Goal: Task Accomplishment & Management: Manage account settings

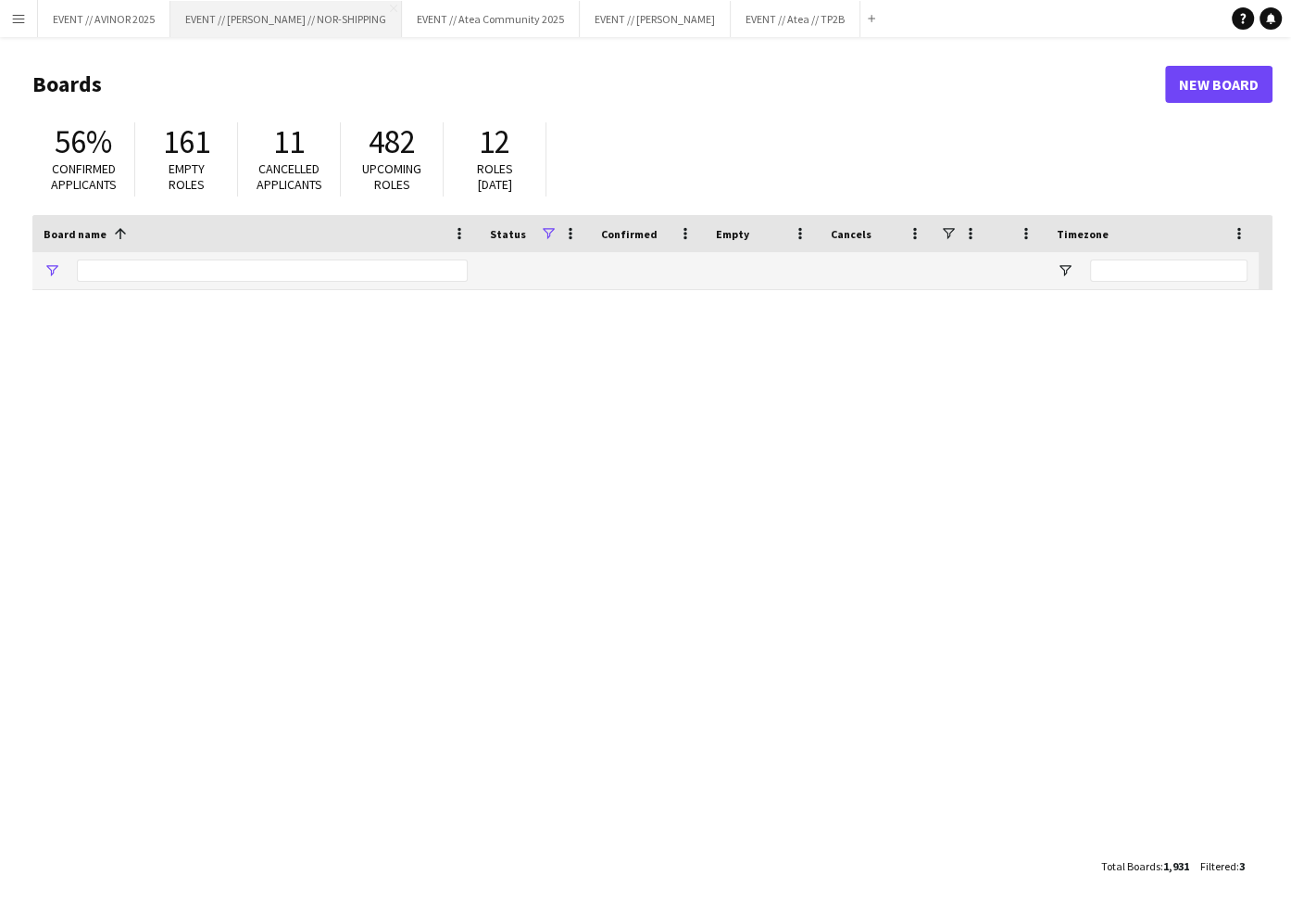
type input "****"
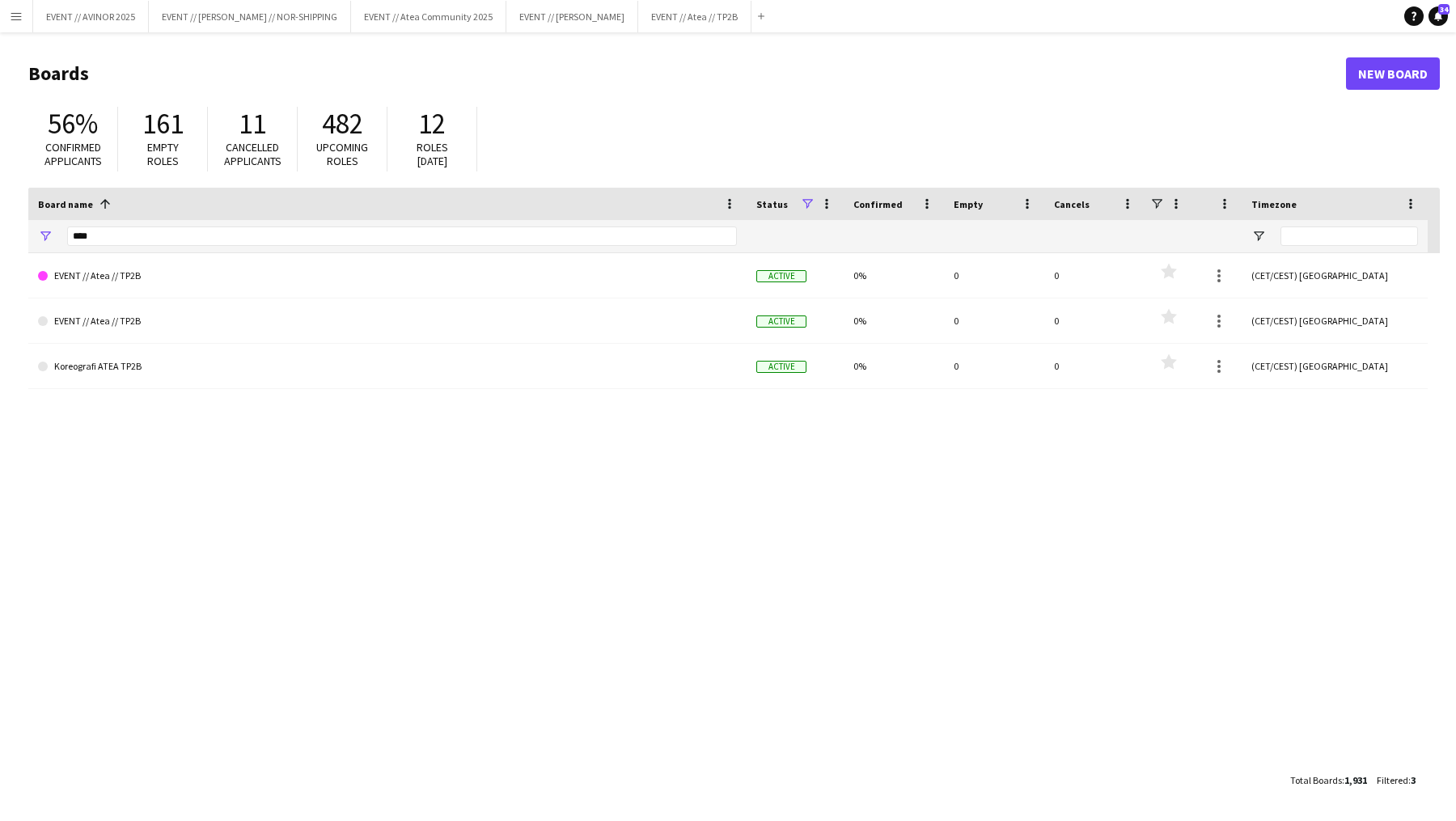
click at [665, 105] on div "56% Confirmed applicants 161 Empty roles 11 Cancelled applicants 482 Upcoming r…" at bounding box center [733, 143] width 1411 height 89
click at [706, 27] on button "EVENT // Atea // TP2B Close" at bounding box center [695, 17] width 113 height 31
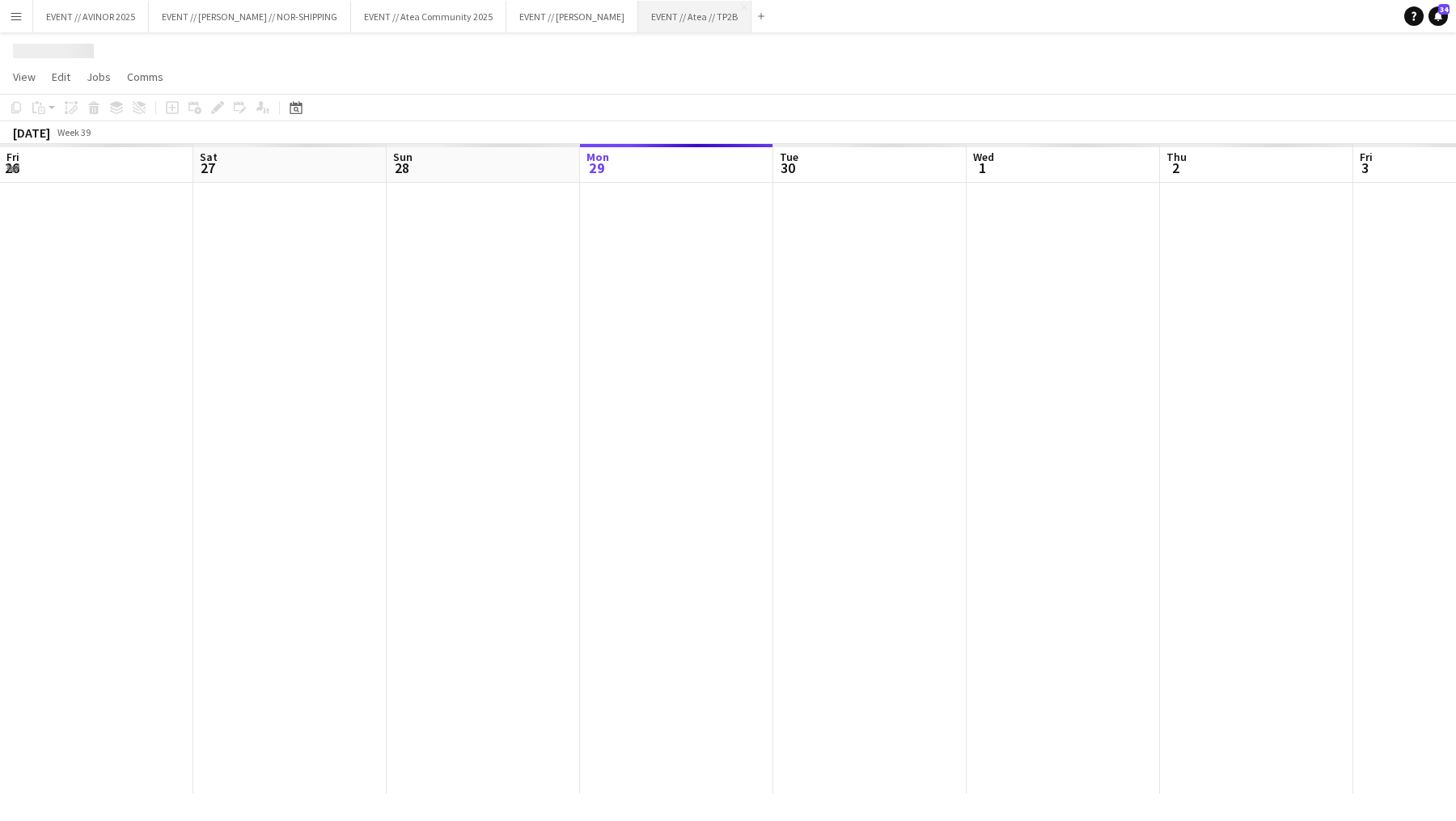
scroll to position [0, 387]
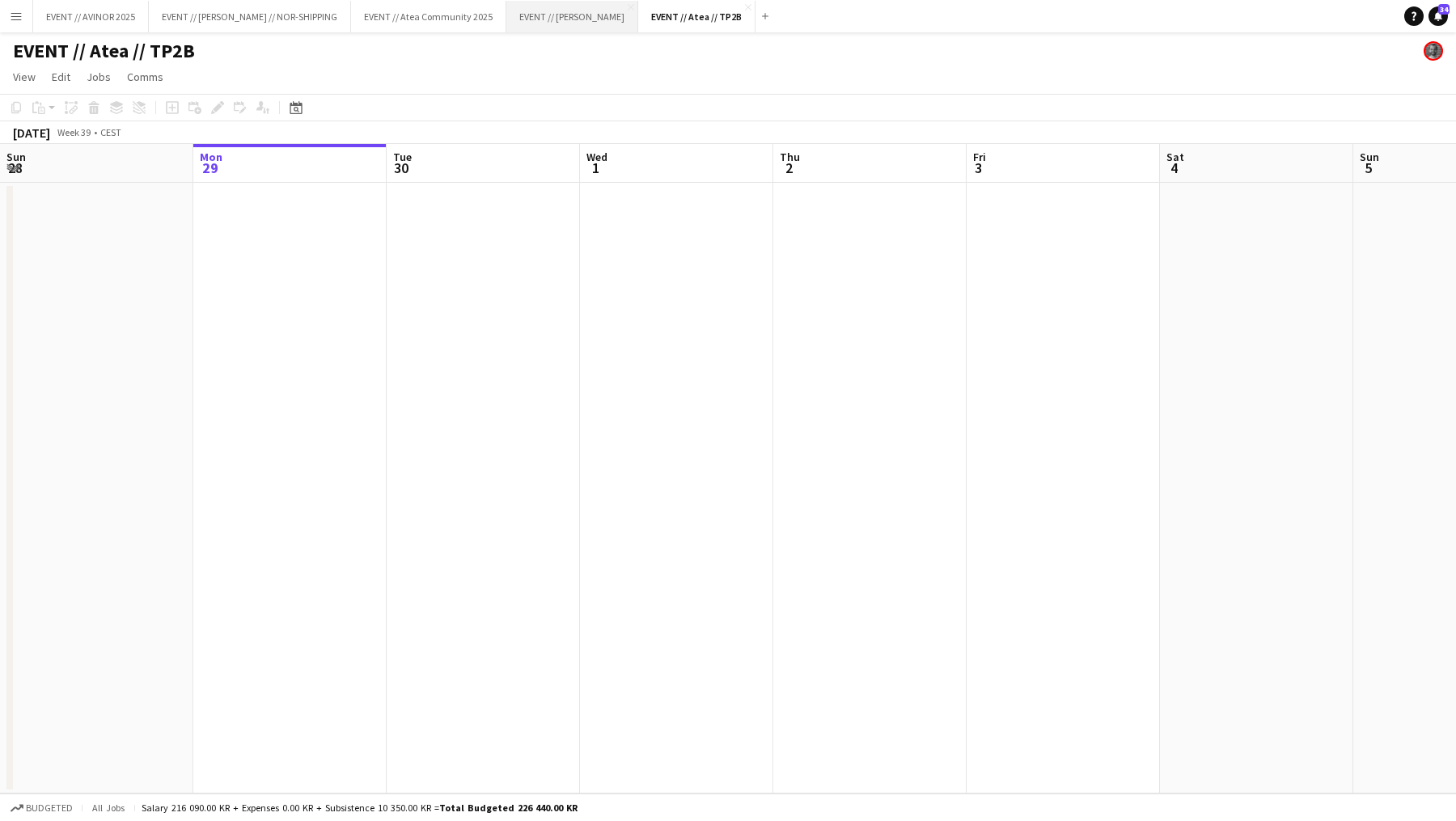
click at [572, 20] on button "EVENT // [PERSON_NAME] Close" at bounding box center [572, 17] width 132 height 31
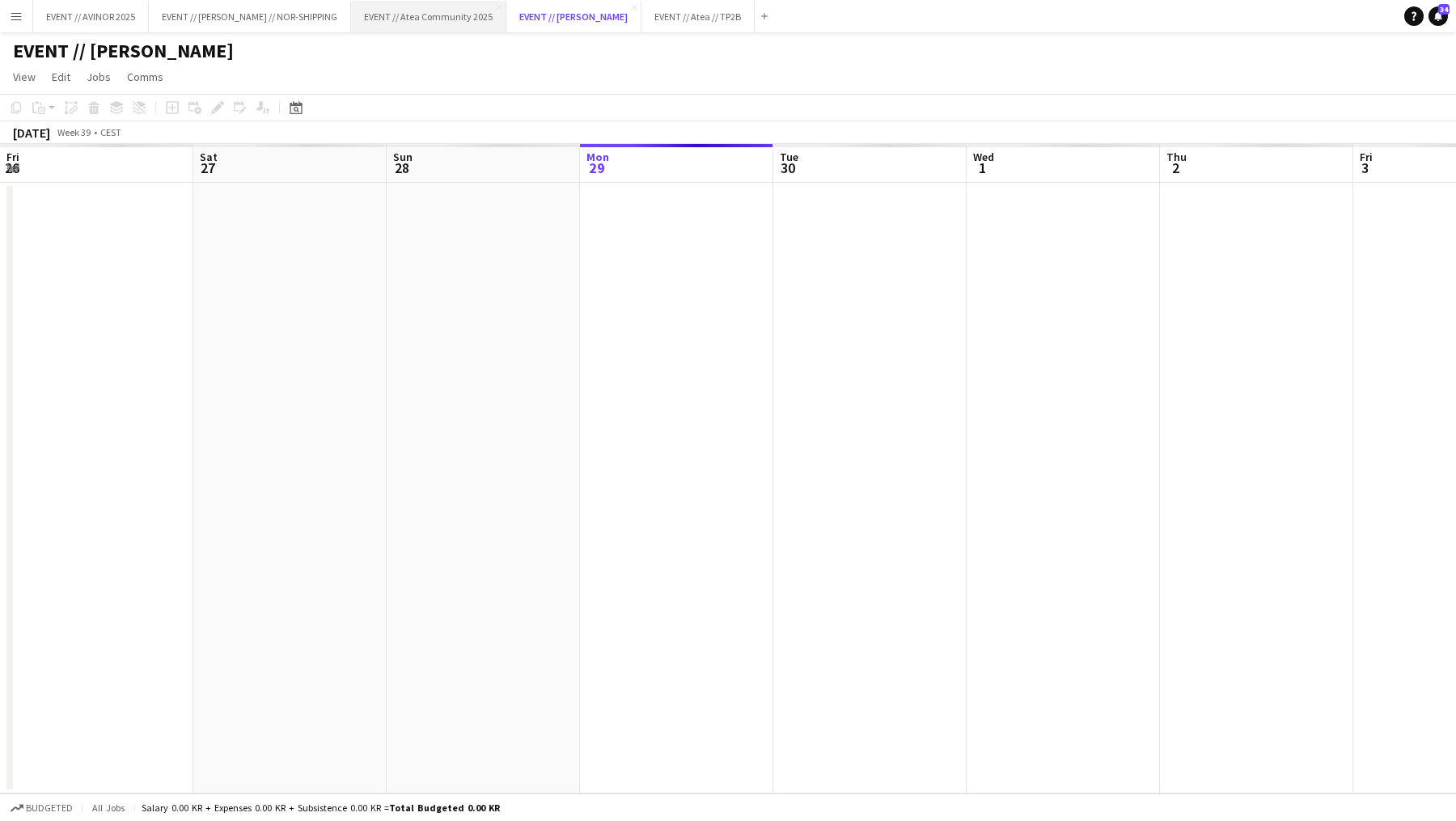
scroll to position [0, 387]
click at [438, 21] on button "EVENT // Atea Community 2025 Close" at bounding box center [429, 17] width 155 height 31
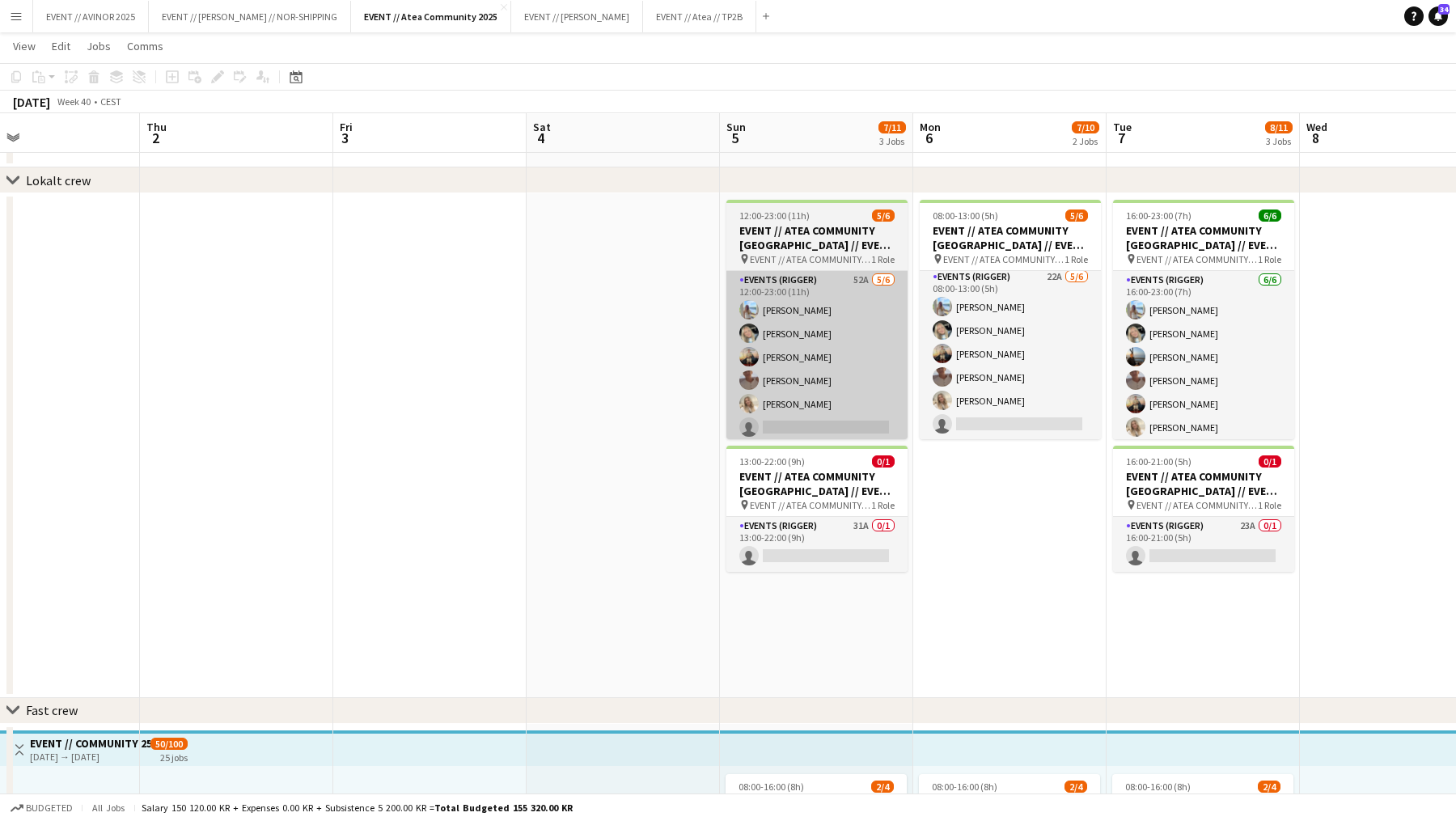
click at [872, 427] on app-card-role "Events (Rigger) 52A [DATE] 12:00-23:00 (11h) [PERSON_NAME] Mathisen [PERSON_NAM…" at bounding box center [817, 356] width 182 height 172
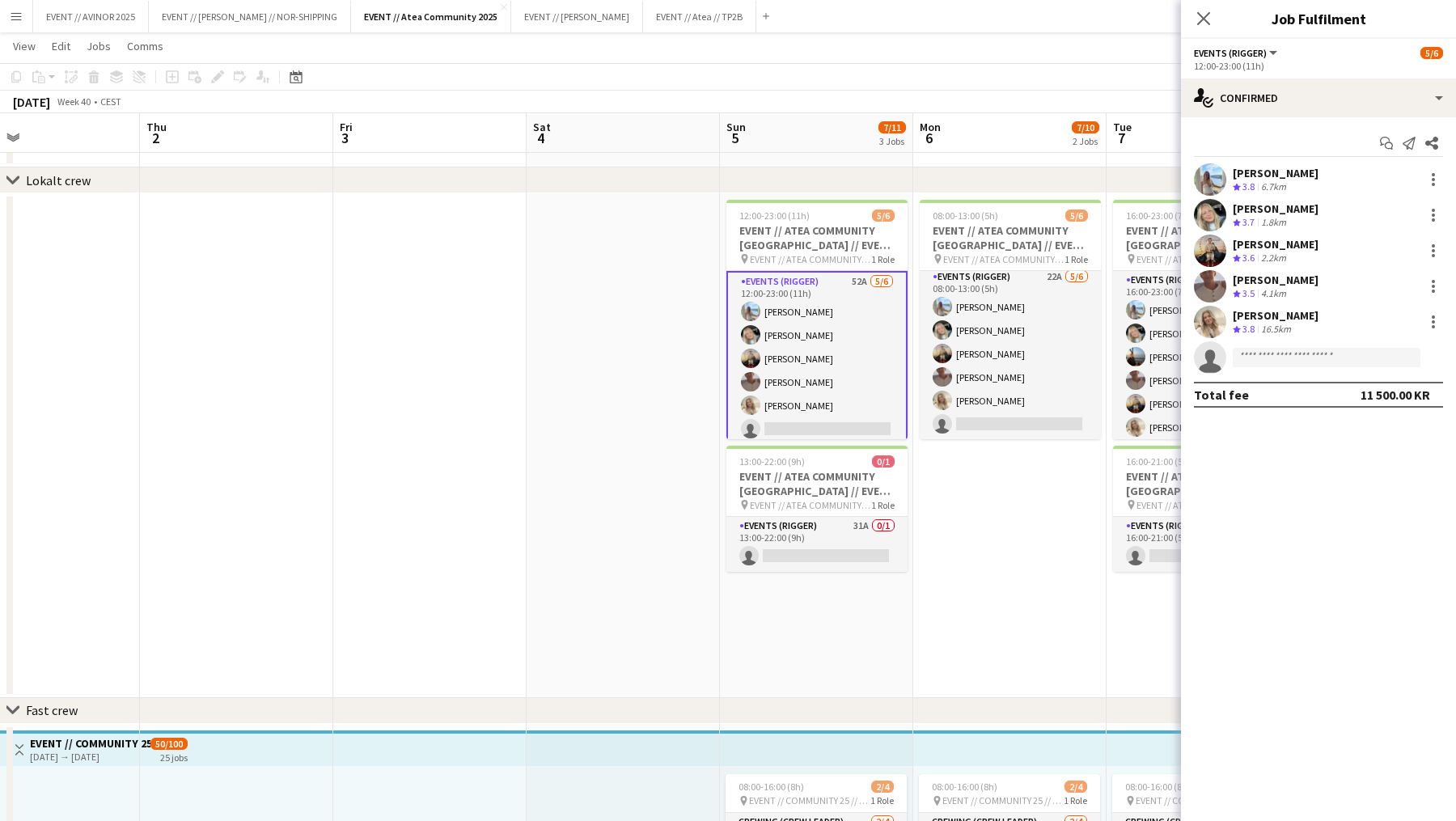
click at [1012, 510] on app-date-cell "08:00-13:00 (5h) 5/6 EVENT // [DEMOGRAPHIC_DATA] COMMUNITY [GEOGRAPHIC_DATA] //…" at bounding box center [1009, 445] width 193 height 505
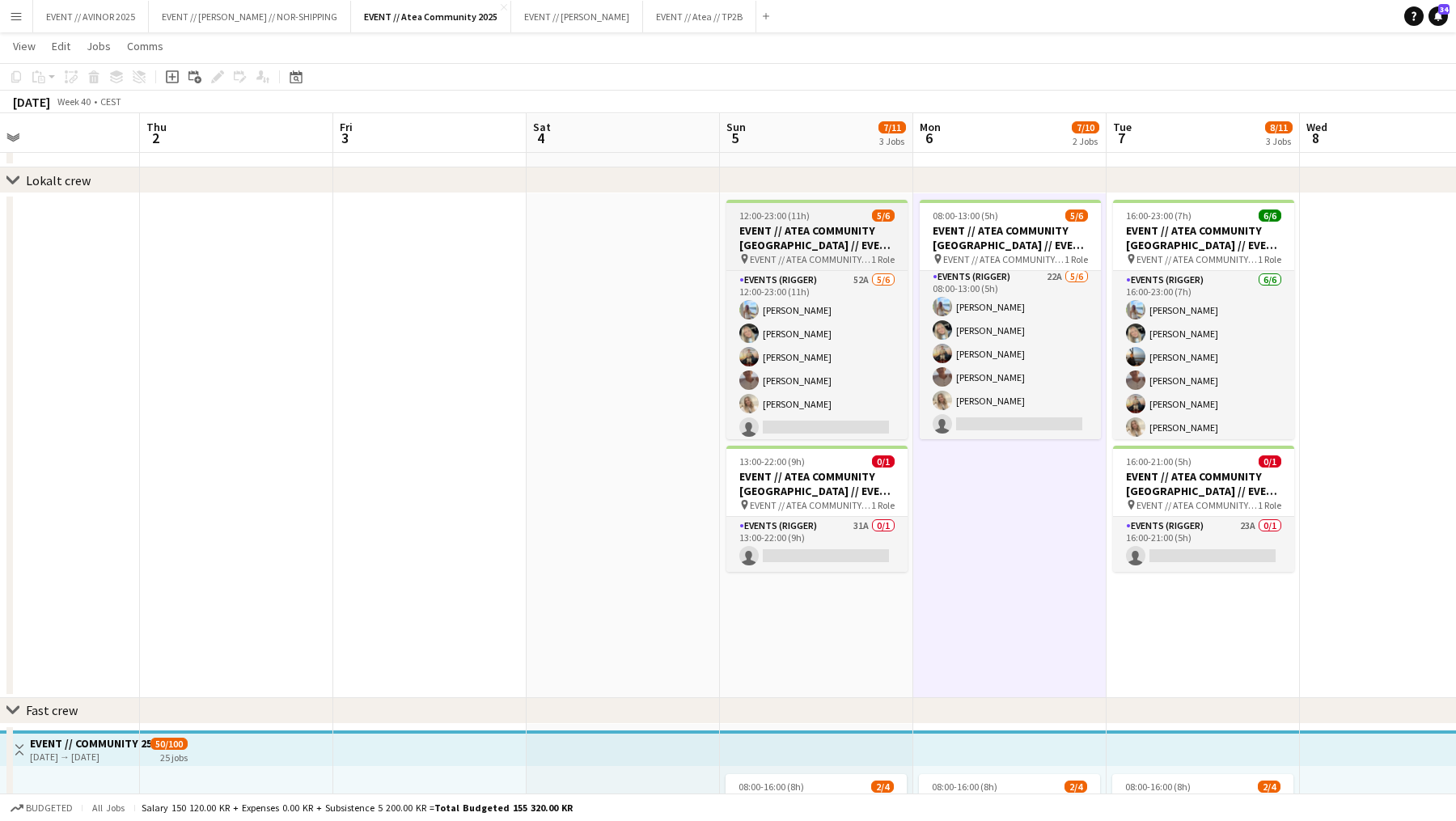
click at [836, 249] on h3 "EVENT // ATEA COMMUNITY [GEOGRAPHIC_DATA] // EVENT CREW" at bounding box center [817, 238] width 182 height 29
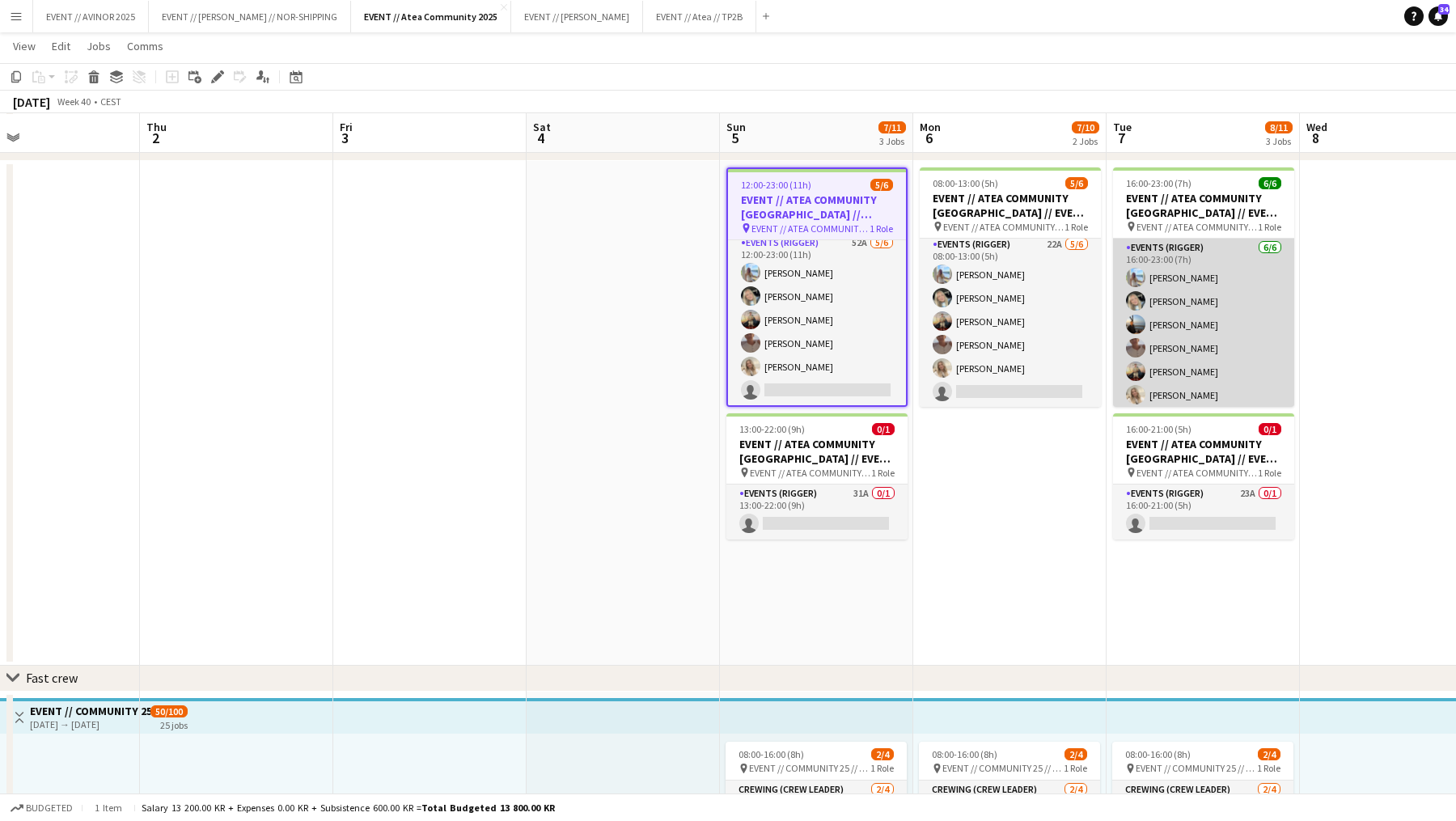
scroll to position [3, 0]
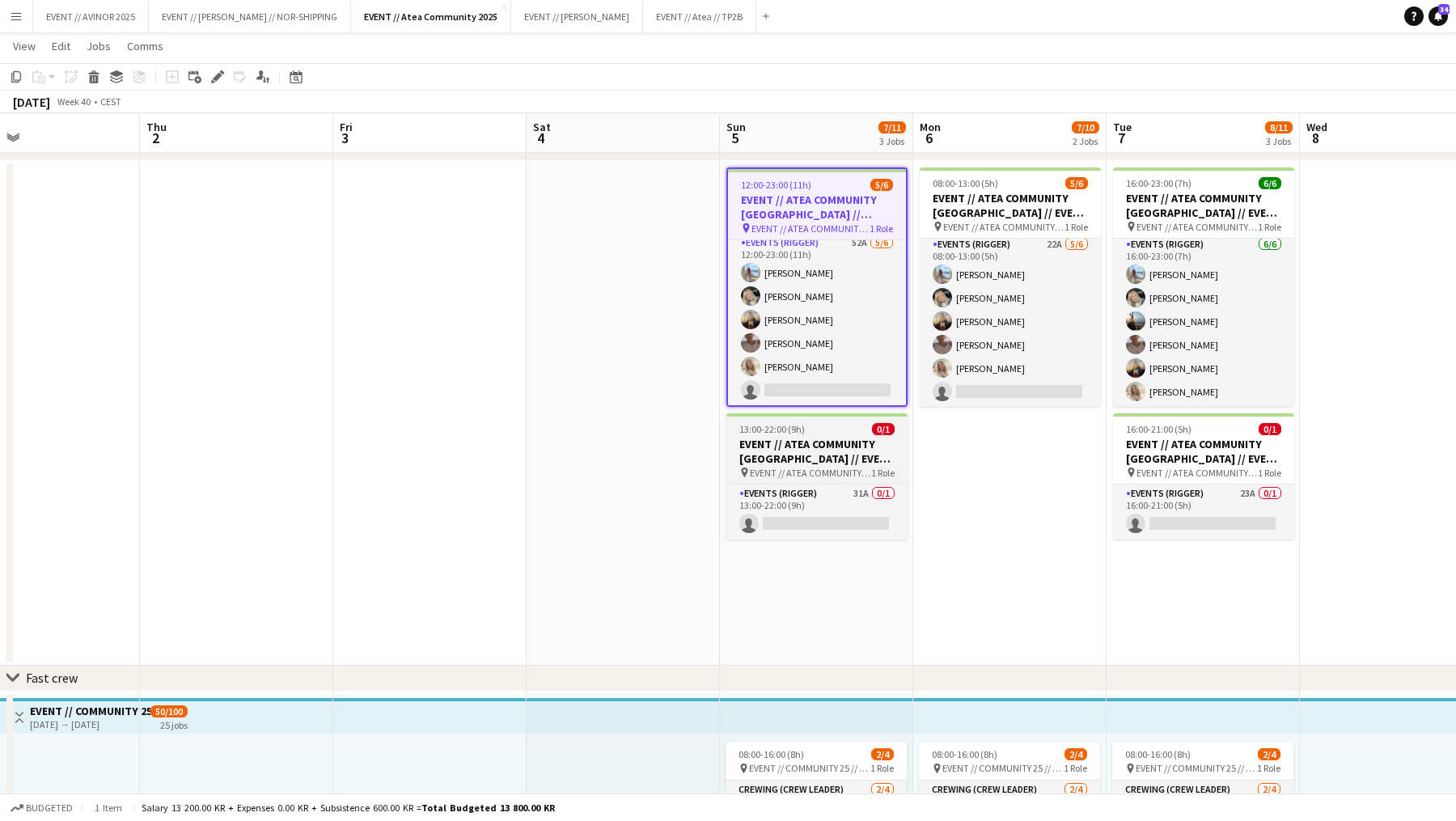
click at [840, 455] on h3 "EVENT // ATEA COMMUNITY [GEOGRAPHIC_DATA] // EVENT CREW" at bounding box center [817, 451] width 182 height 29
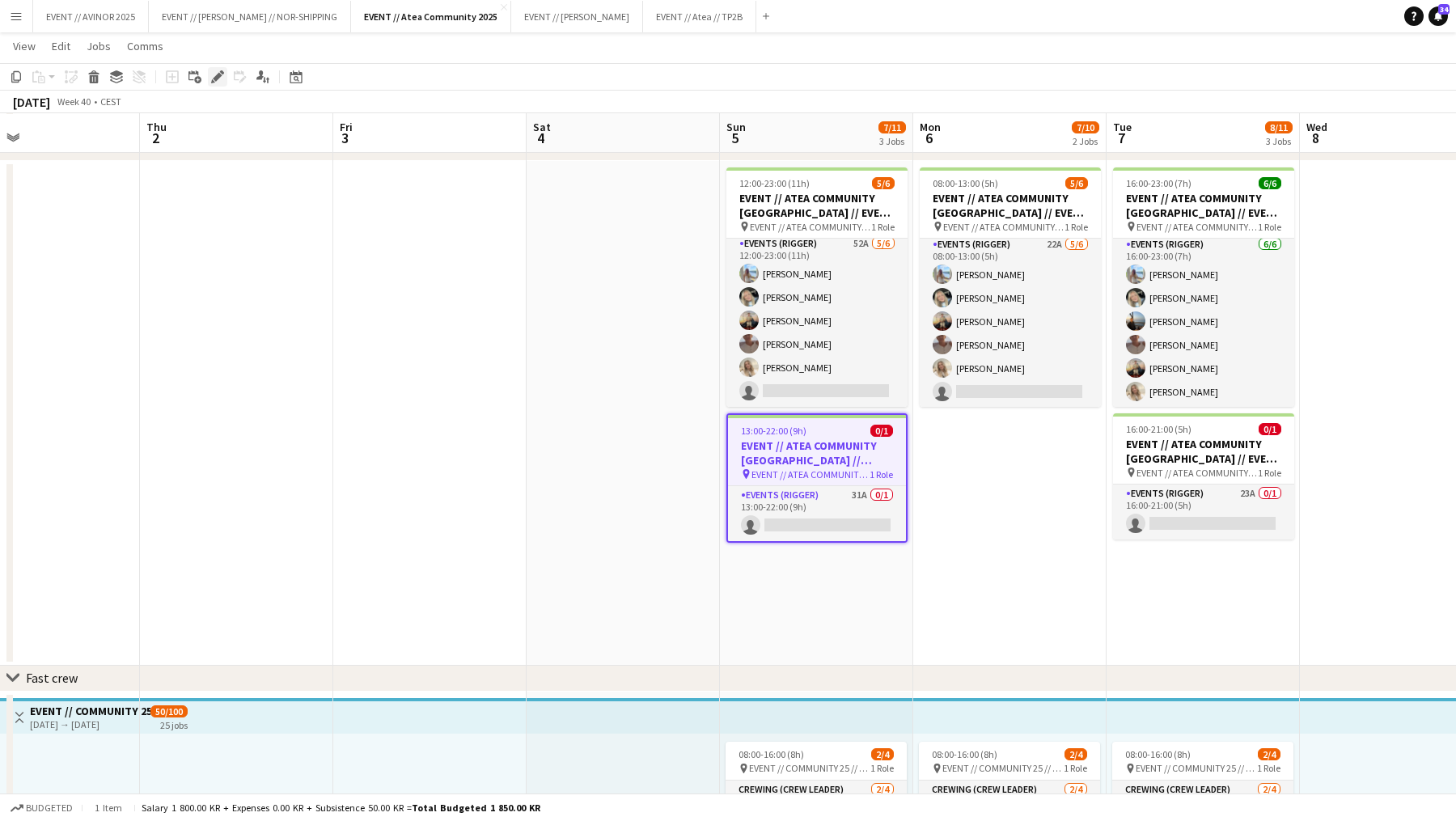
click at [215, 76] on icon at bounding box center [217, 77] width 9 height 9
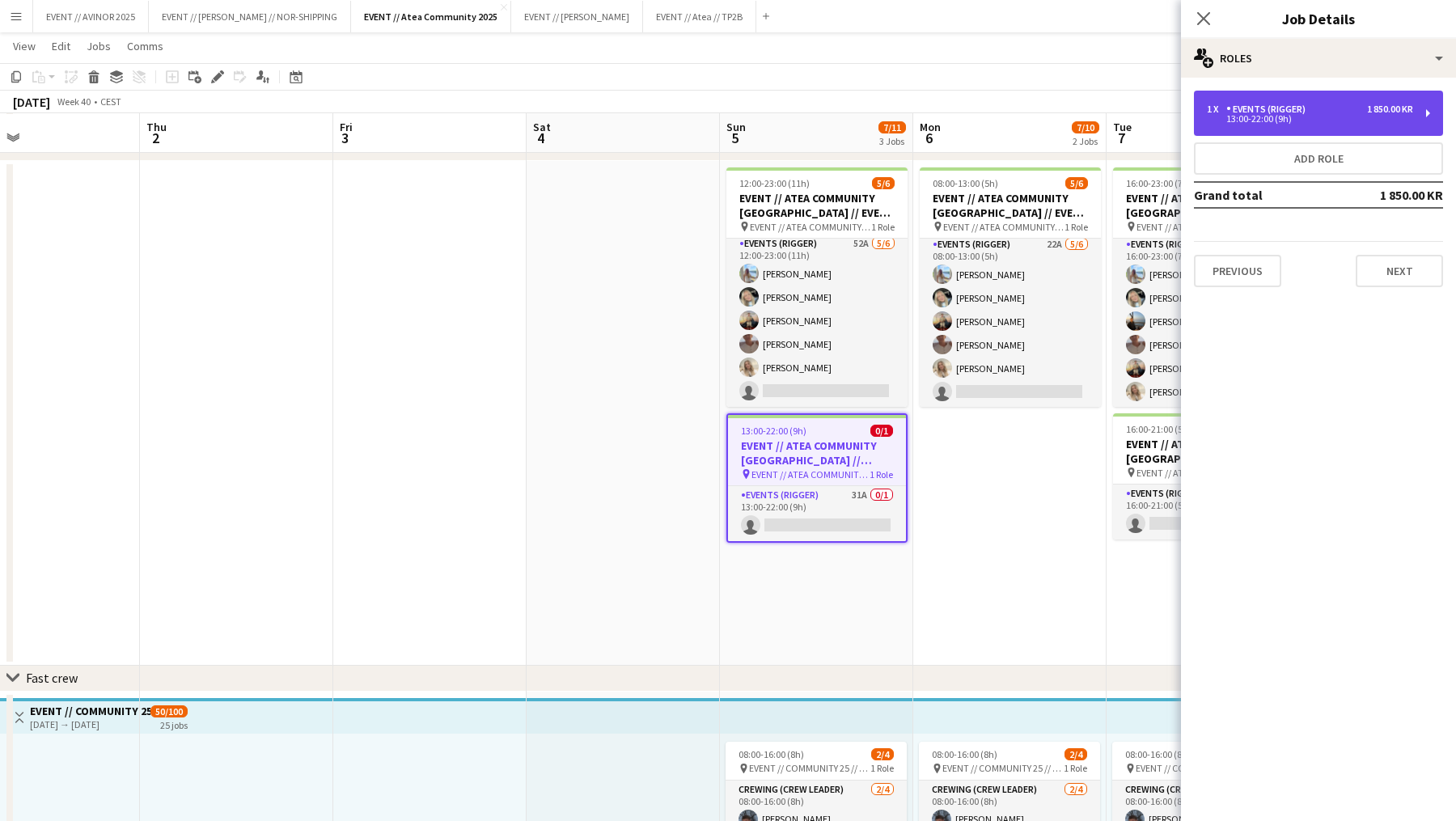
click at [1127, 115] on div "13:00-22:00 (9h)" at bounding box center [1309, 119] width 206 height 8
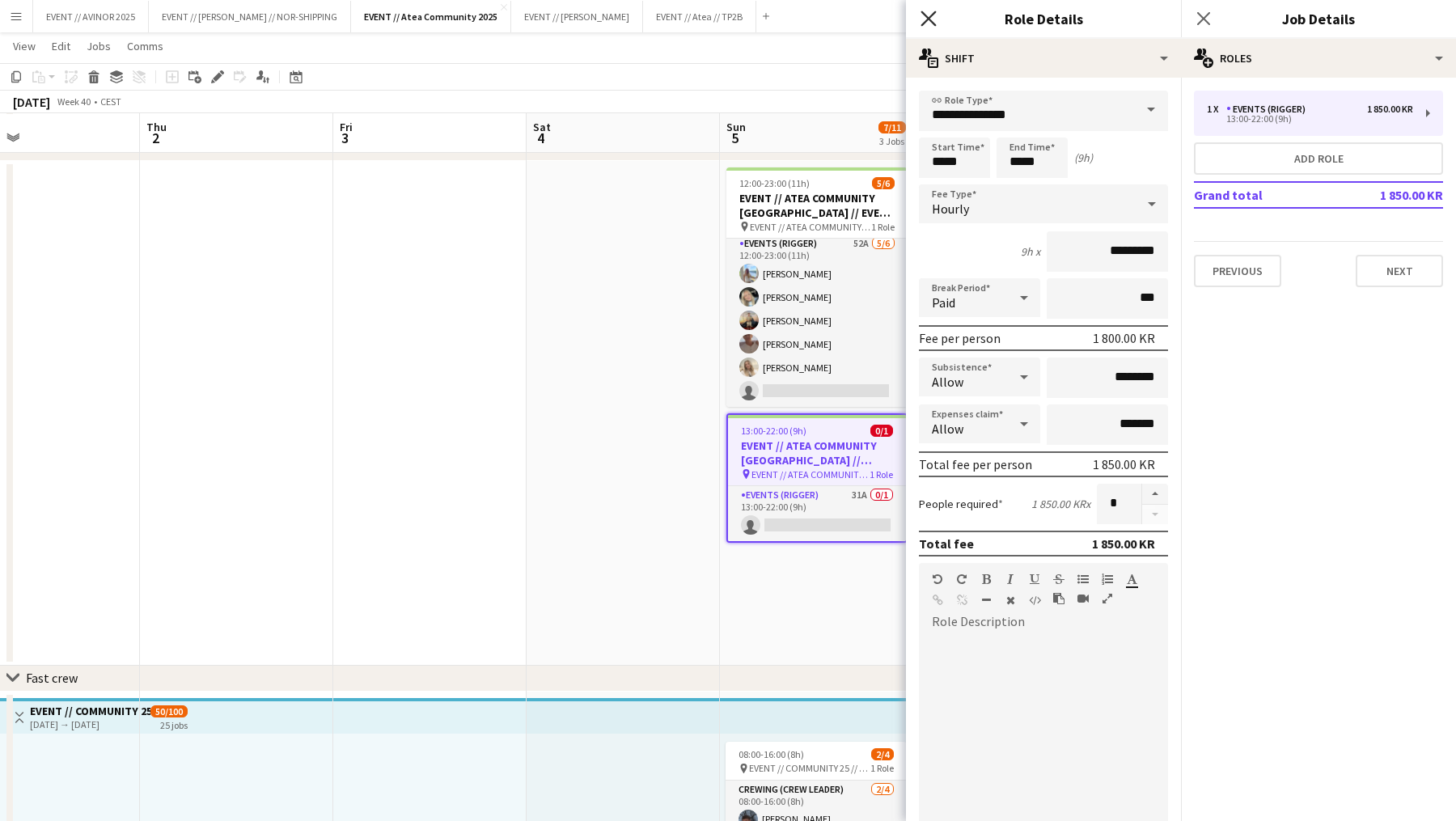
click at [930, 21] on icon at bounding box center [928, 18] width 16 height 16
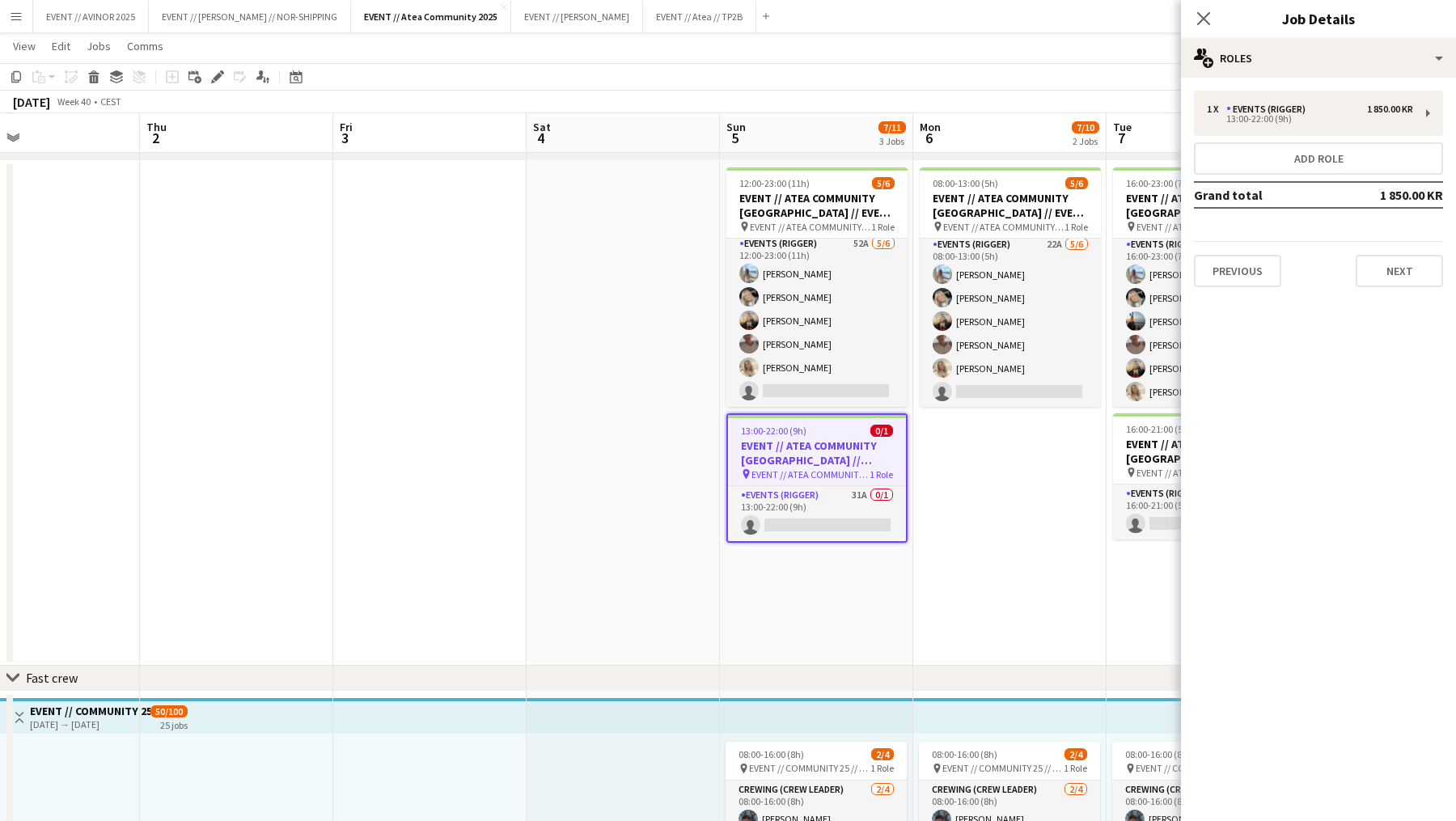
click at [854, 435] on div "13:00-22:00 (9h) 0/1" at bounding box center [817, 431] width 178 height 12
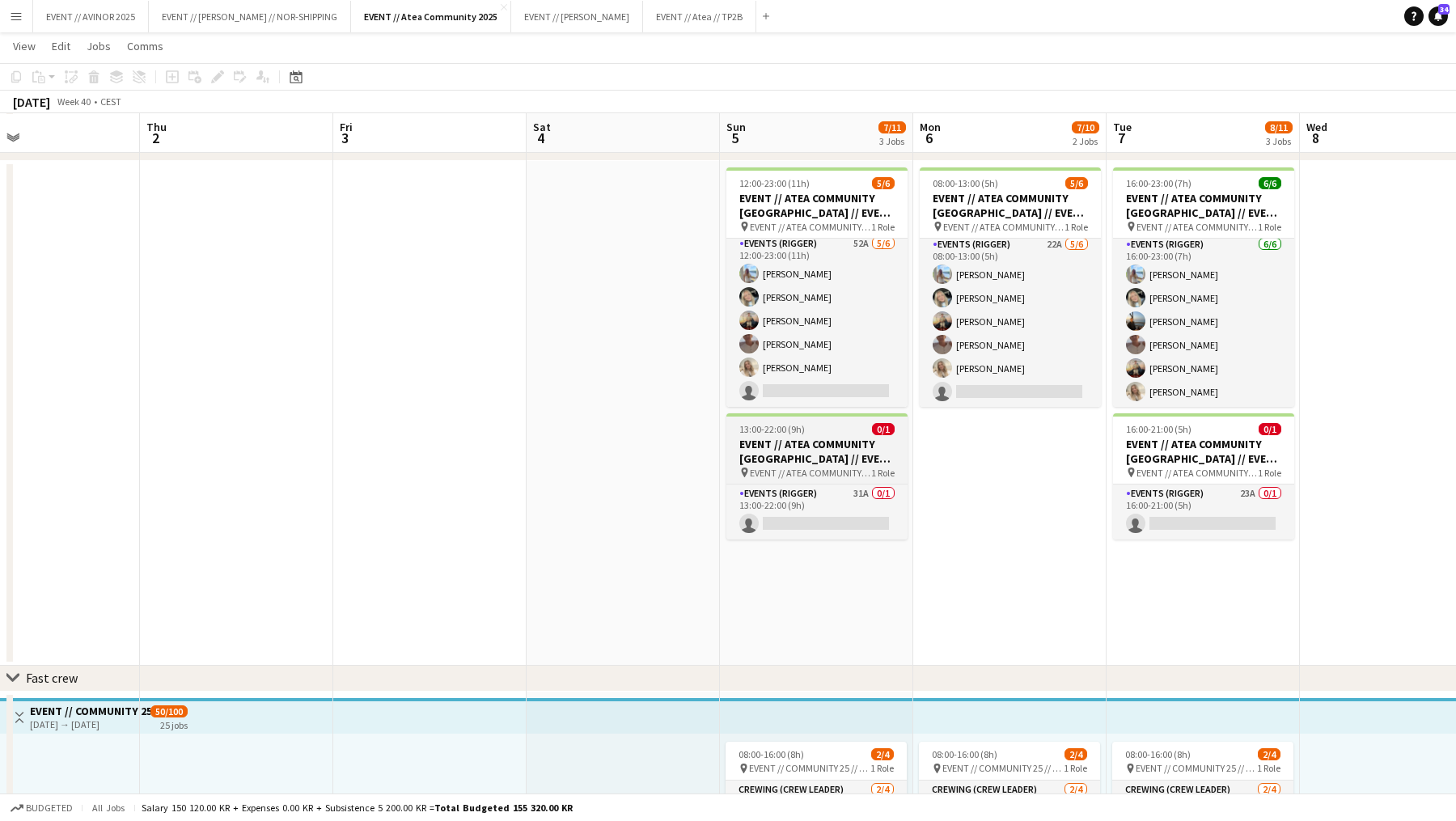
click at [837, 440] on h3 "EVENT // ATEA COMMUNITY [GEOGRAPHIC_DATA] // EVENT CREW" at bounding box center [817, 451] width 182 height 29
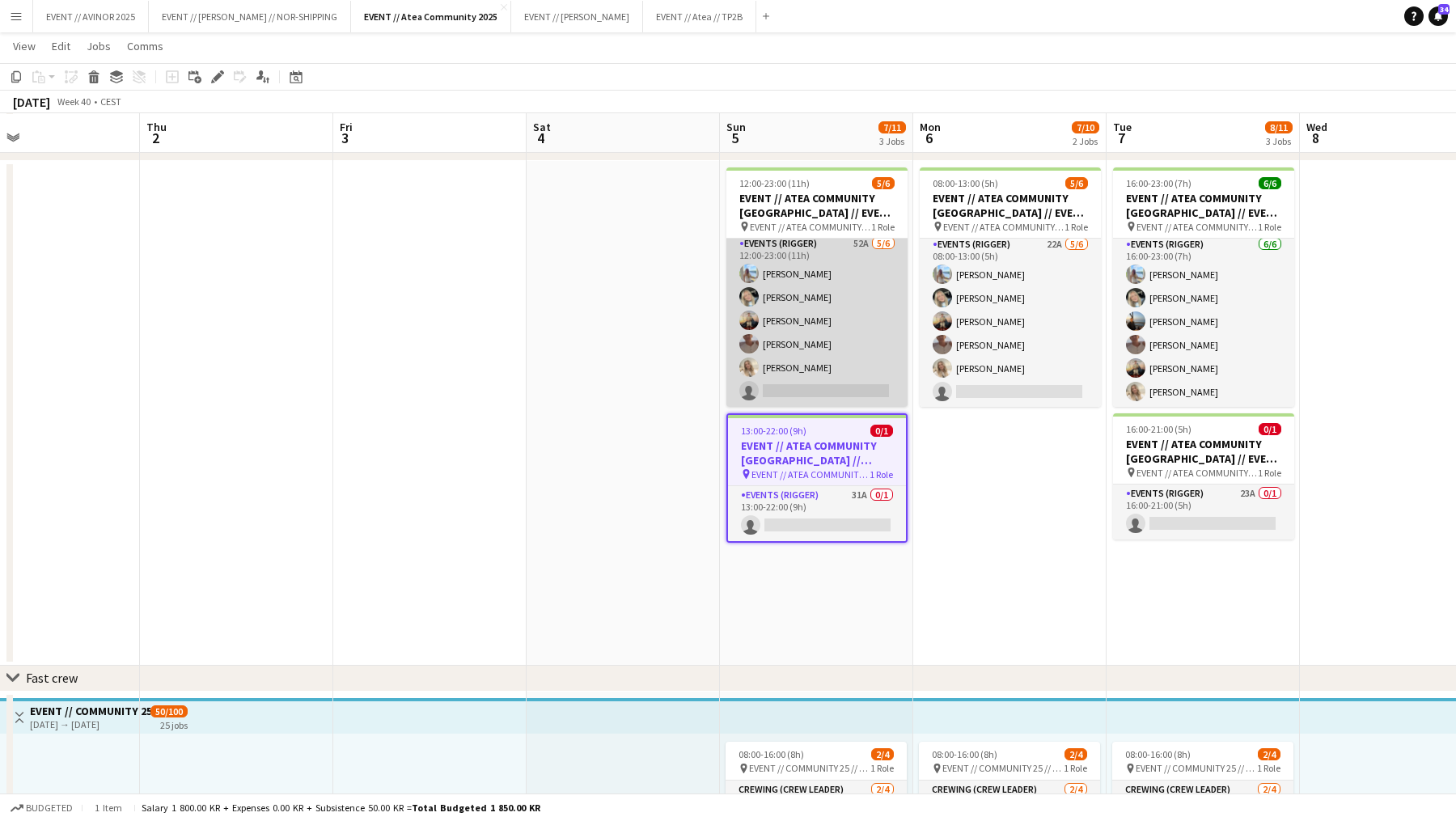
click at [857, 378] on app-card-role "Events (Rigger) 52A [DATE] 12:00-23:00 (11h) [PERSON_NAME] Mathisen [PERSON_NAM…" at bounding box center [817, 321] width 182 height 172
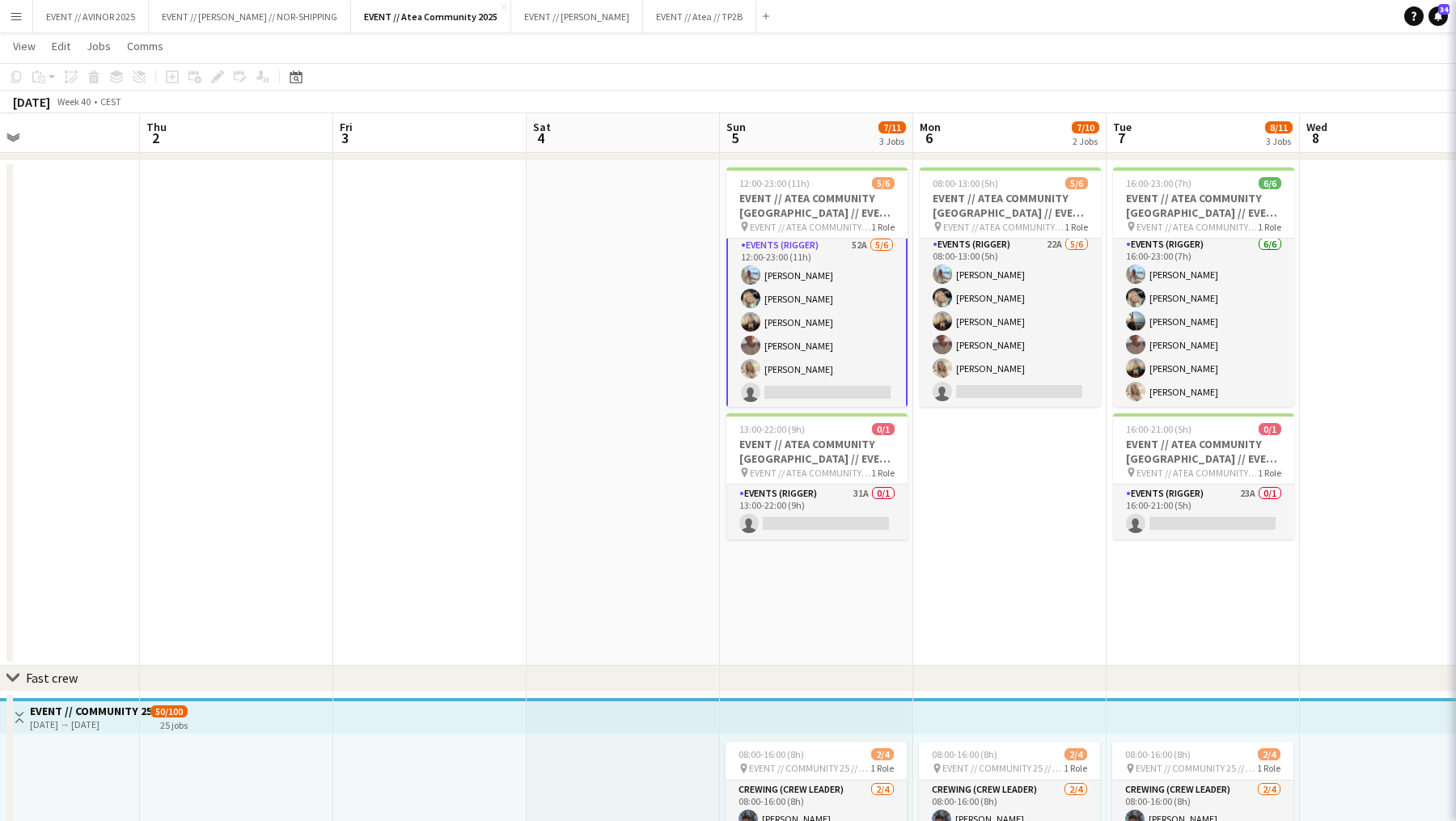
scroll to position [5, 0]
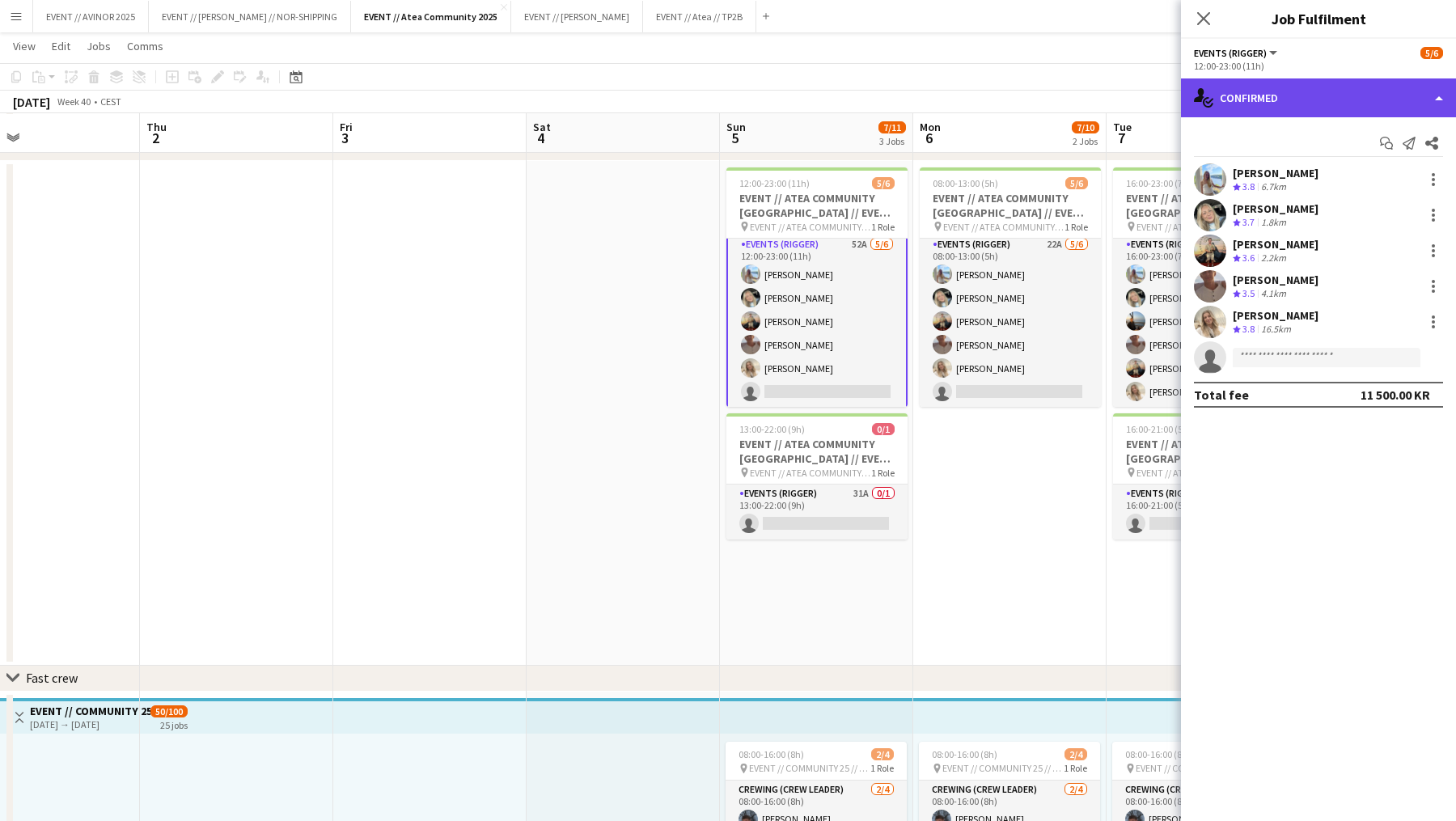
click at [1127, 101] on div "single-neutral-actions-check-2 Confirmed" at bounding box center [1318, 98] width 275 height 38
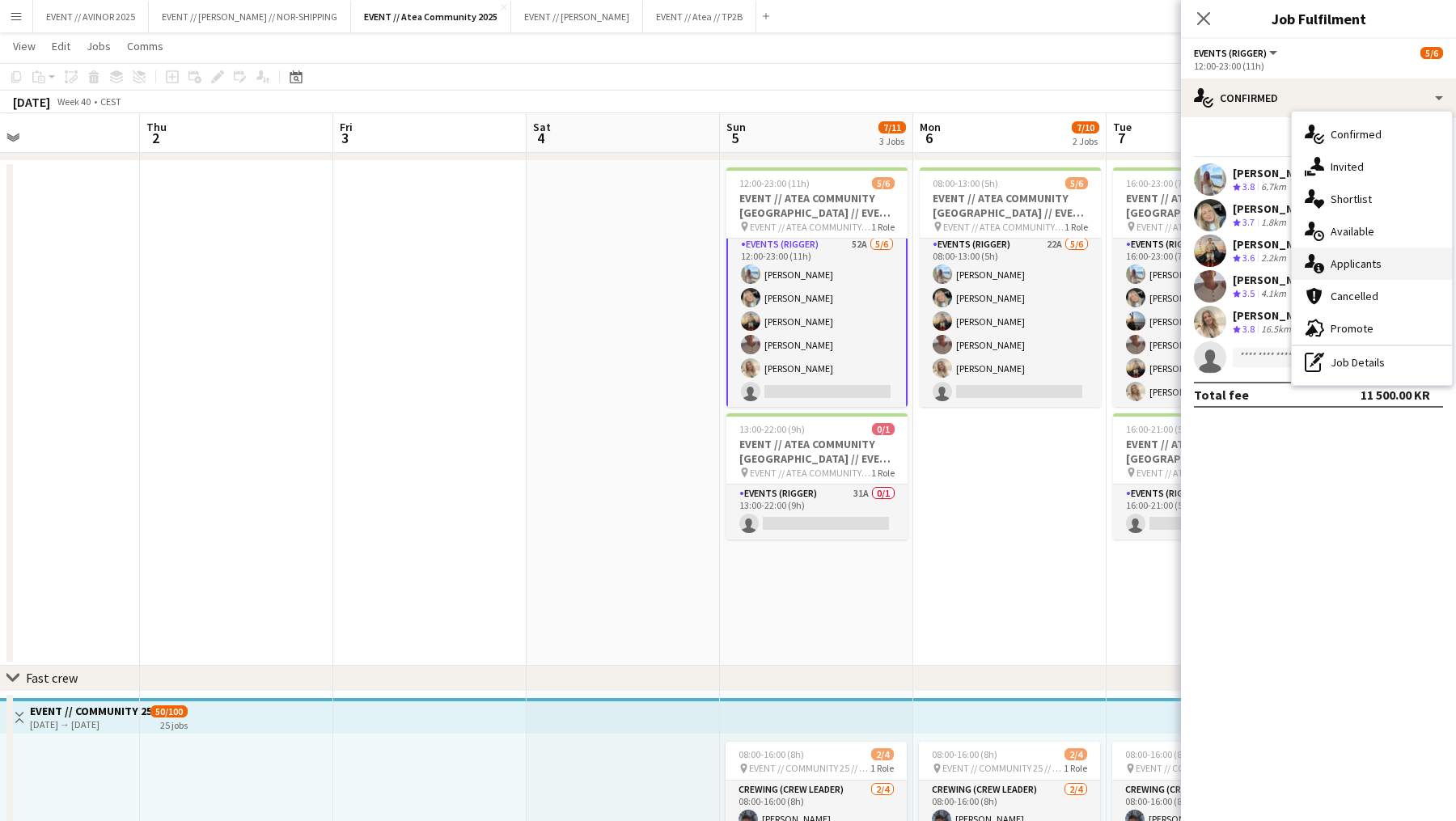
click at [1127, 258] on span "Applicants" at bounding box center [1356, 264] width 51 height 15
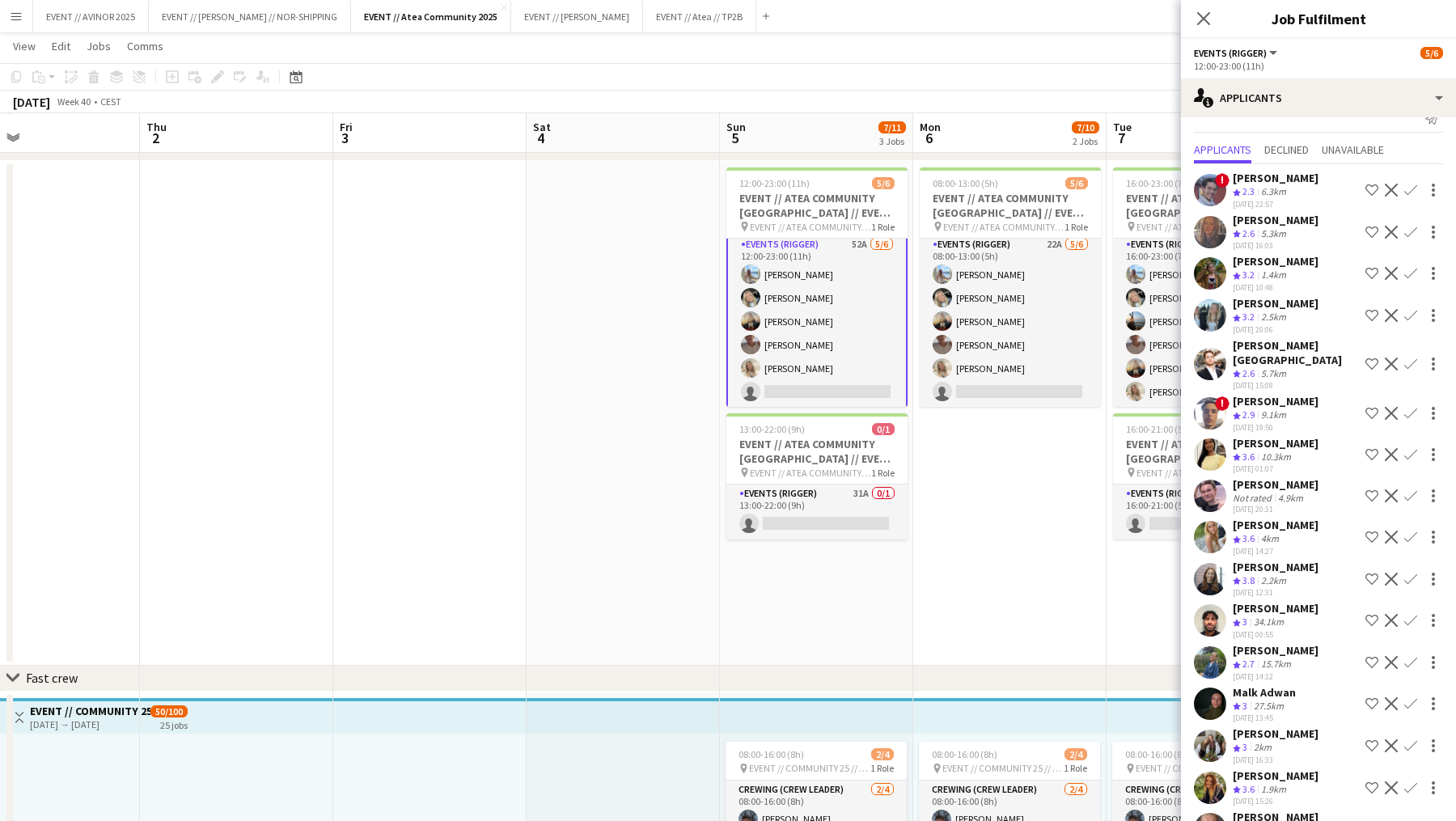
scroll to position [31, 0]
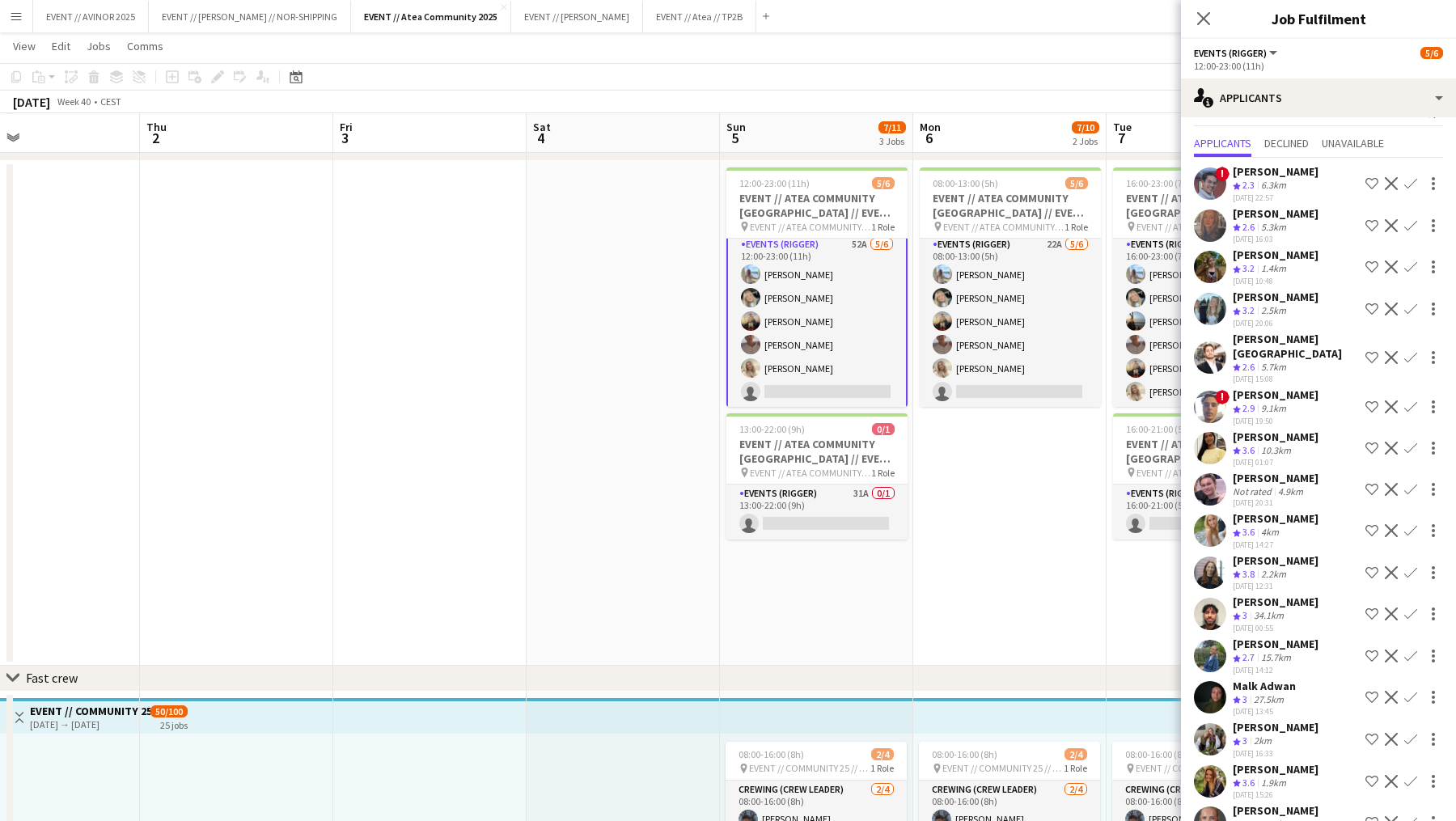
click at [1041, 499] on app-date-cell "08:00-13:00 (5h) 5/6 EVENT // [DEMOGRAPHIC_DATA] COMMUNITY [GEOGRAPHIC_DATA] //…" at bounding box center [1009, 413] width 193 height 505
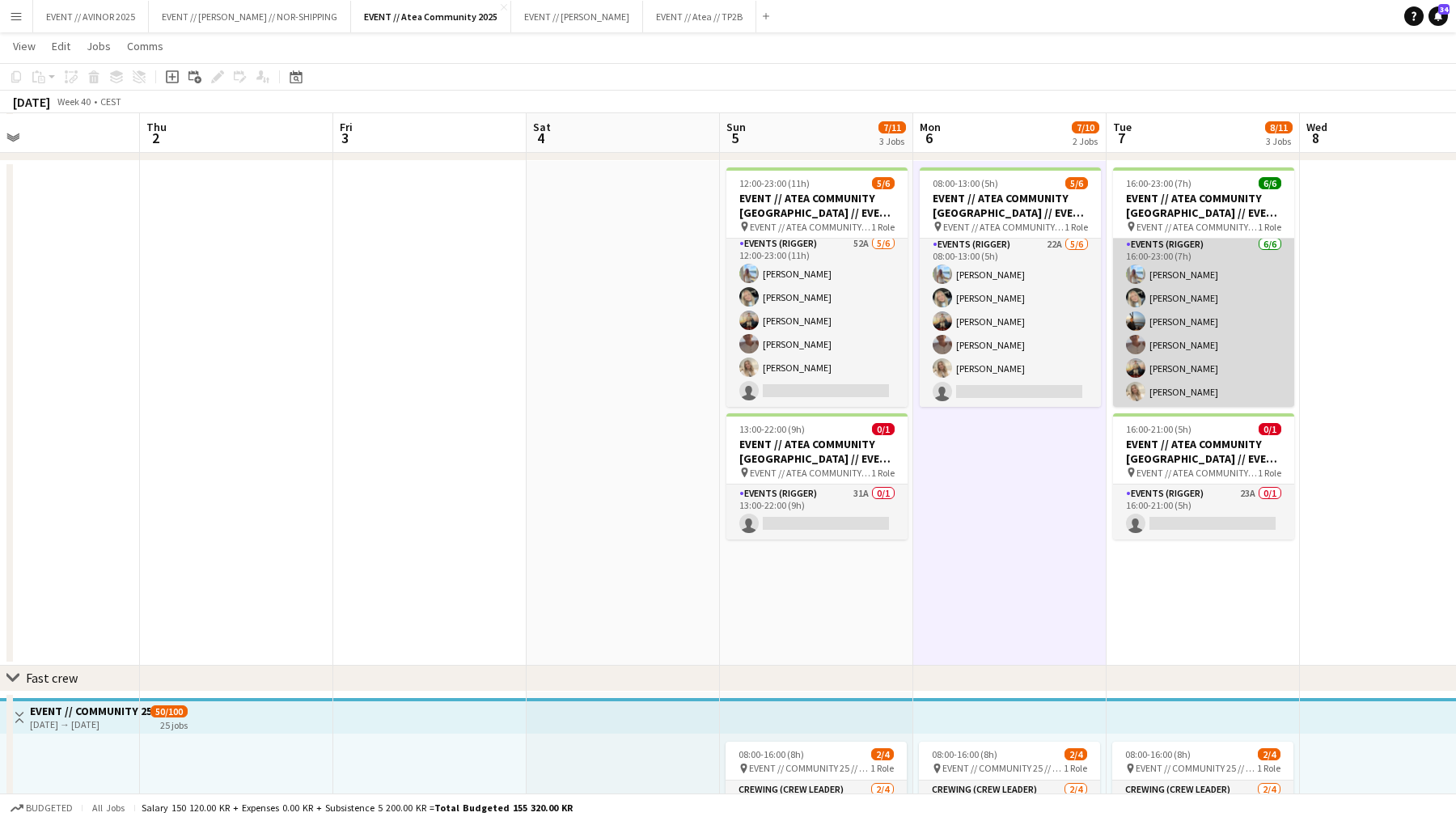
click at [1127, 340] on app-card-role "Events (Rigger) [DATE] 16:00-23:00 (7h) [PERSON_NAME] [PERSON_NAME] [PERSON_NAM…" at bounding box center [1204, 321] width 182 height 172
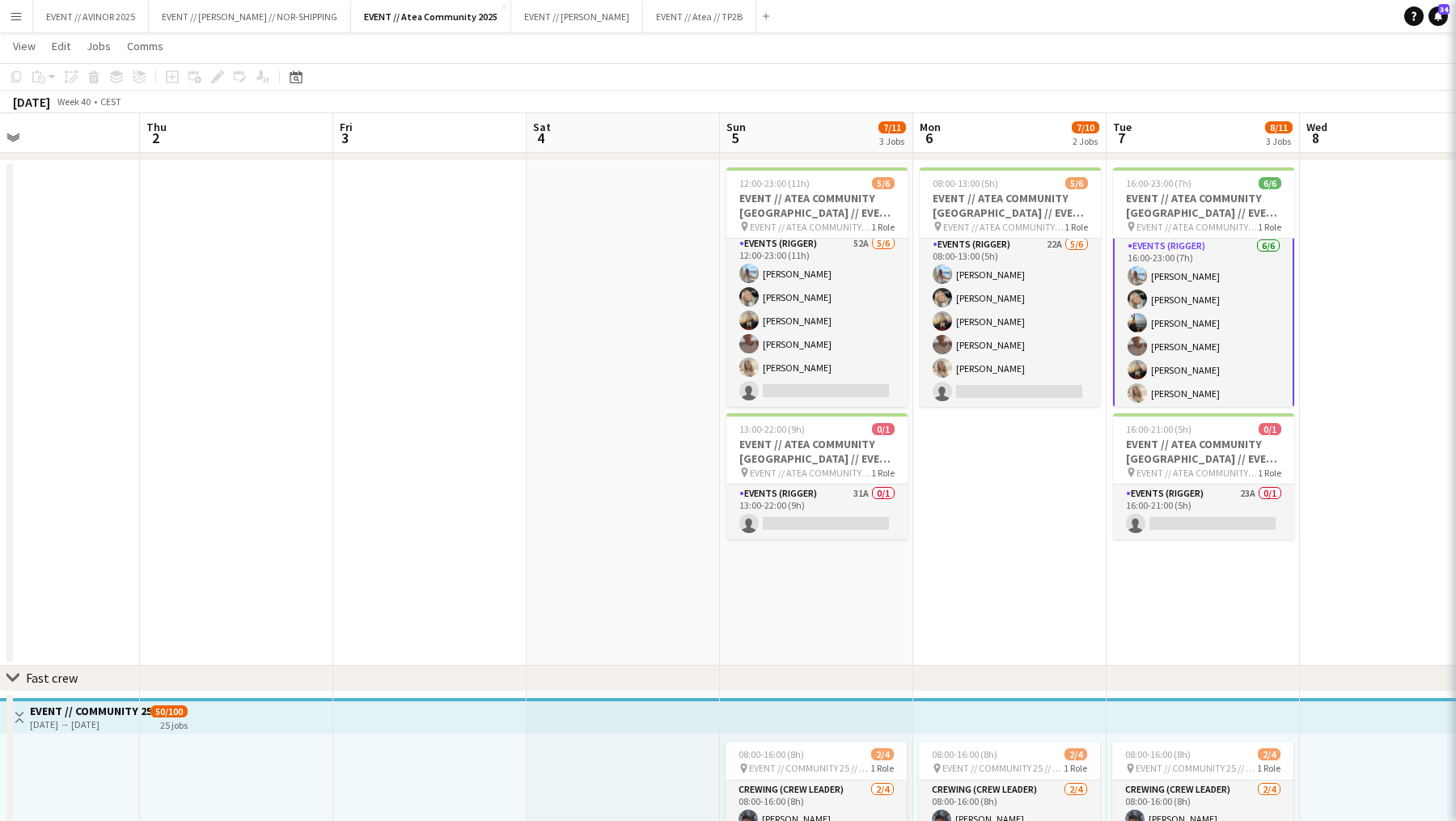
scroll to position [5, 0]
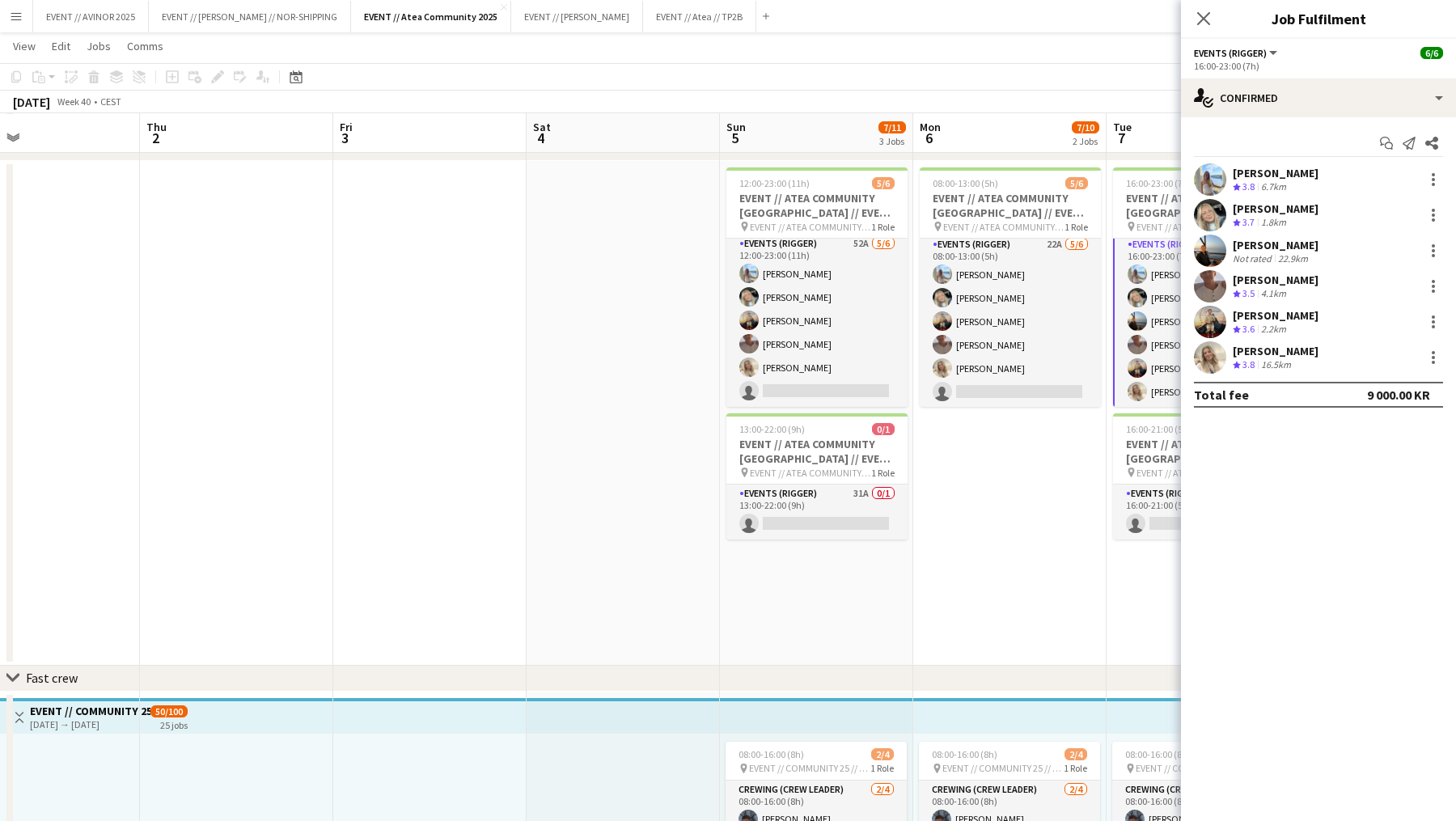
click at [1127, 242] on div "[PERSON_NAME]" at bounding box center [1275, 245] width 86 height 15
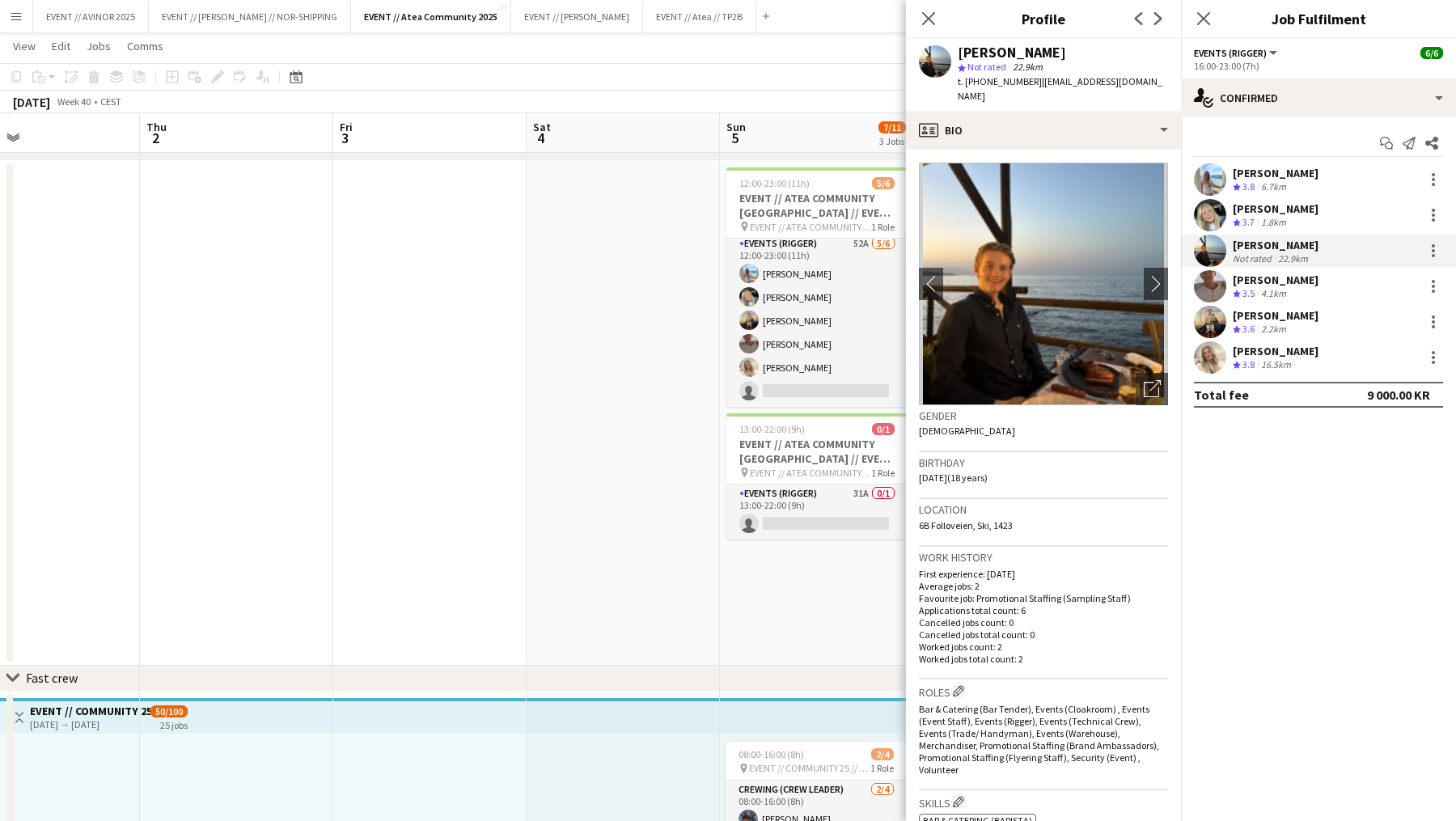
click at [1127, 242] on div "[PERSON_NAME]" at bounding box center [1275, 245] width 86 height 15
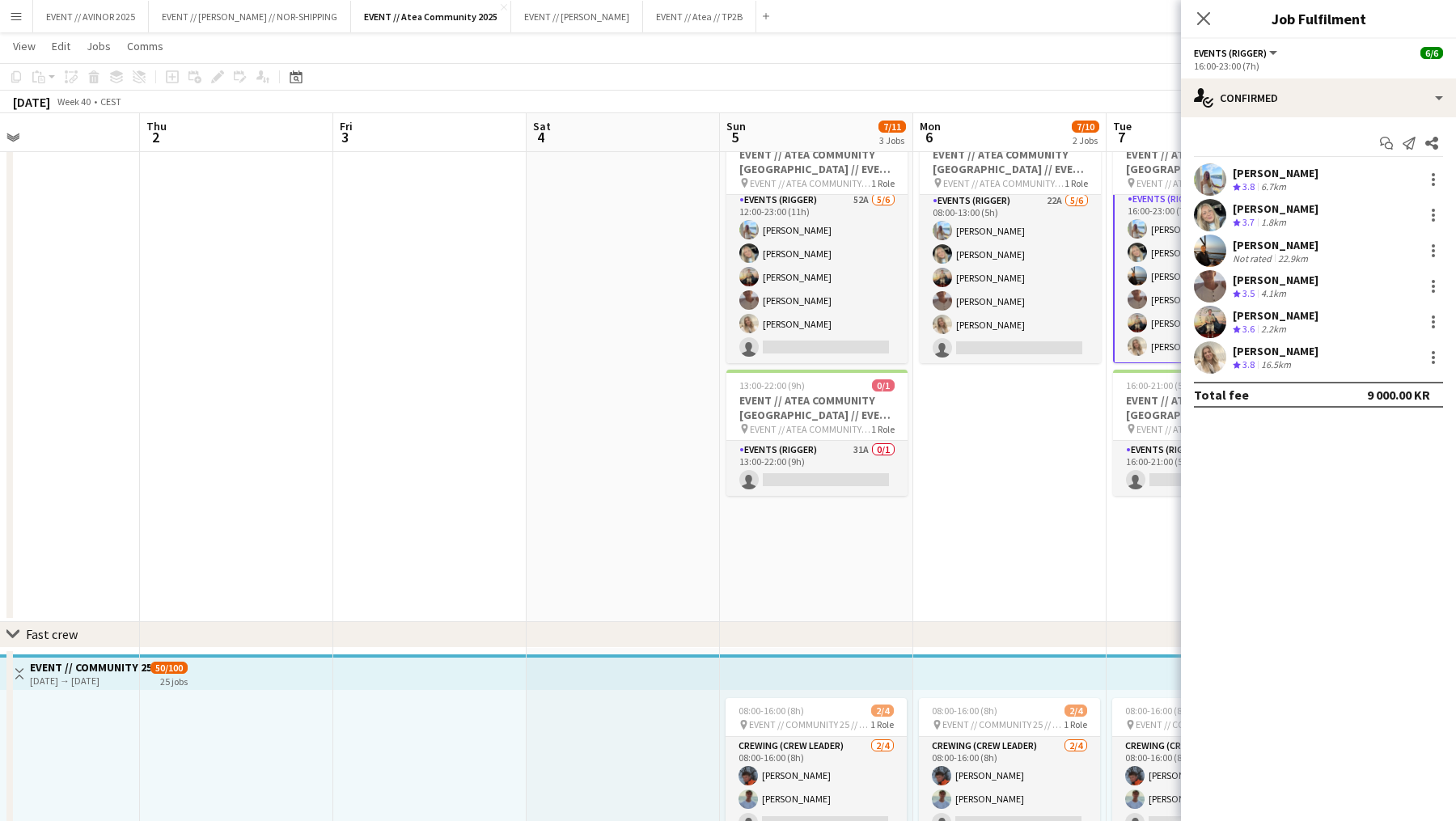
scroll to position [0, 0]
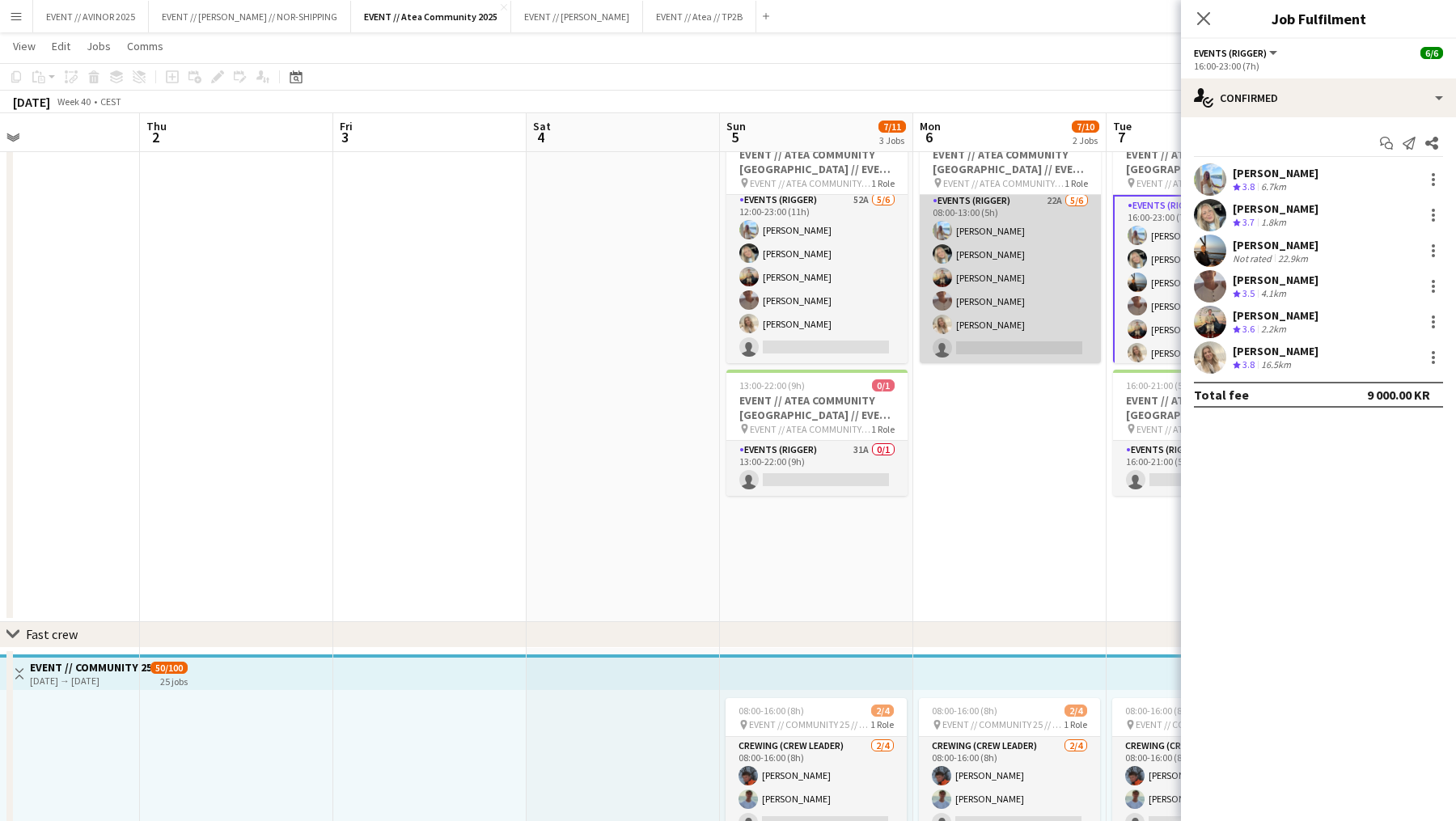
click at [1017, 362] on app-card-role "Events (Rigger) 22A [DATE] 08:00-13:00 (5h) [PERSON_NAME] [PERSON_NAME] [PERSON…" at bounding box center [1010, 278] width 182 height 172
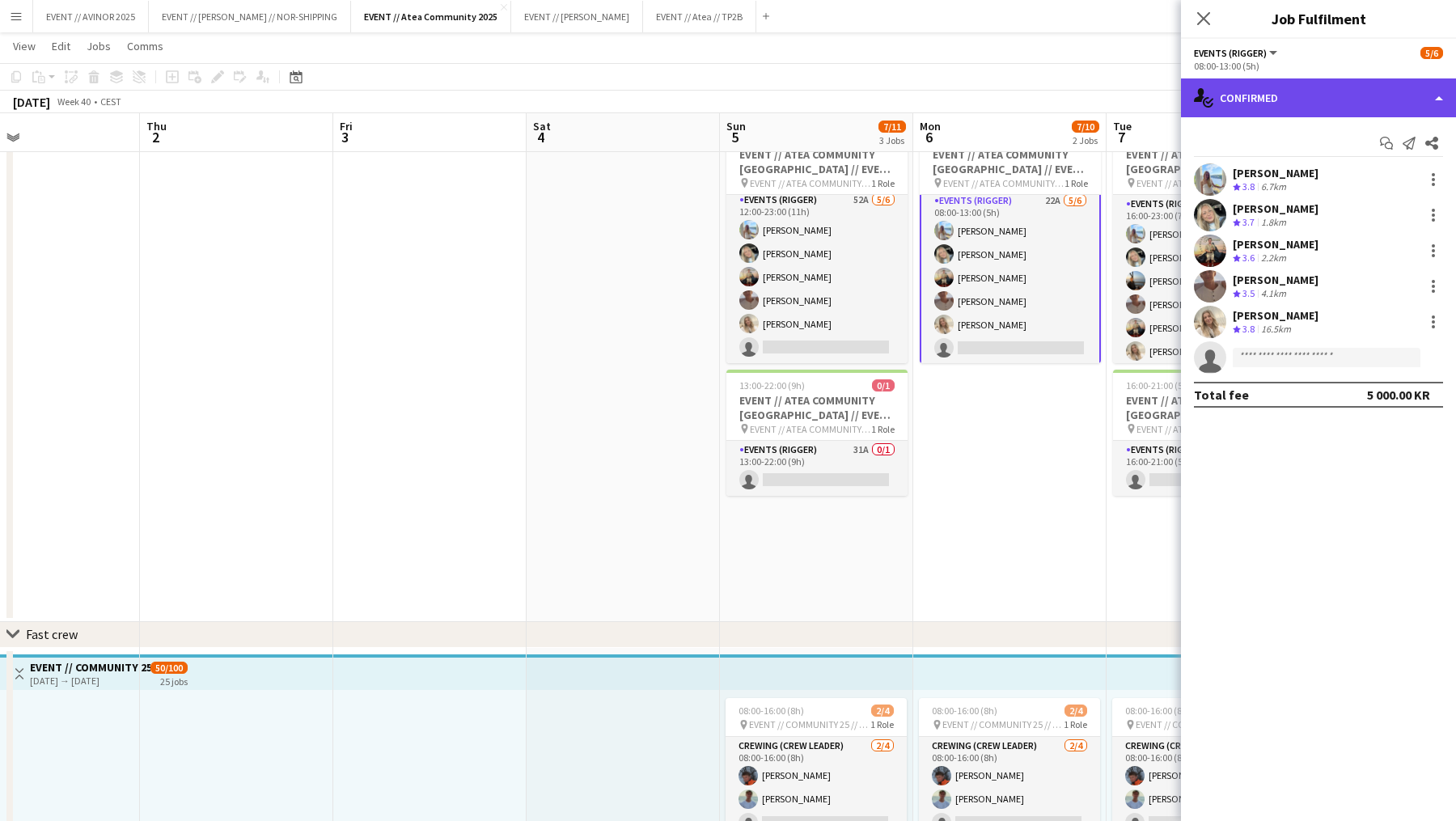
click at [1127, 98] on div "single-neutral-actions-check-2 Confirmed" at bounding box center [1318, 98] width 275 height 38
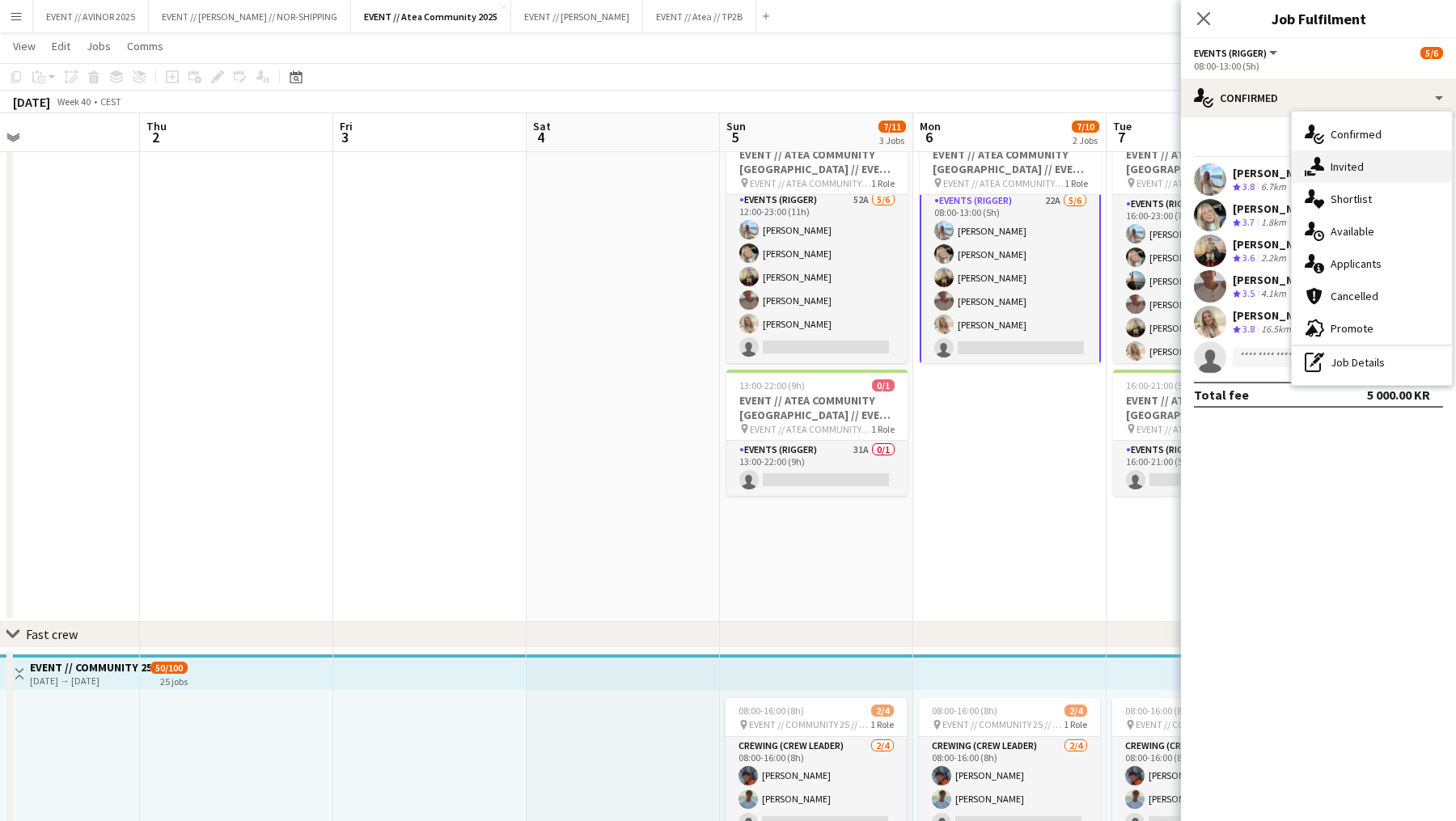
click at [1127, 155] on div "single-neutral-actions-share-1 Invited" at bounding box center [1371, 166] width 160 height 32
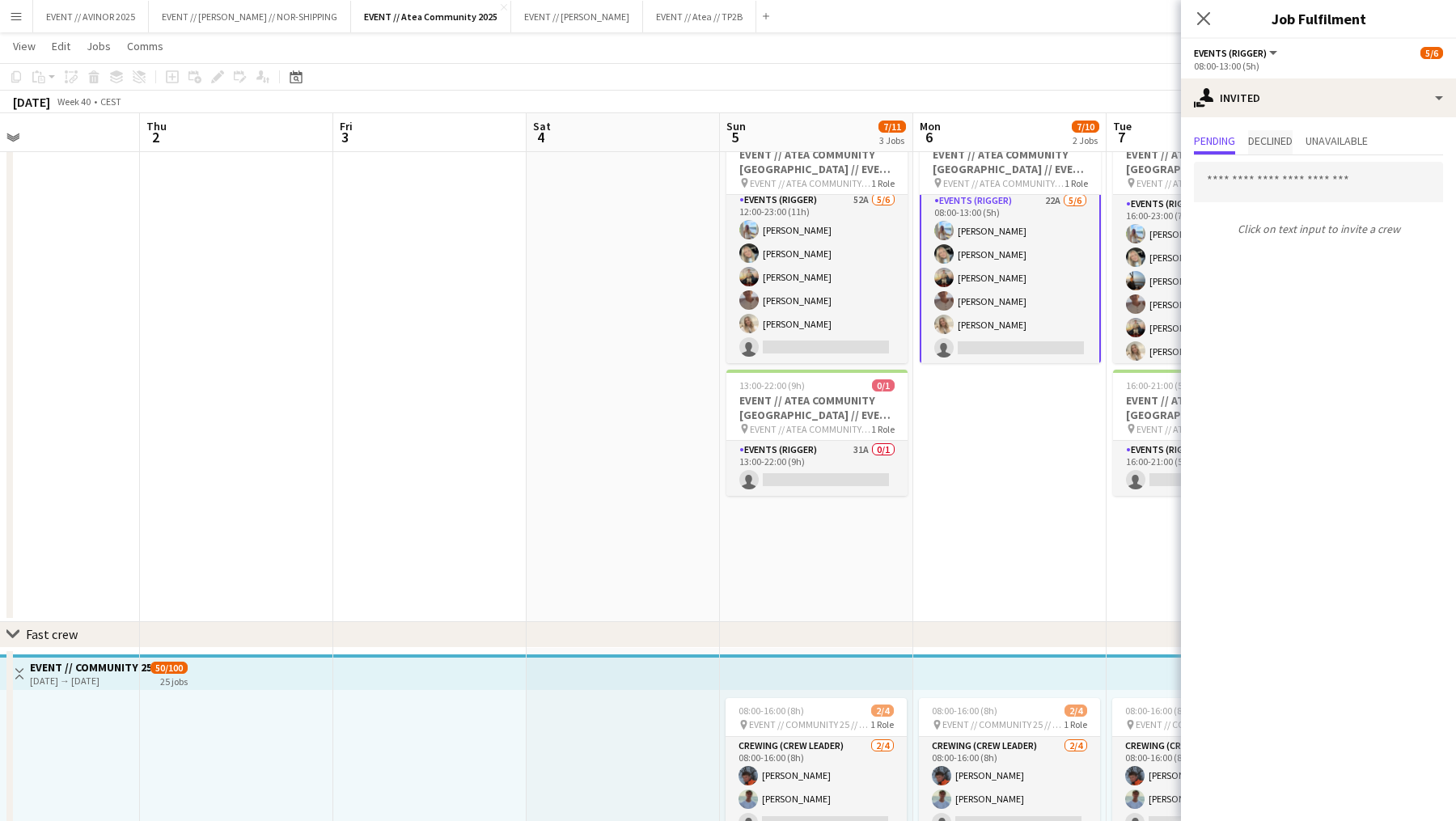
click at [1127, 151] on span "Declined" at bounding box center [1270, 142] width 45 height 24
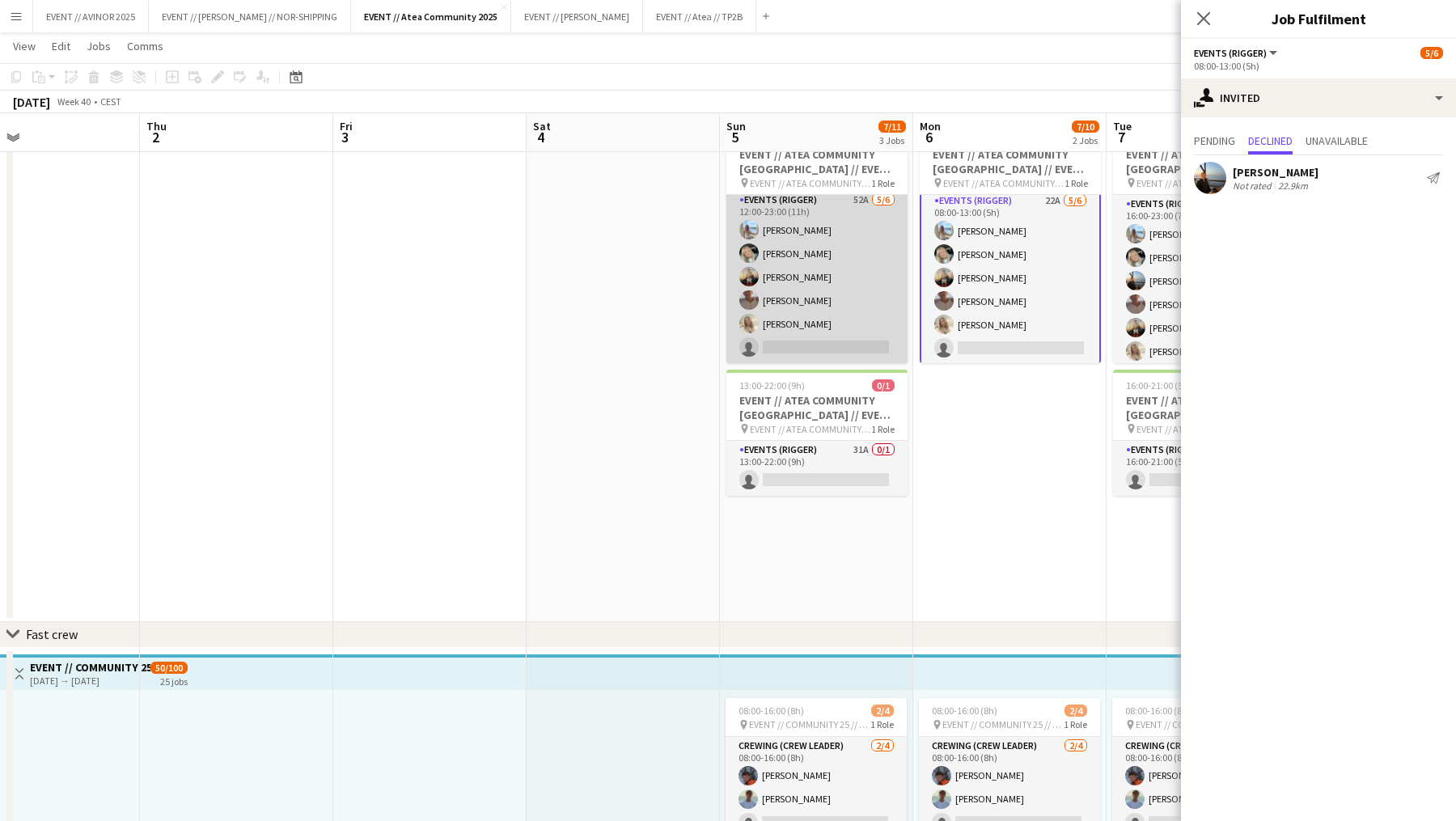
click at [867, 340] on app-card-role "Events (Rigger) 52A [DATE] 12:00-23:00 (11h) [PERSON_NAME] Mathisen [PERSON_NAM…" at bounding box center [817, 277] width 182 height 172
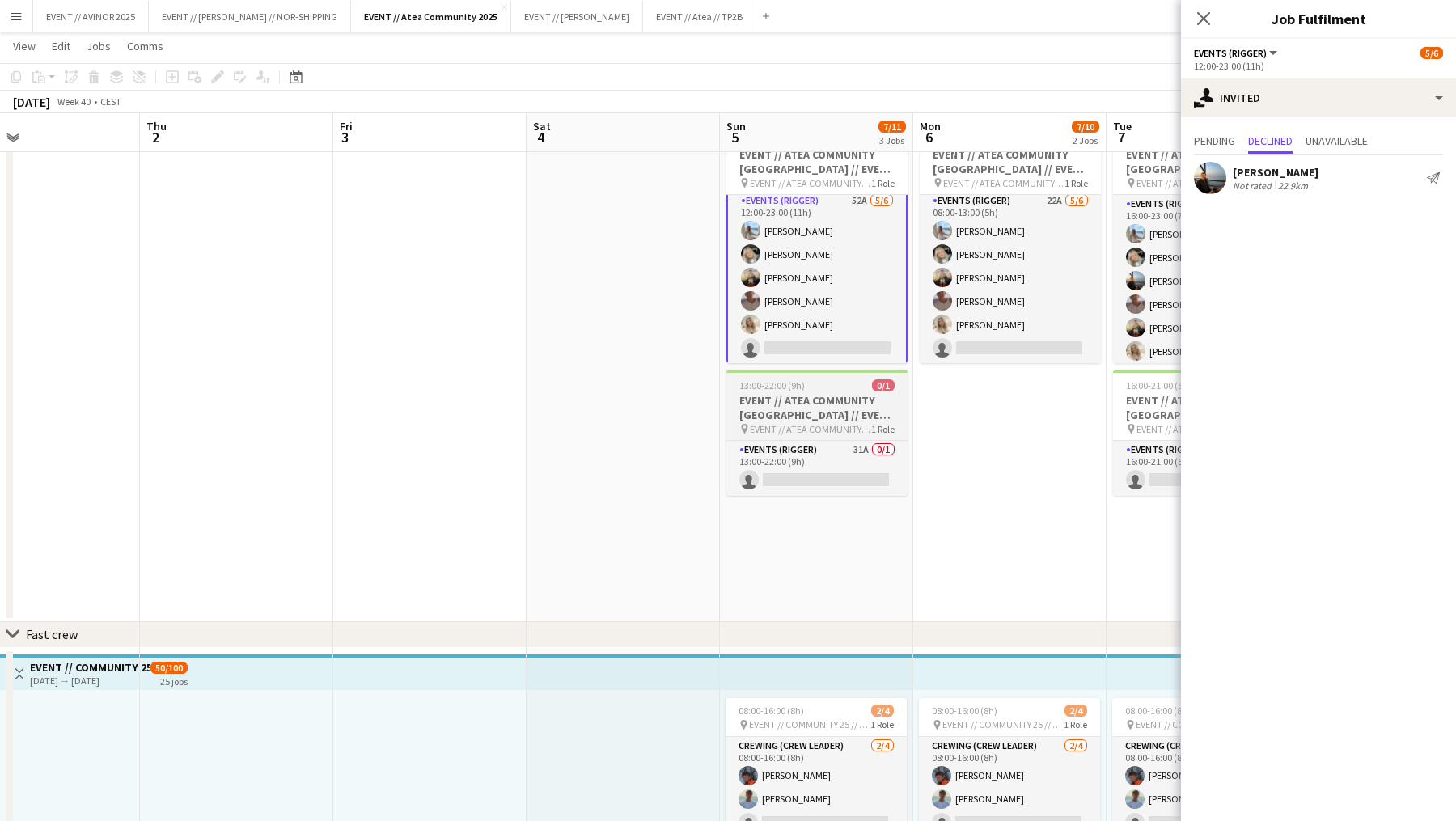
click at [841, 426] on span "EVENT // ATEA COMMUNITY [GEOGRAPHIC_DATA] // EVENT CREW" at bounding box center [810, 430] width 121 height 12
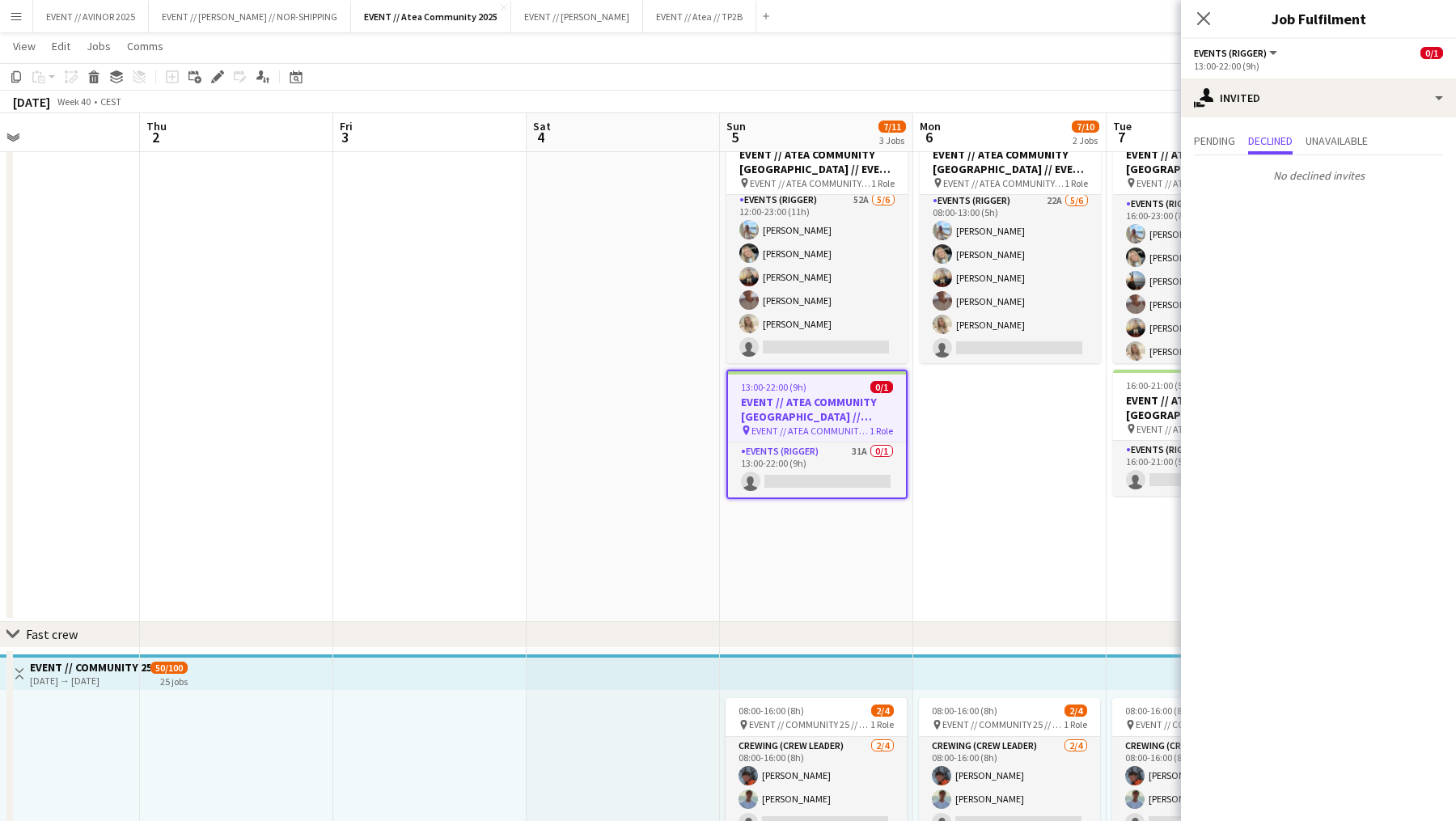
scroll to position [4, 0]
click at [93, 79] on icon at bounding box center [94, 79] width 9 height 8
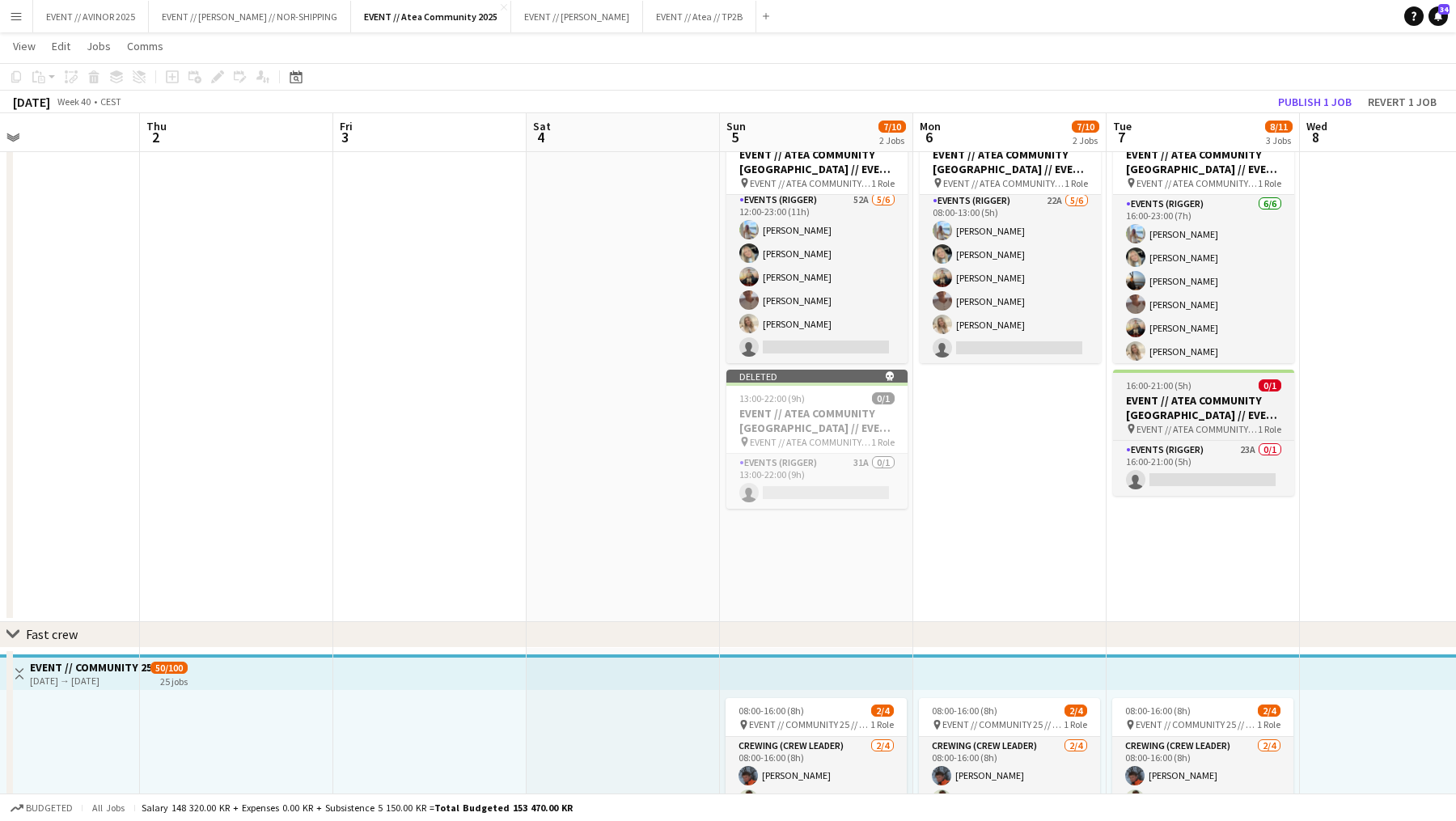
click at [1127, 412] on h3 "EVENT // ATEA COMMUNITY [GEOGRAPHIC_DATA] // EVENT CREW" at bounding box center [1204, 407] width 182 height 29
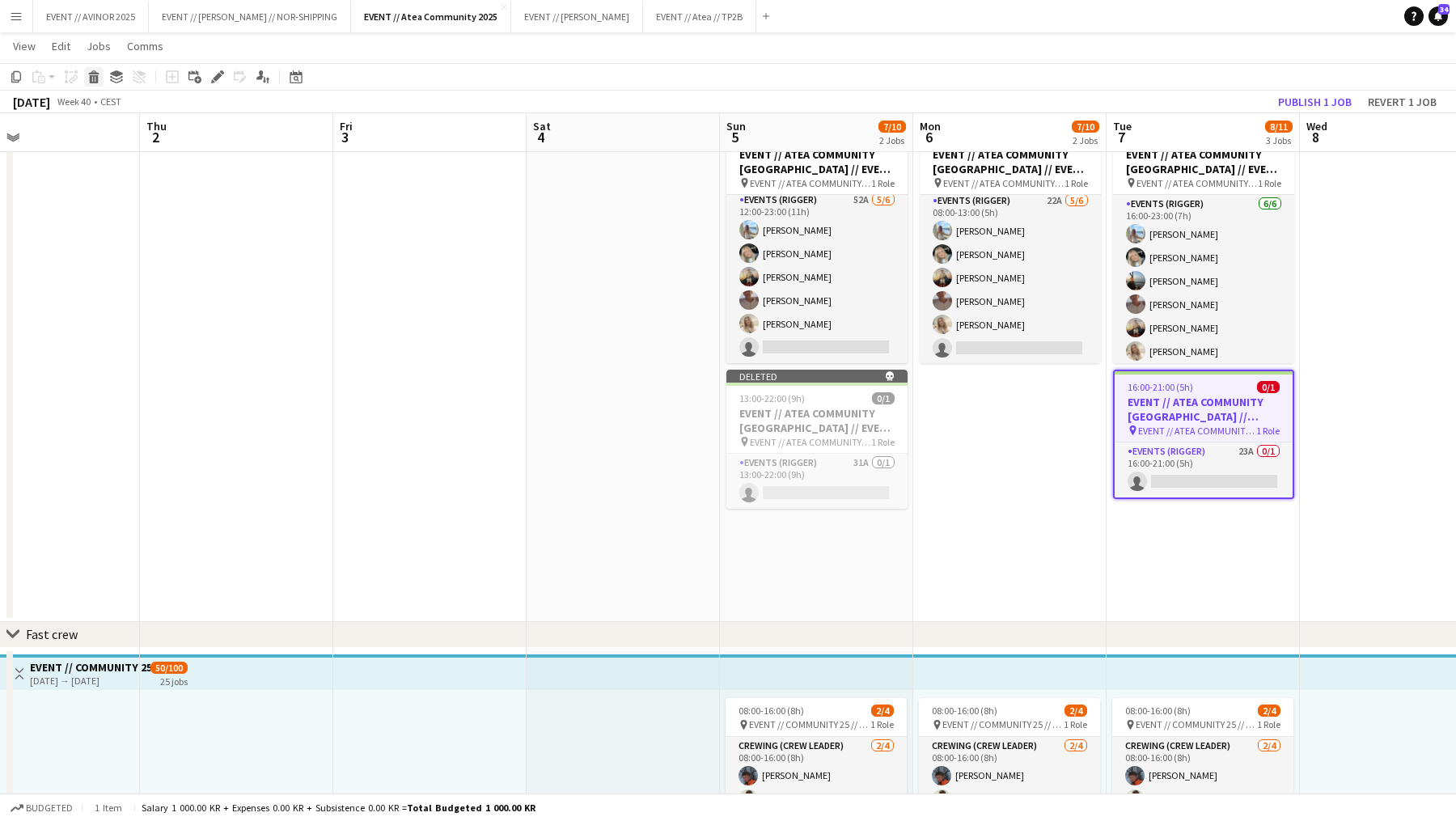
click at [93, 83] on div "Delete" at bounding box center [93, 77] width 19 height 19
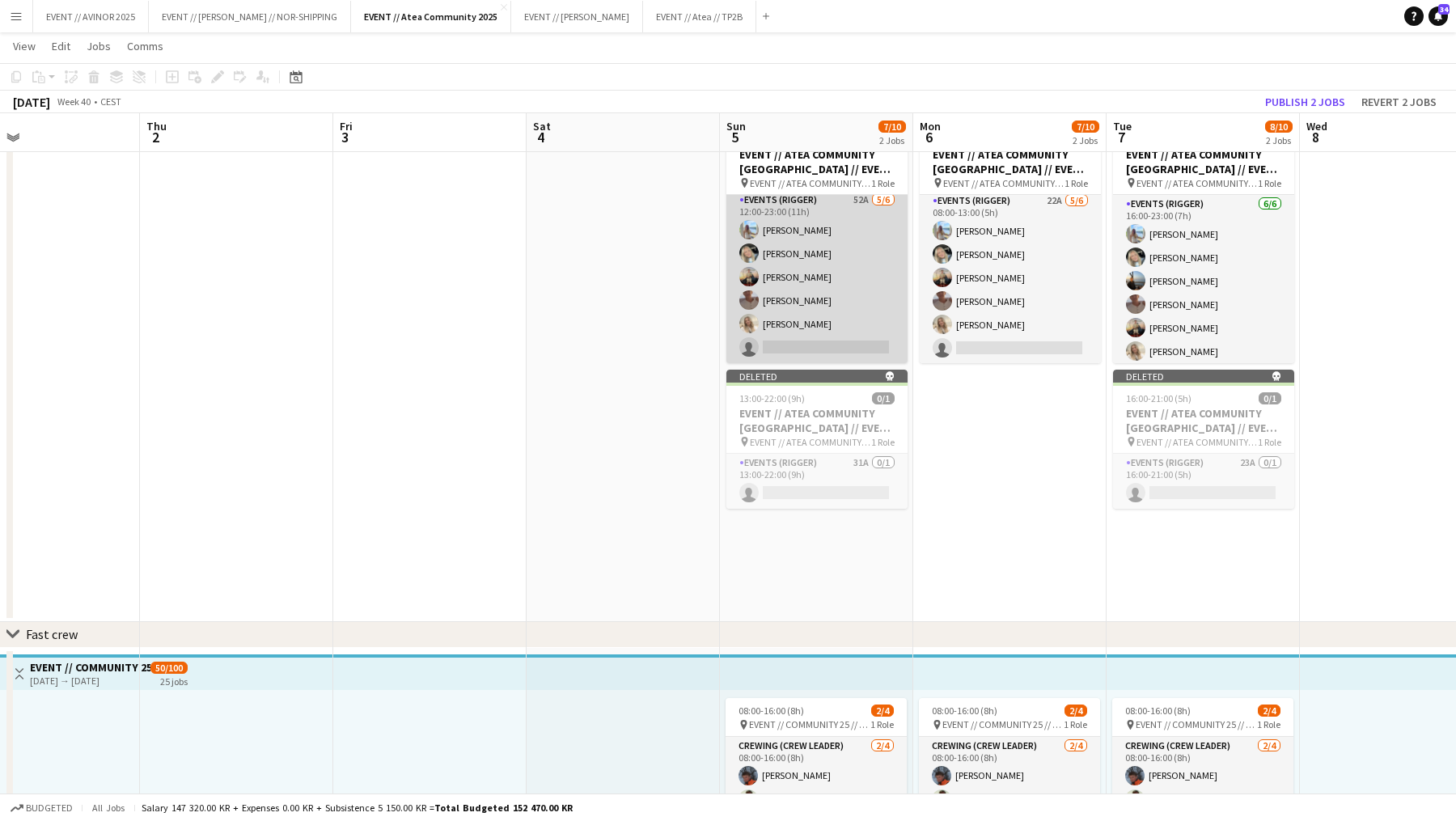
click at [820, 337] on app-card-role "Events (Rigger) 52A [DATE] 12:00-23:00 (11h) [PERSON_NAME] Mathisen [PERSON_NAM…" at bounding box center [817, 277] width 182 height 172
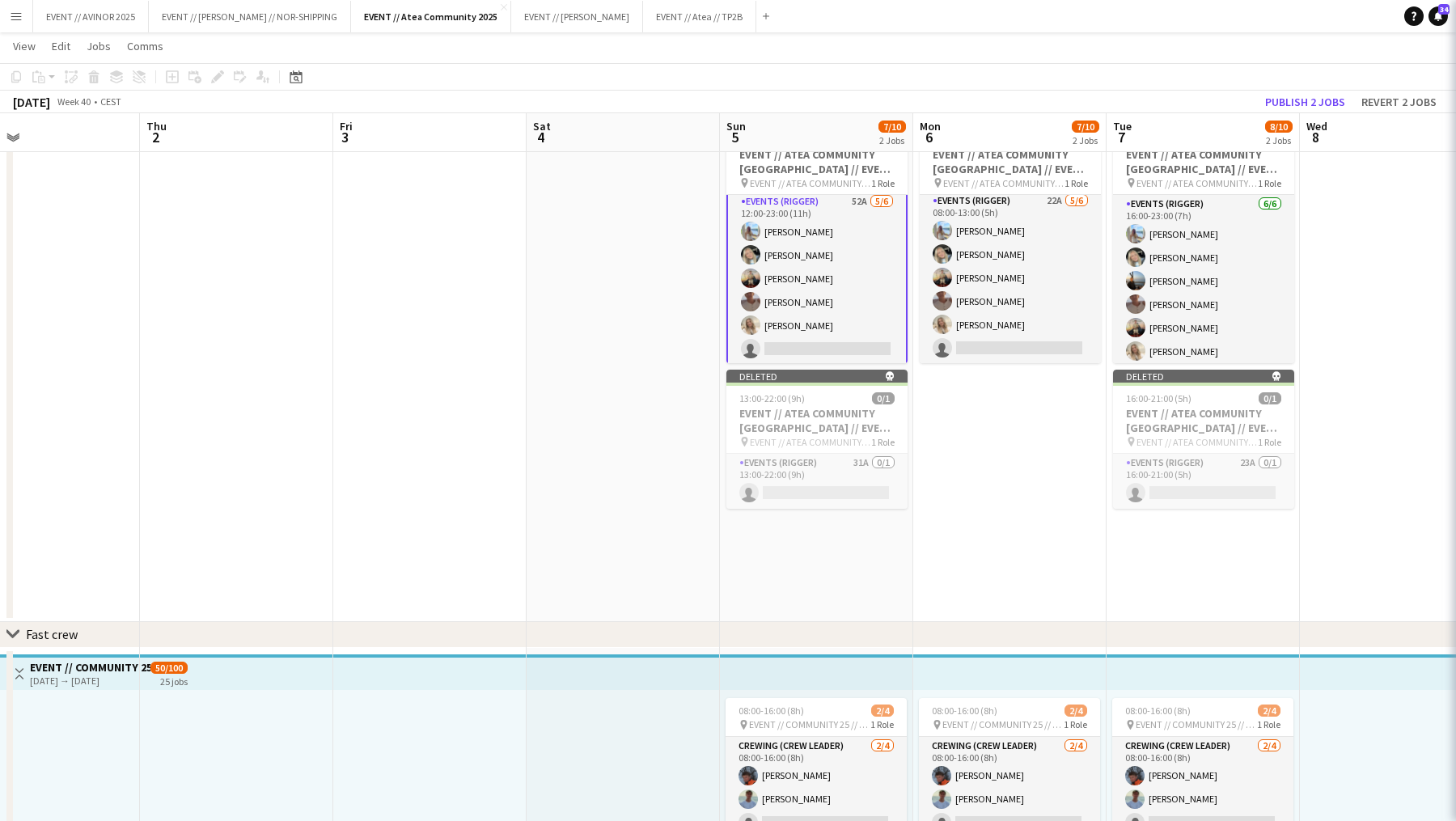
scroll to position [5, 0]
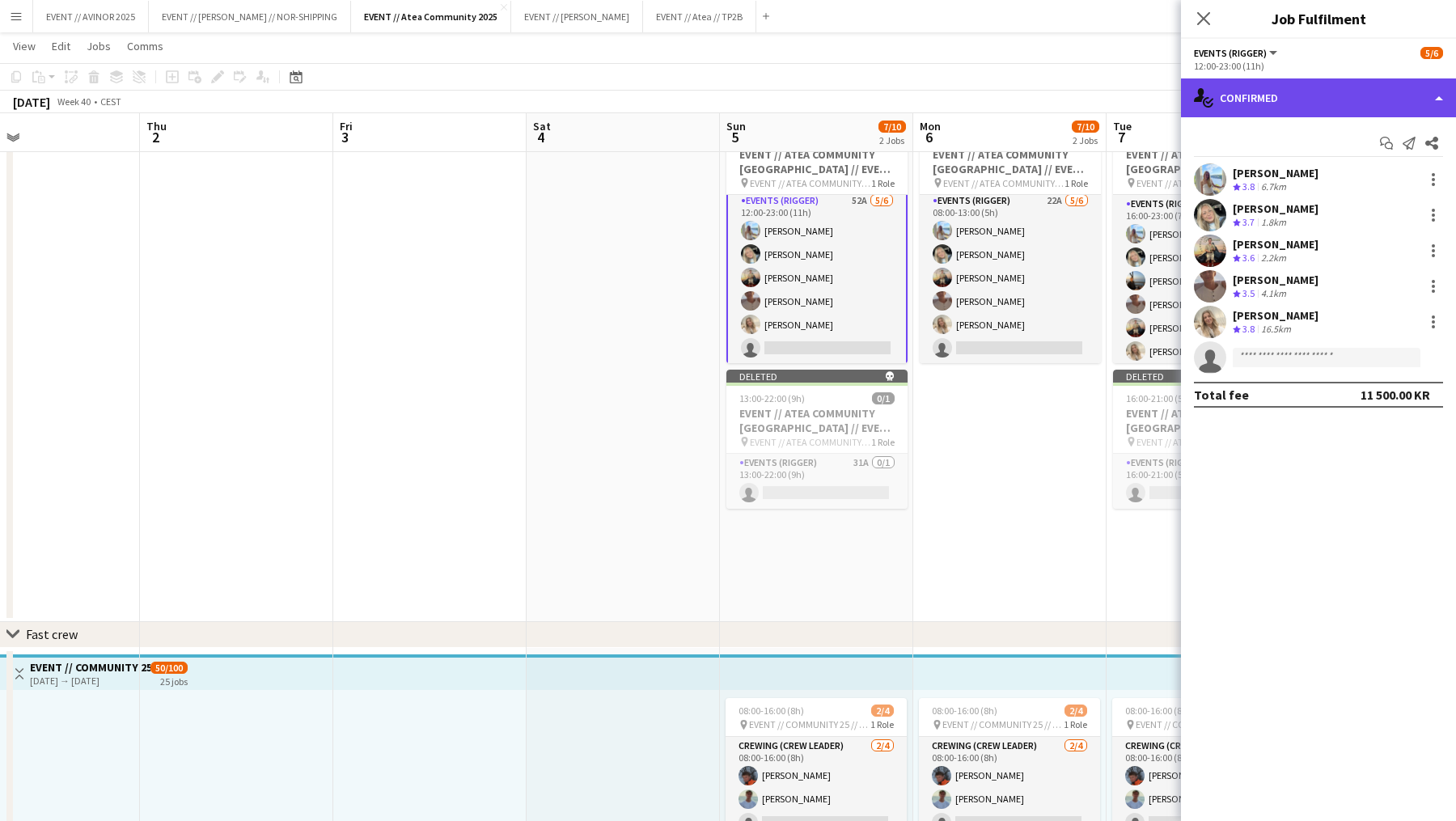
click at [1127, 111] on div "single-neutral-actions-check-2 Confirmed" at bounding box center [1318, 98] width 275 height 38
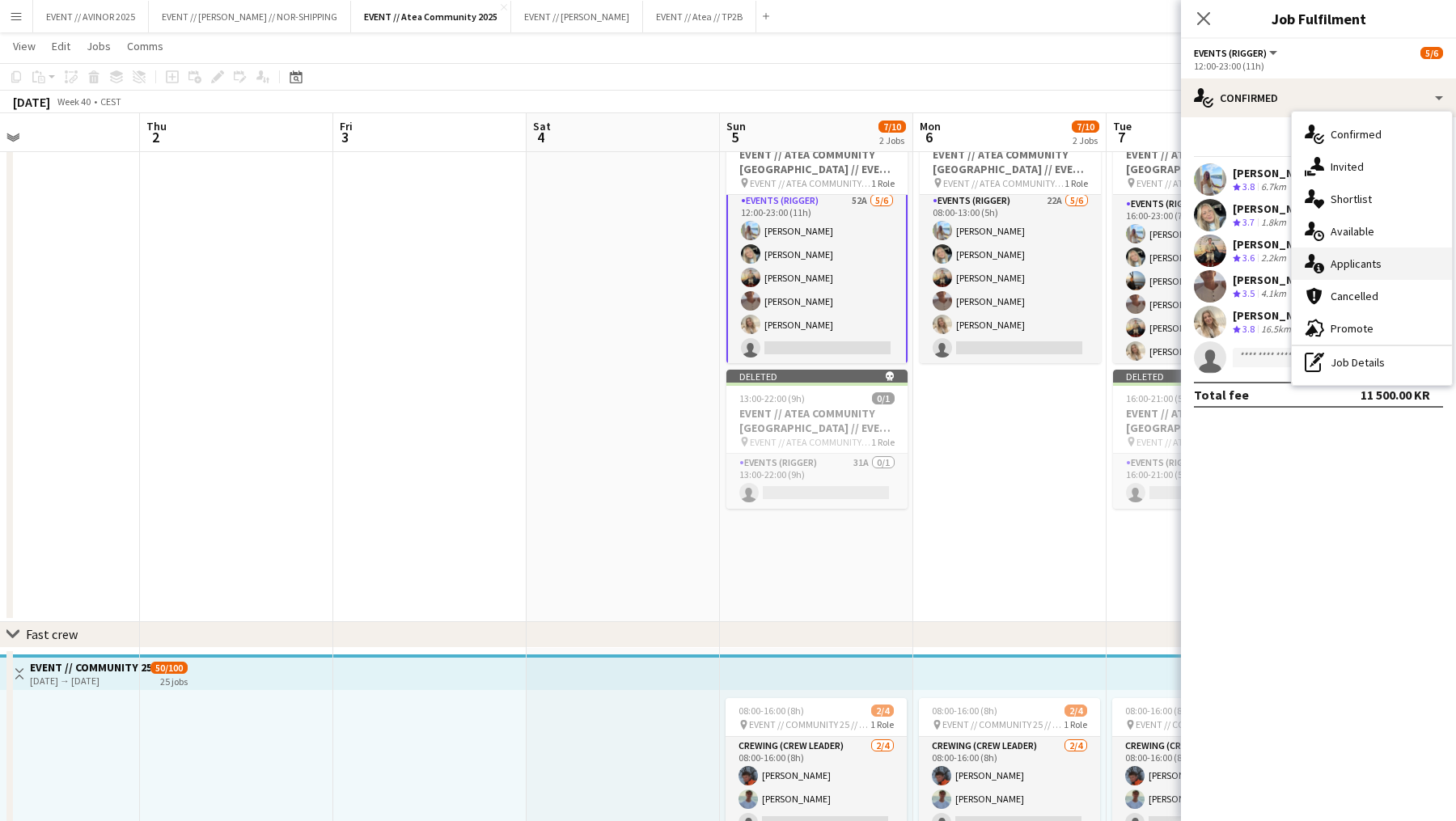
click at [1127, 259] on span "Applicants" at bounding box center [1356, 264] width 51 height 15
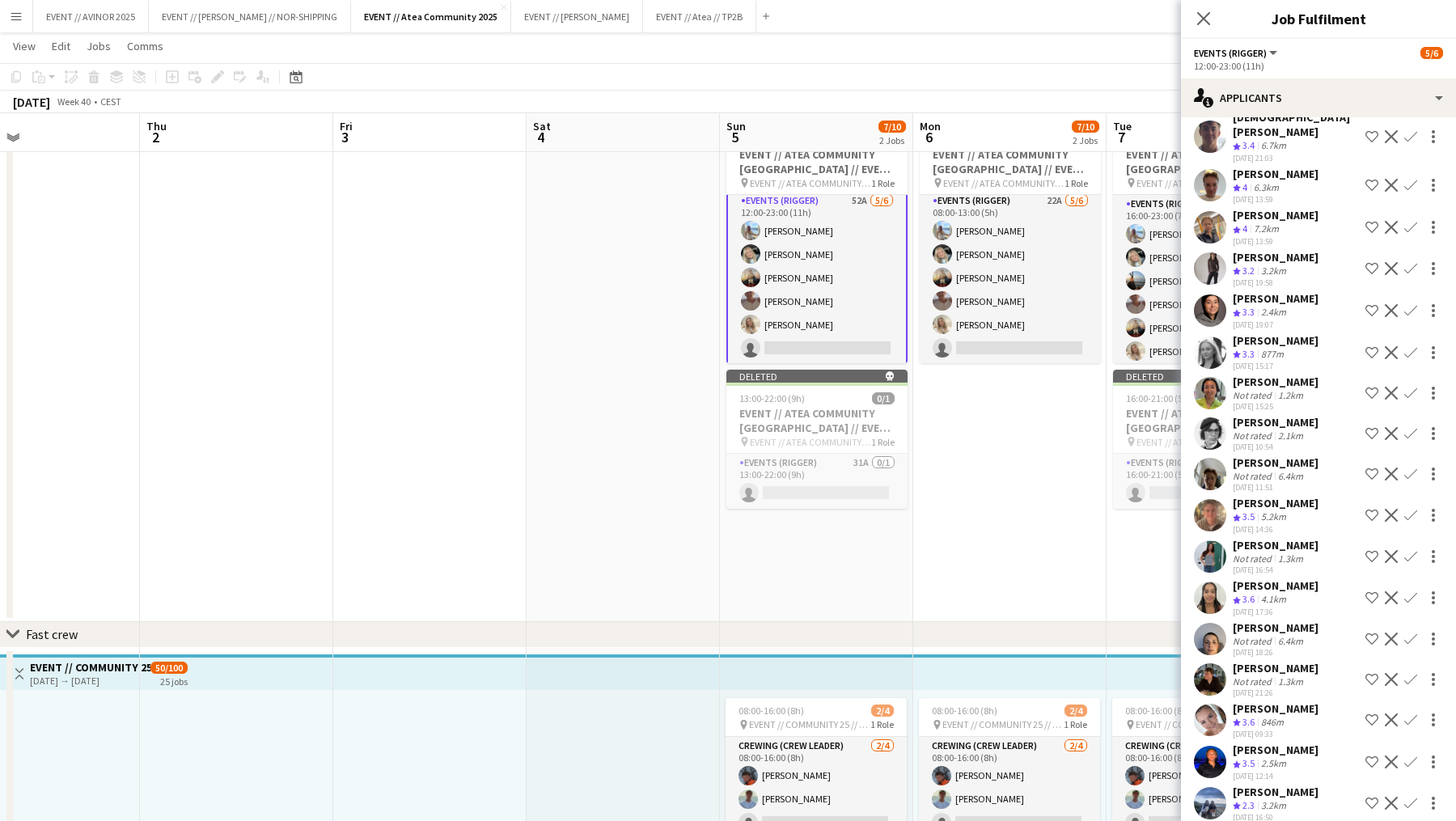
scroll to position [1363, 0]
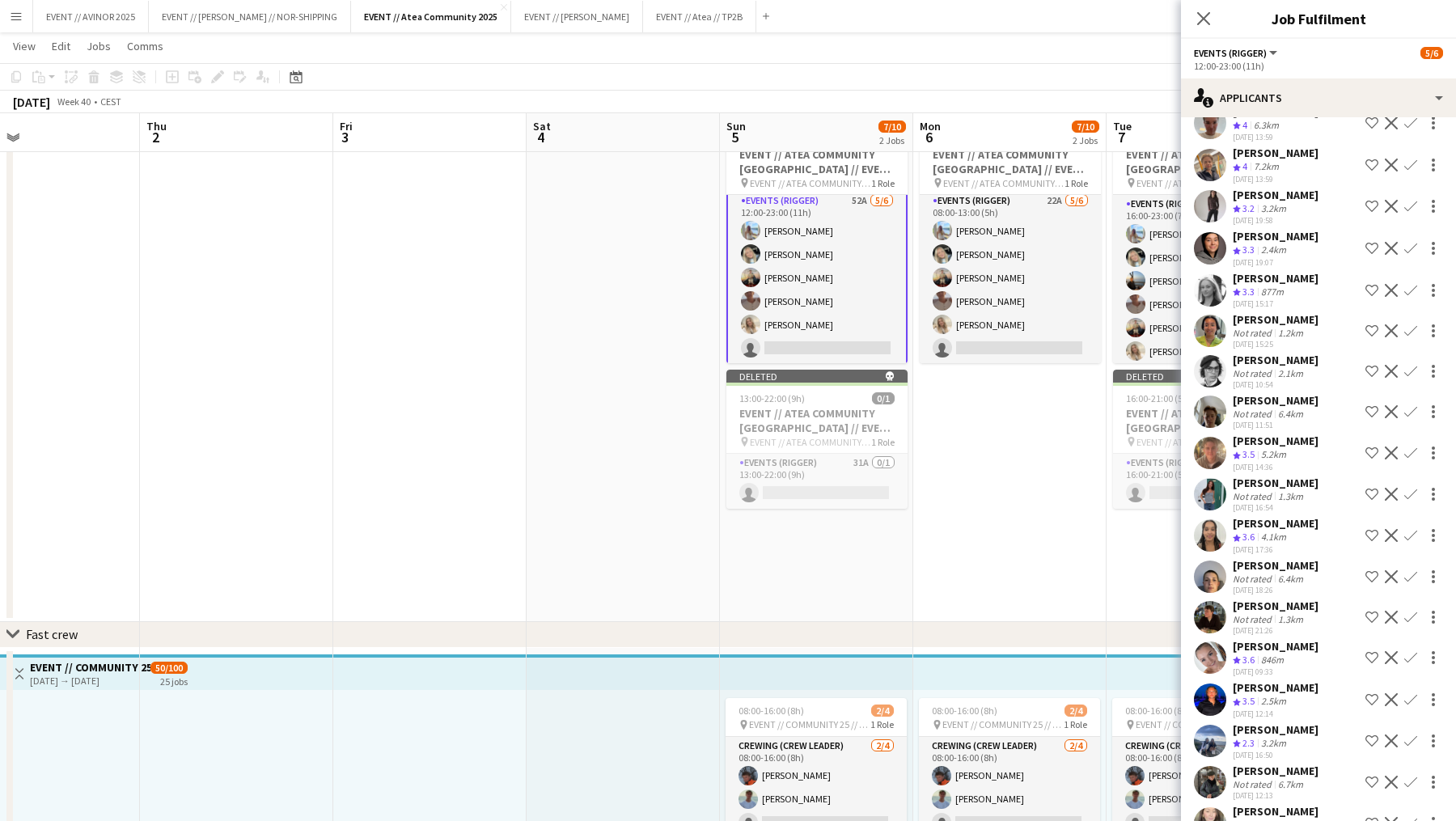
click at [1127, 600] on div "[PERSON_NAME]" at bounding box center [1275, 606] width 86 height 15
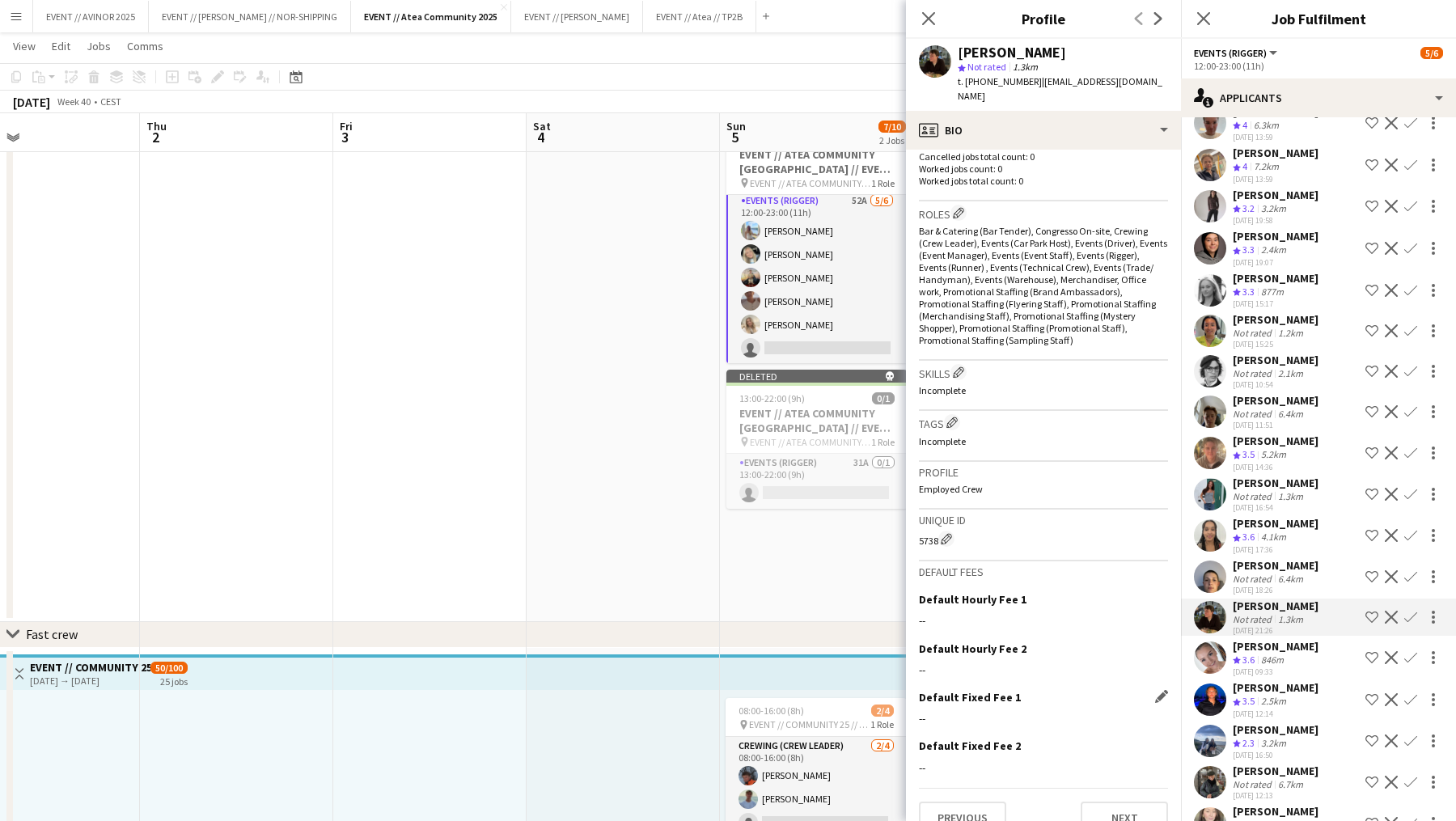
scroll to position [452, 0]
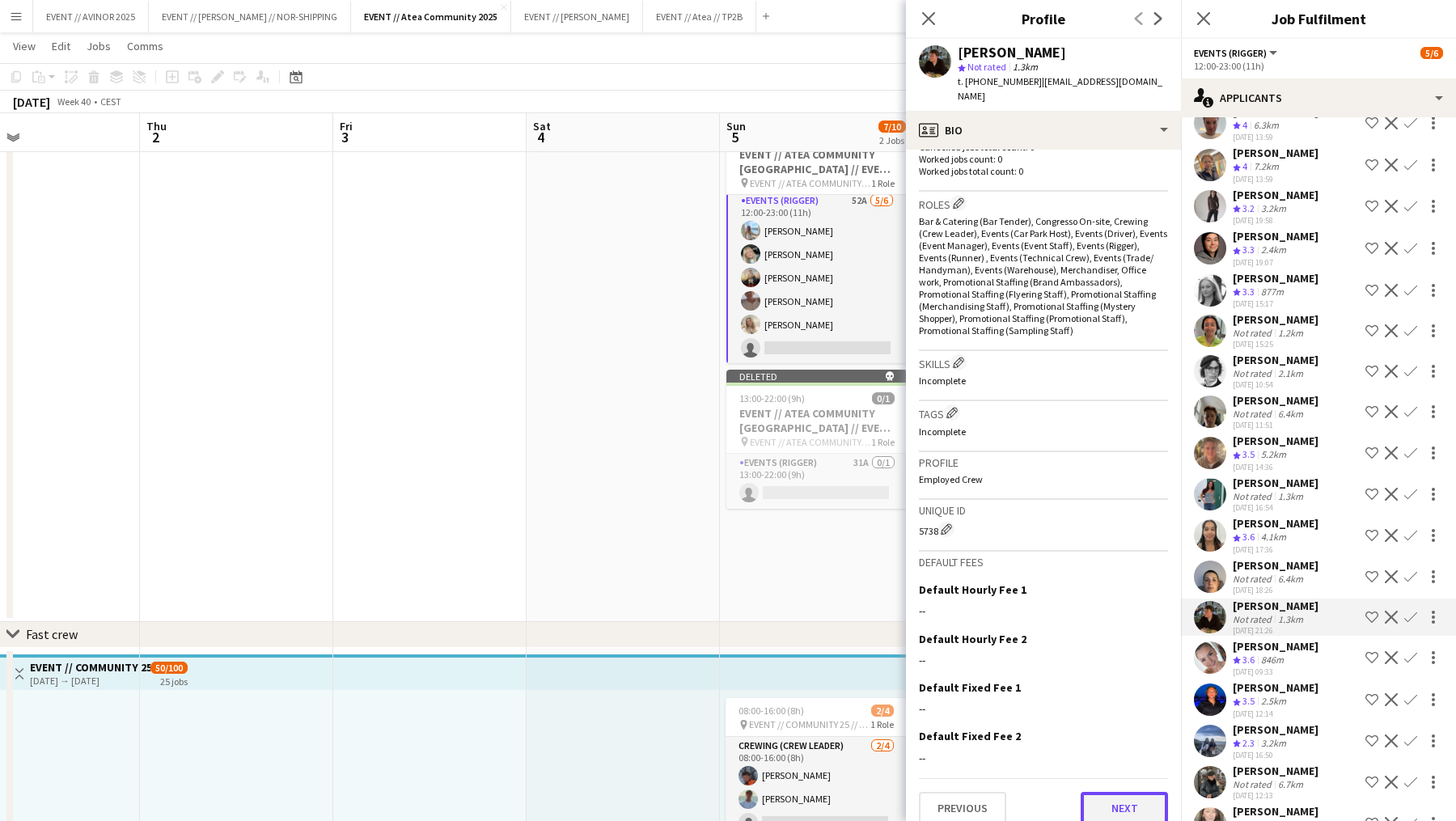
click at [1116, 792] on button "Next" at bounding box center [1124, 808] width 87 height 32
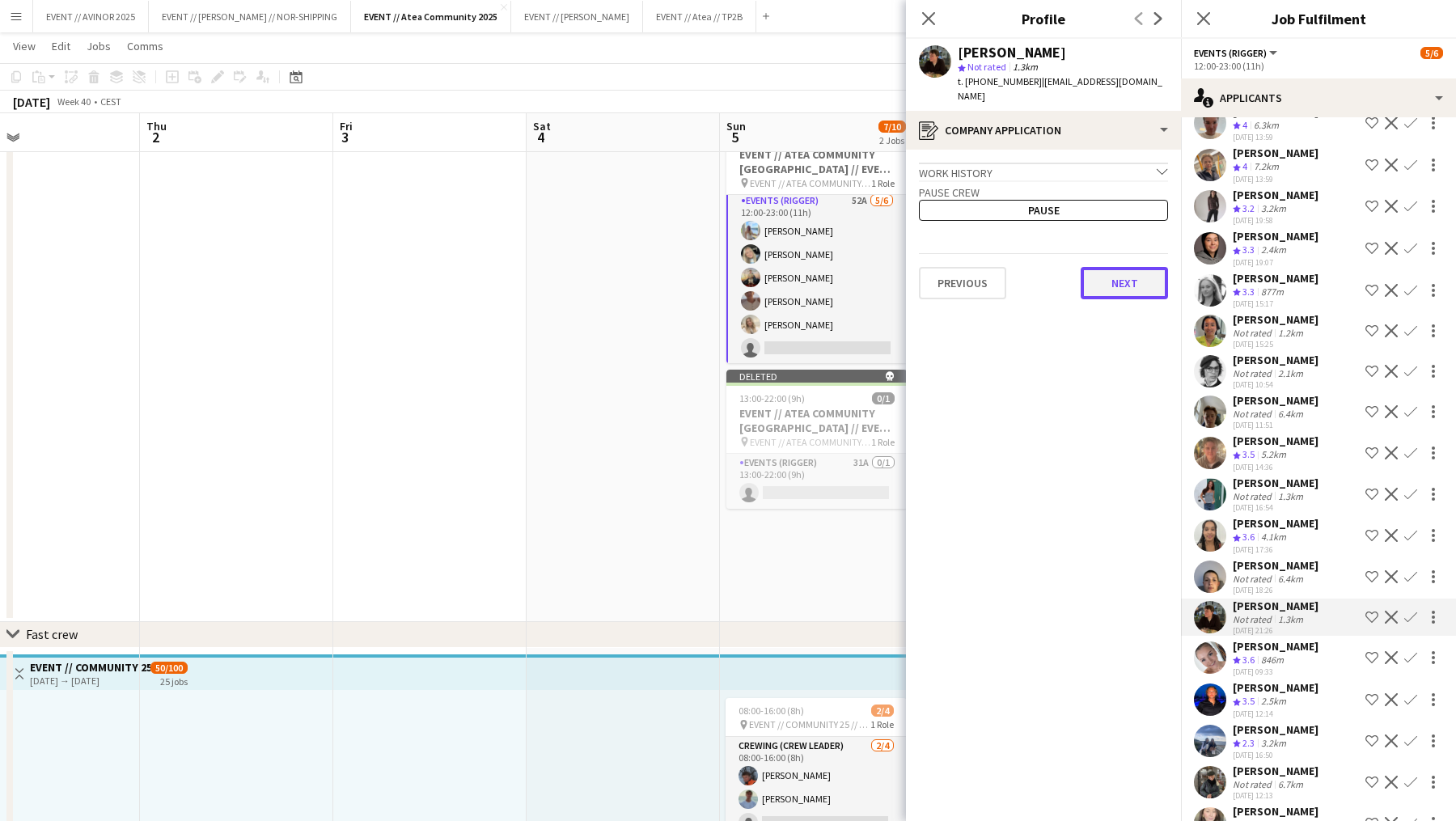
click at [1117, 267] on button "Next" at bounding box center [1124, 283] width 87 height 32
click at [1117, 266] on button "Next" at bounding box center [1124, 273] width 87 height 32
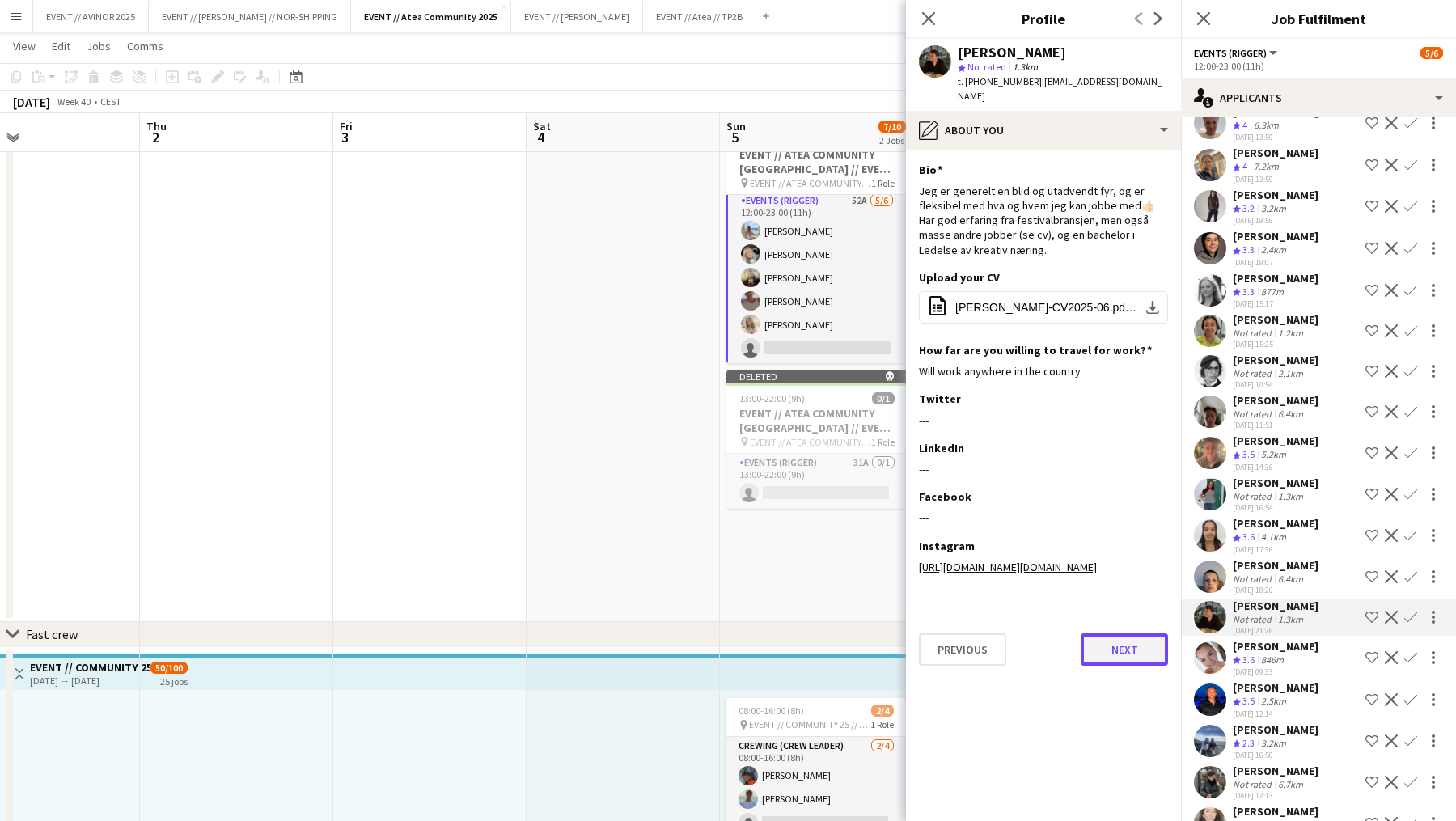
click at [1116, 634] on button "Next" at bounding box center [1124, 649] width 87 height 32
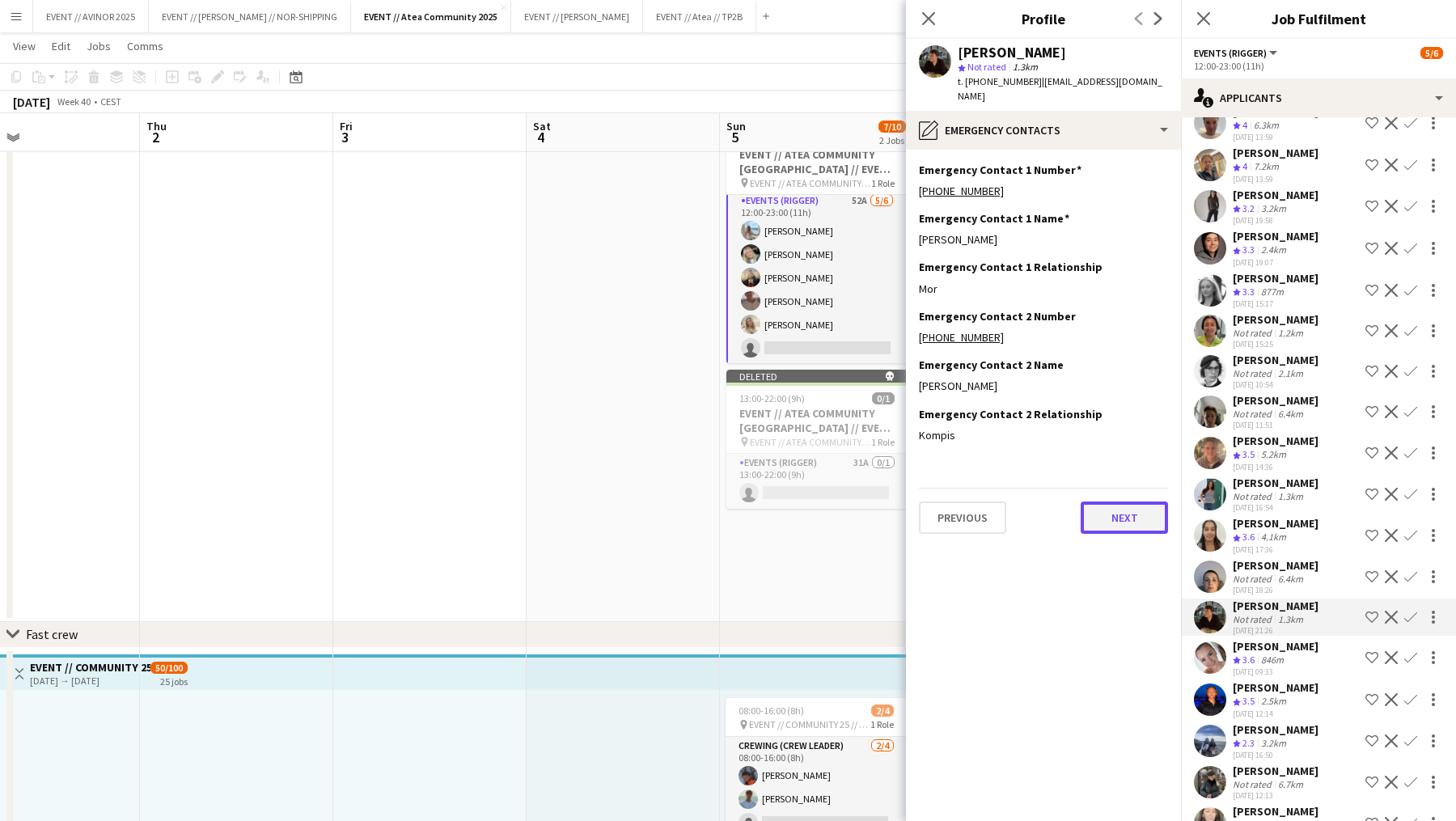
click at [1127, 507] on button "Next" at bounding box center [1124, 517] width 87 height 32
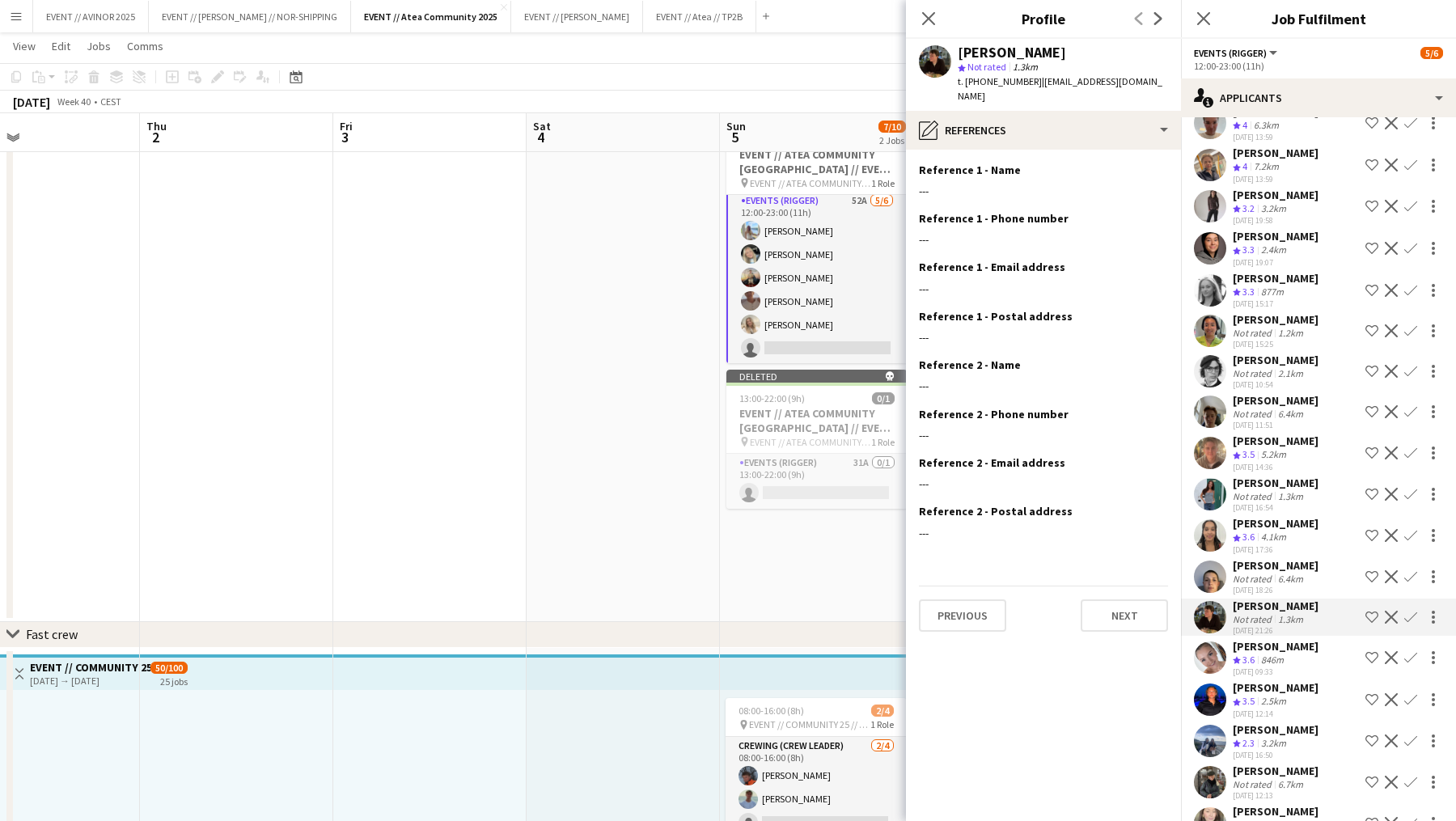
click at [1095, 85] on span "| [EMAIL_ADDRESS][DOMAIN_NAME]" at bounding box center [1060, 88] width 204 height 27
click at [1095, 111] on div "pencil4 References" at bounding box center [1043, 130] width 275 height 38
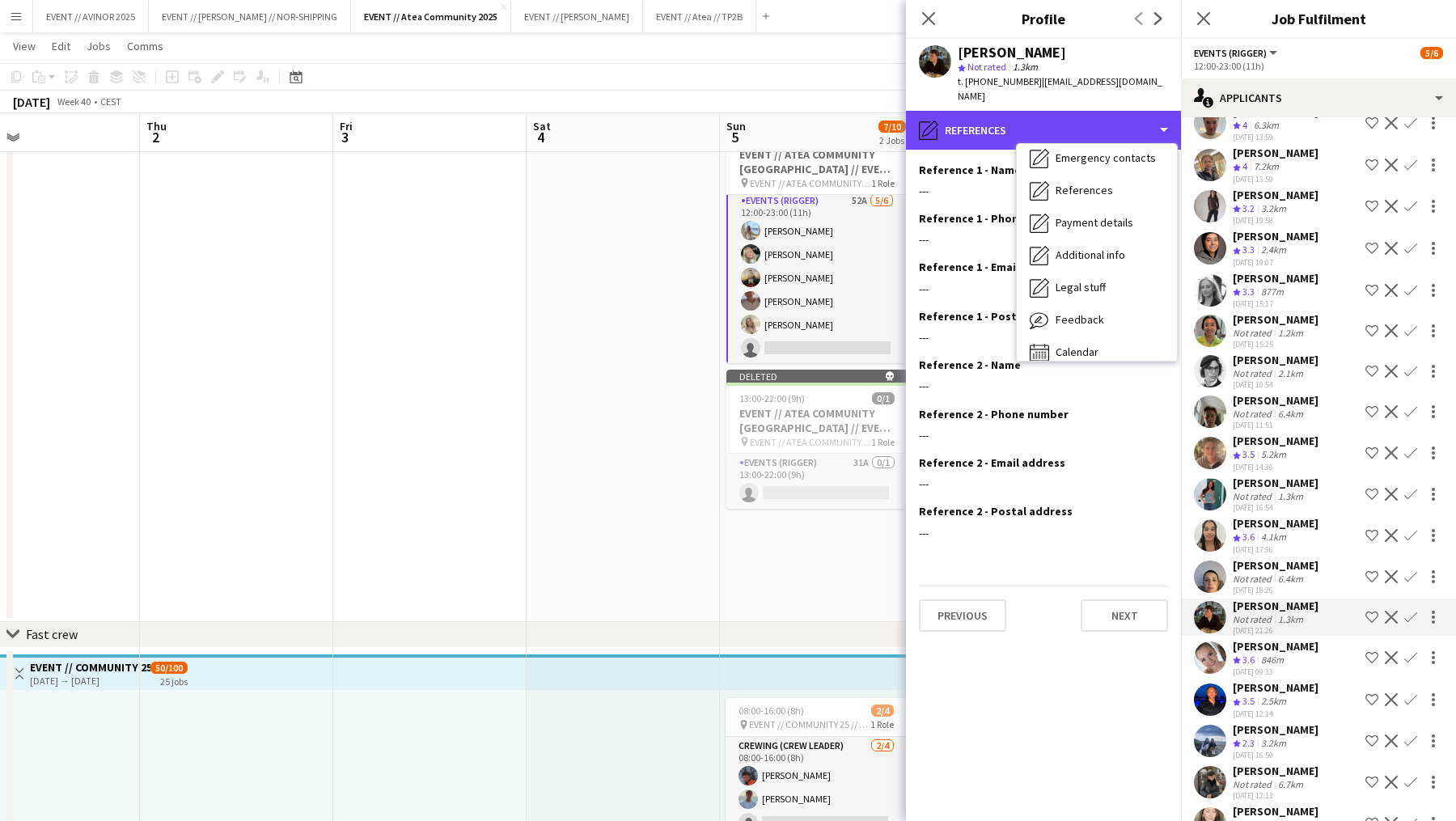
scroll to position [151, 0]
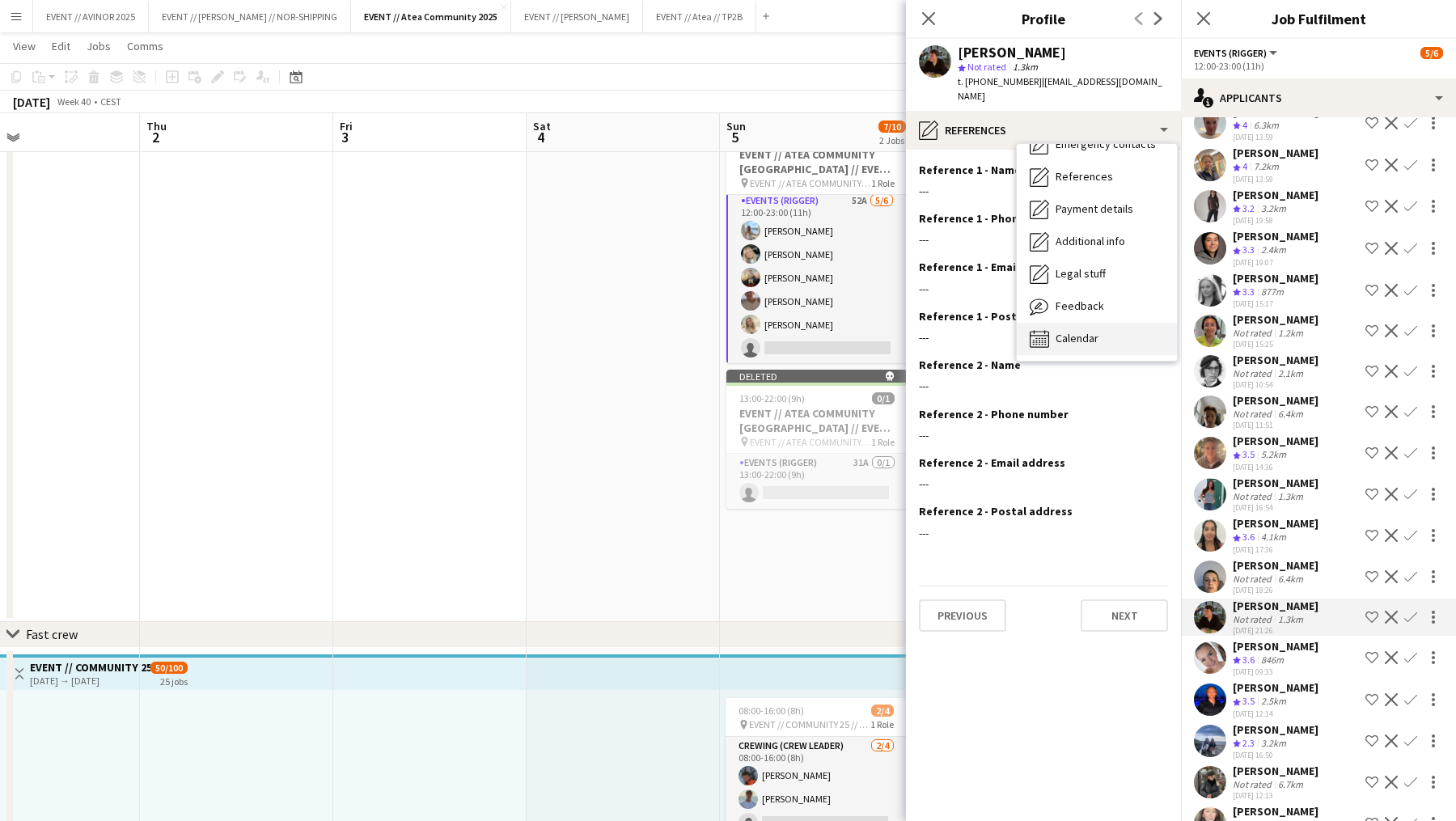
click at [1081, 331] on span "Calendar" at bounding box center [1076, 338] width 43 height 15
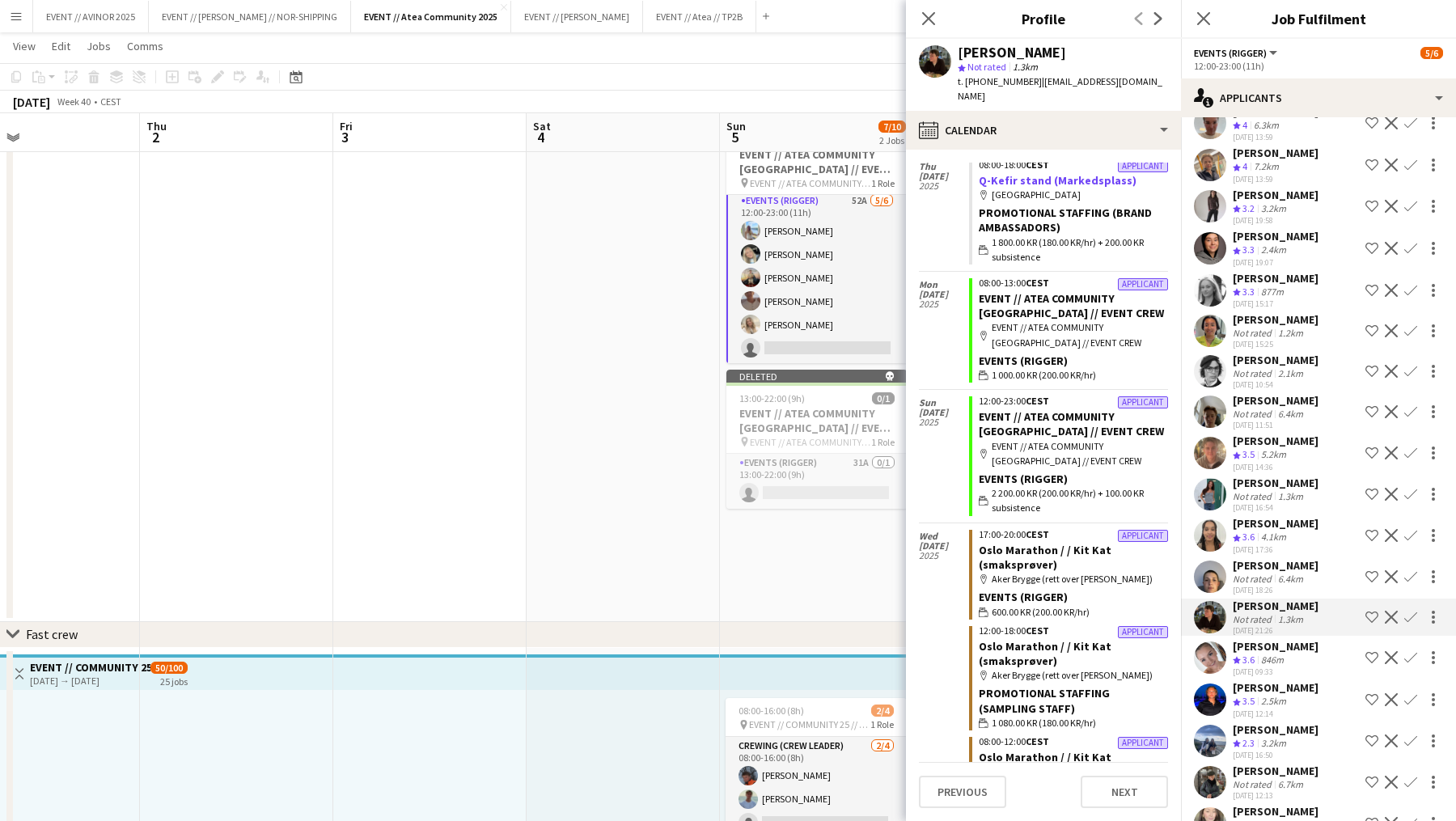
scroll to position [225, 0]
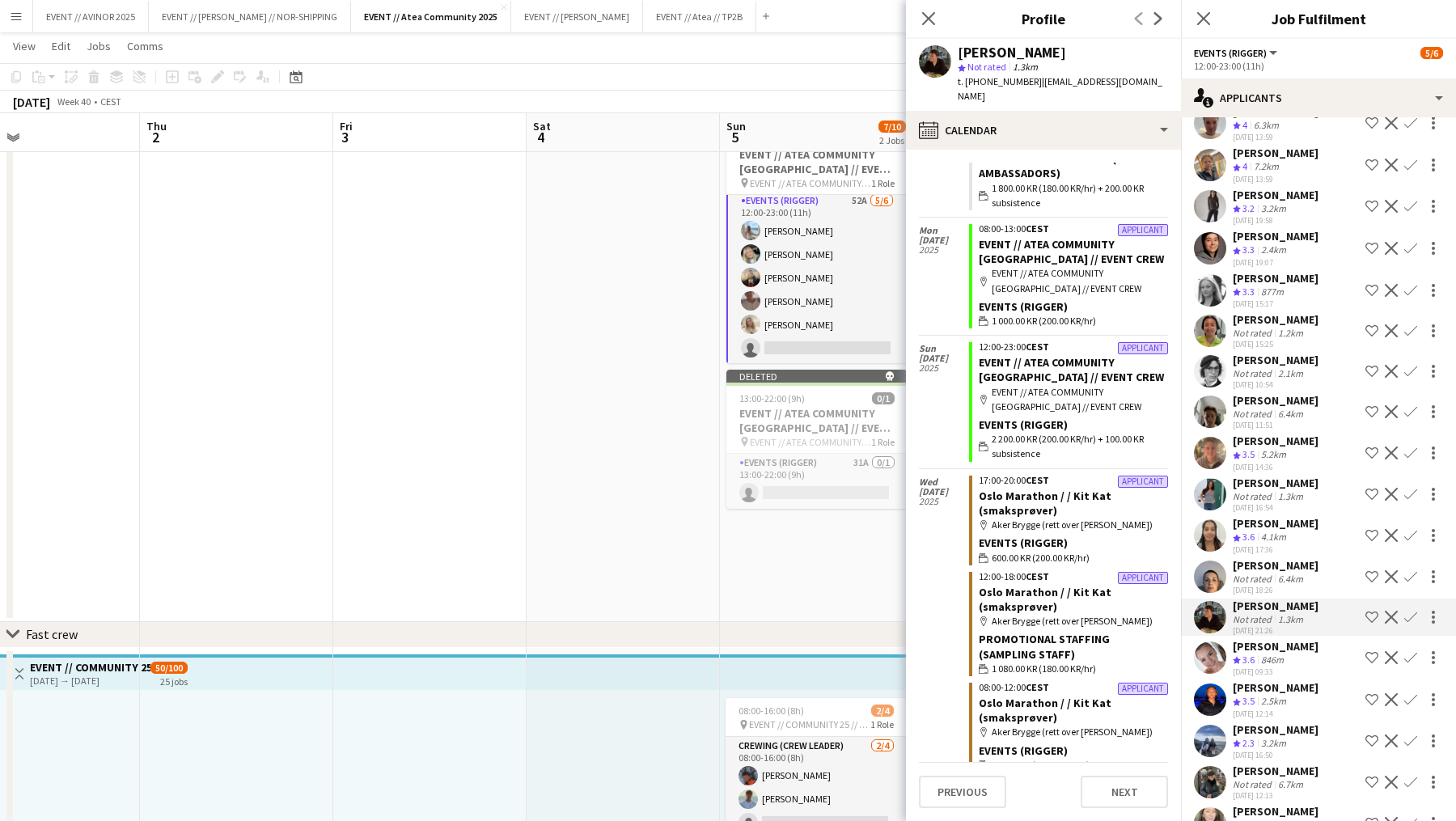
click at [1127, 625] on div "[DATE] 21:26" at bounding box center [1275, 631] width 86 height 10
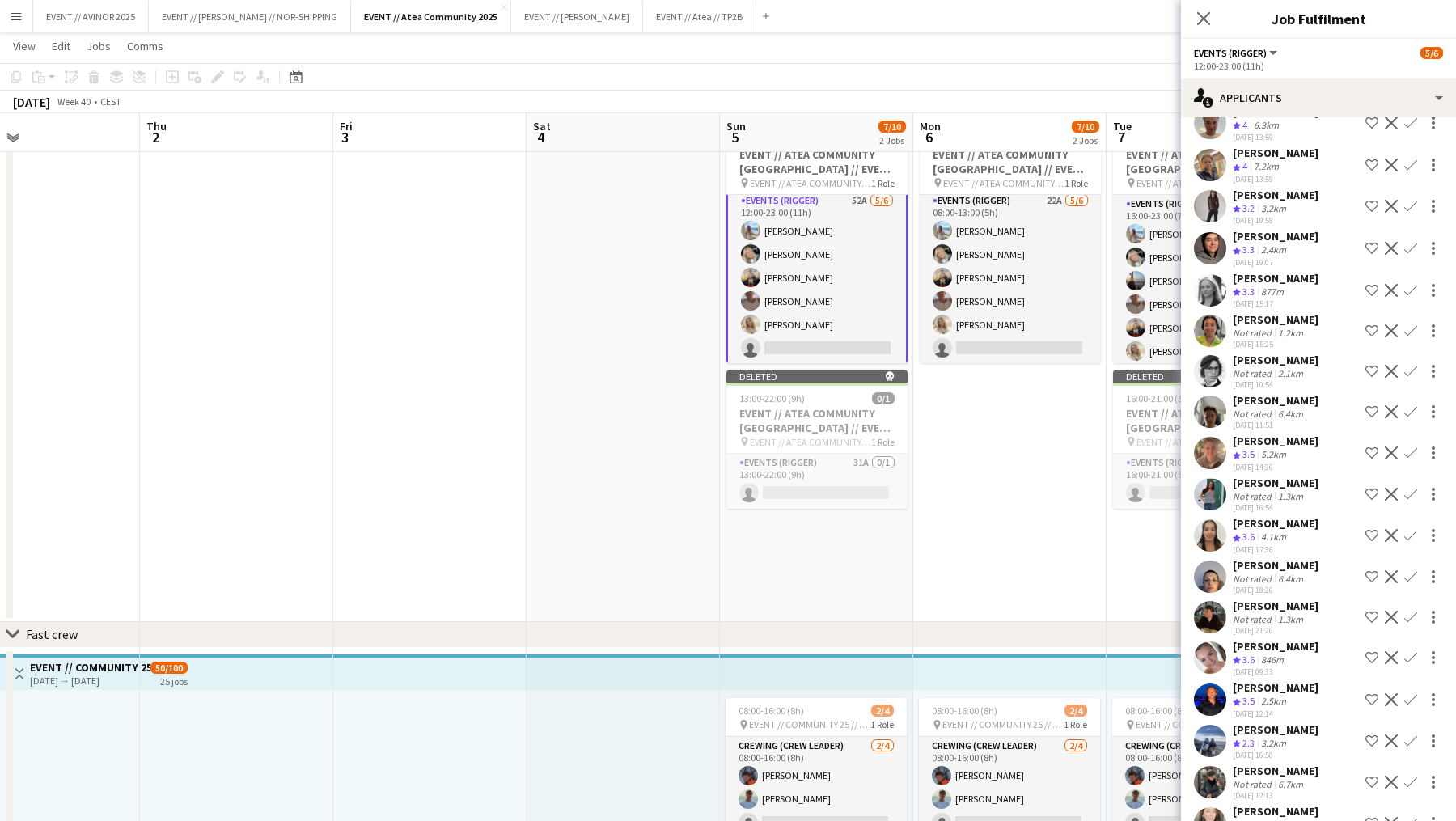
click at [1127, 686] on div "[PERSON_NAME]" at bounding box center [1275, 687] width 86 height 15
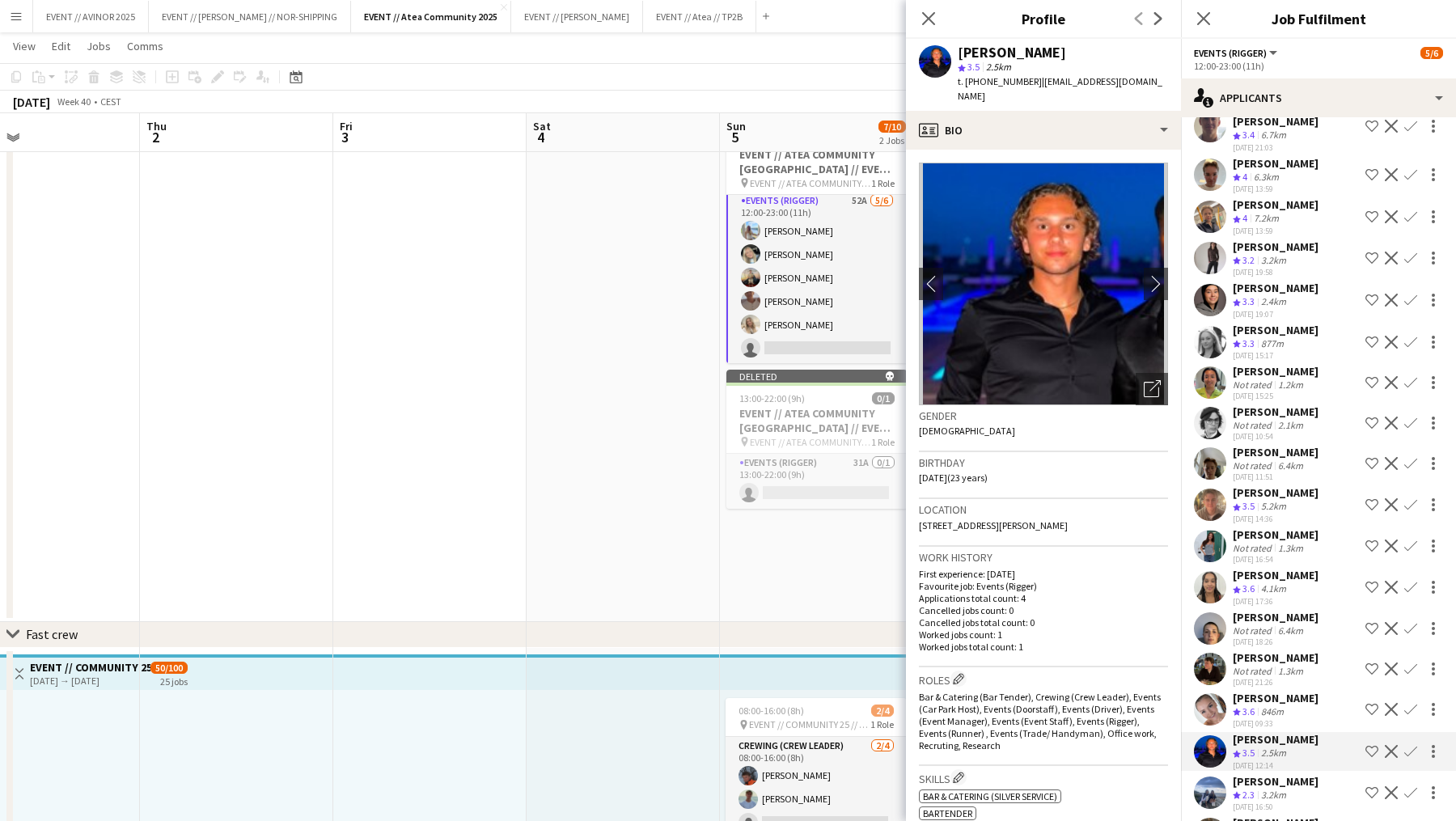
scroll to position [1311, 0]
click at [1127, 333] on div "[PERSON_NAME]" at bounding box center [1275, 331] width 86 height 15
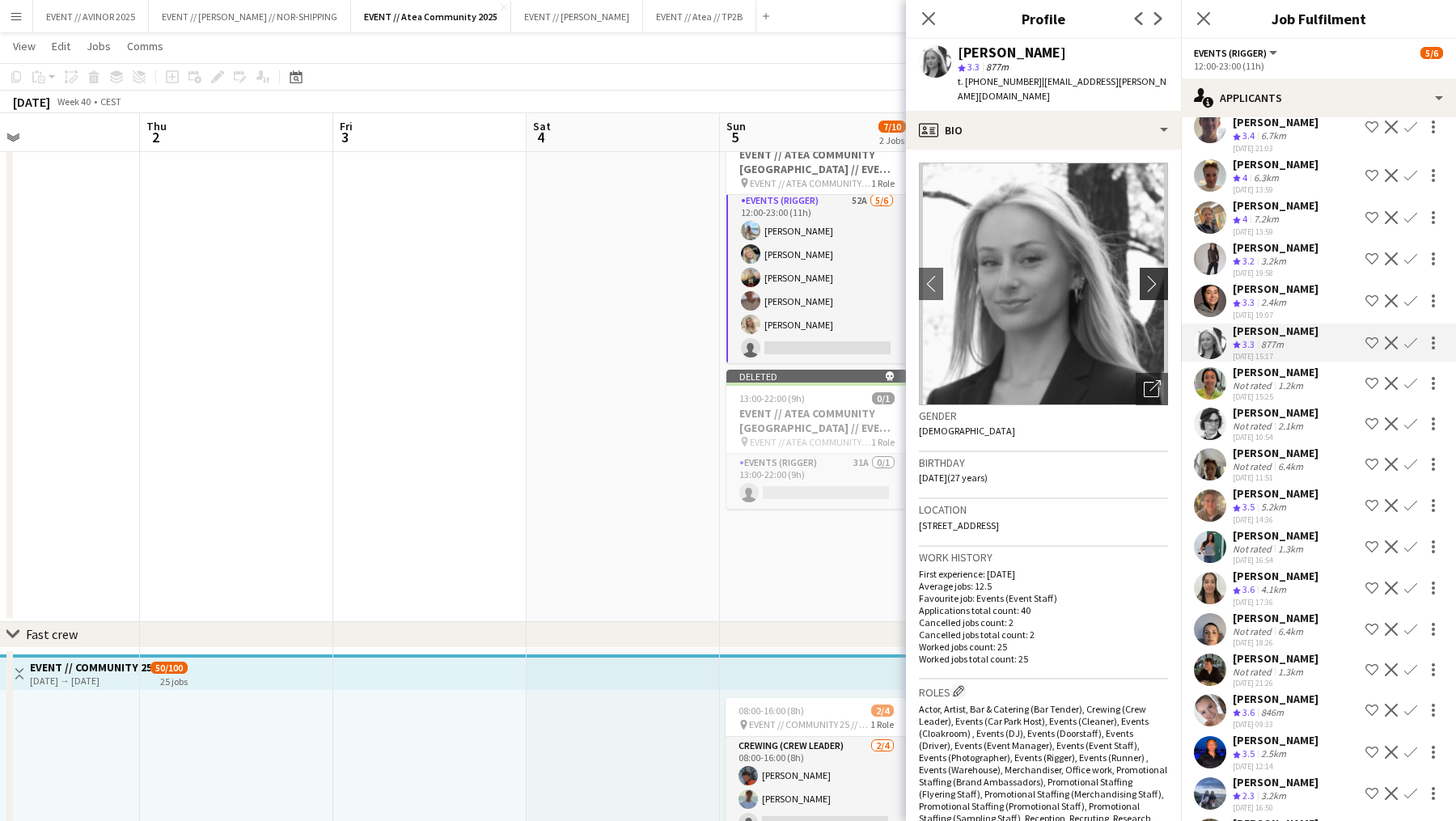
click at [1127, 275] on app-icon "chevron-right" at bounding box center [1156, 283] width 25 height 17
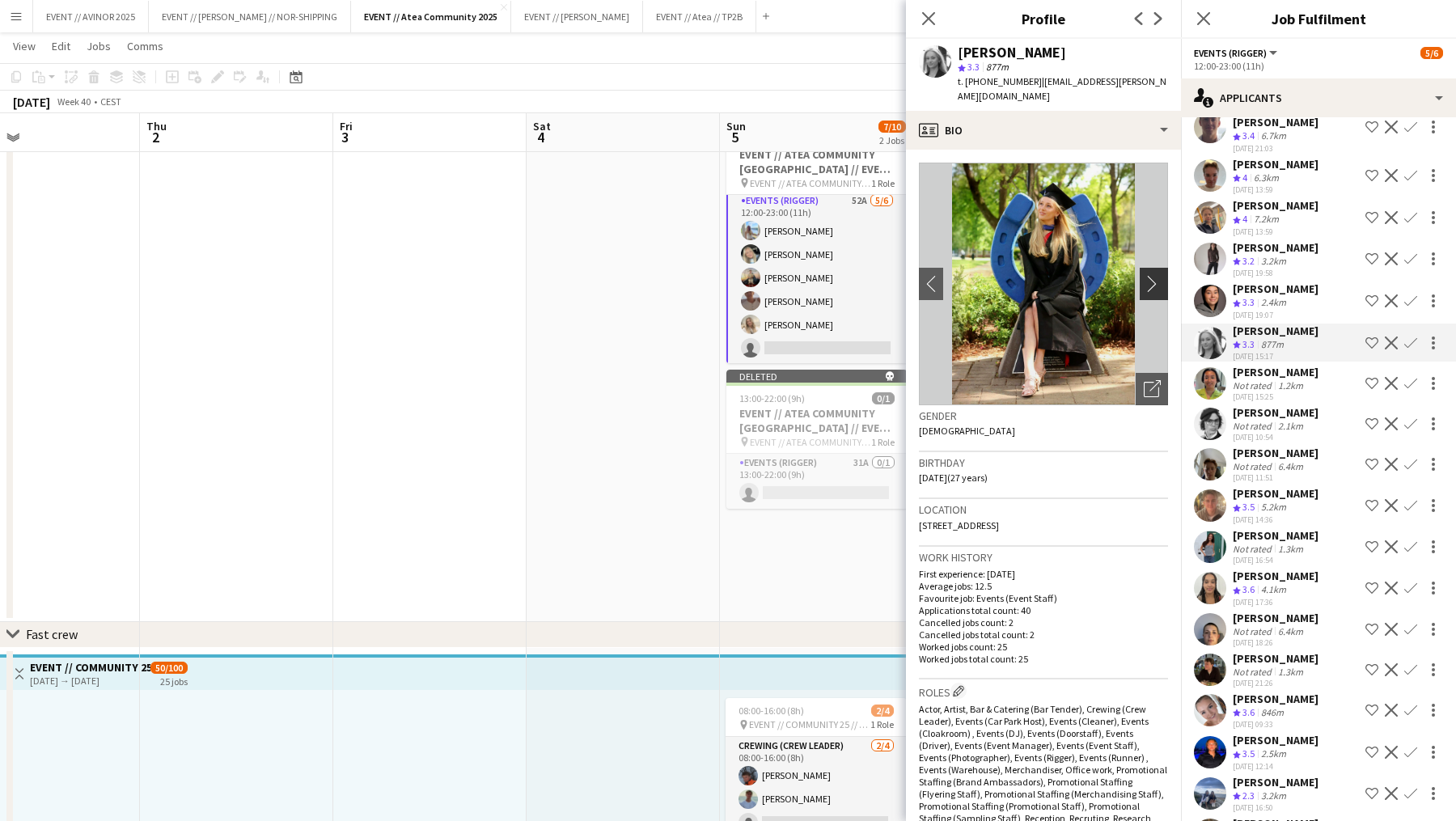
click at [1127, 275] on app-icon "chevron-right" at bounding box center [1156, 283] width 25 height 17
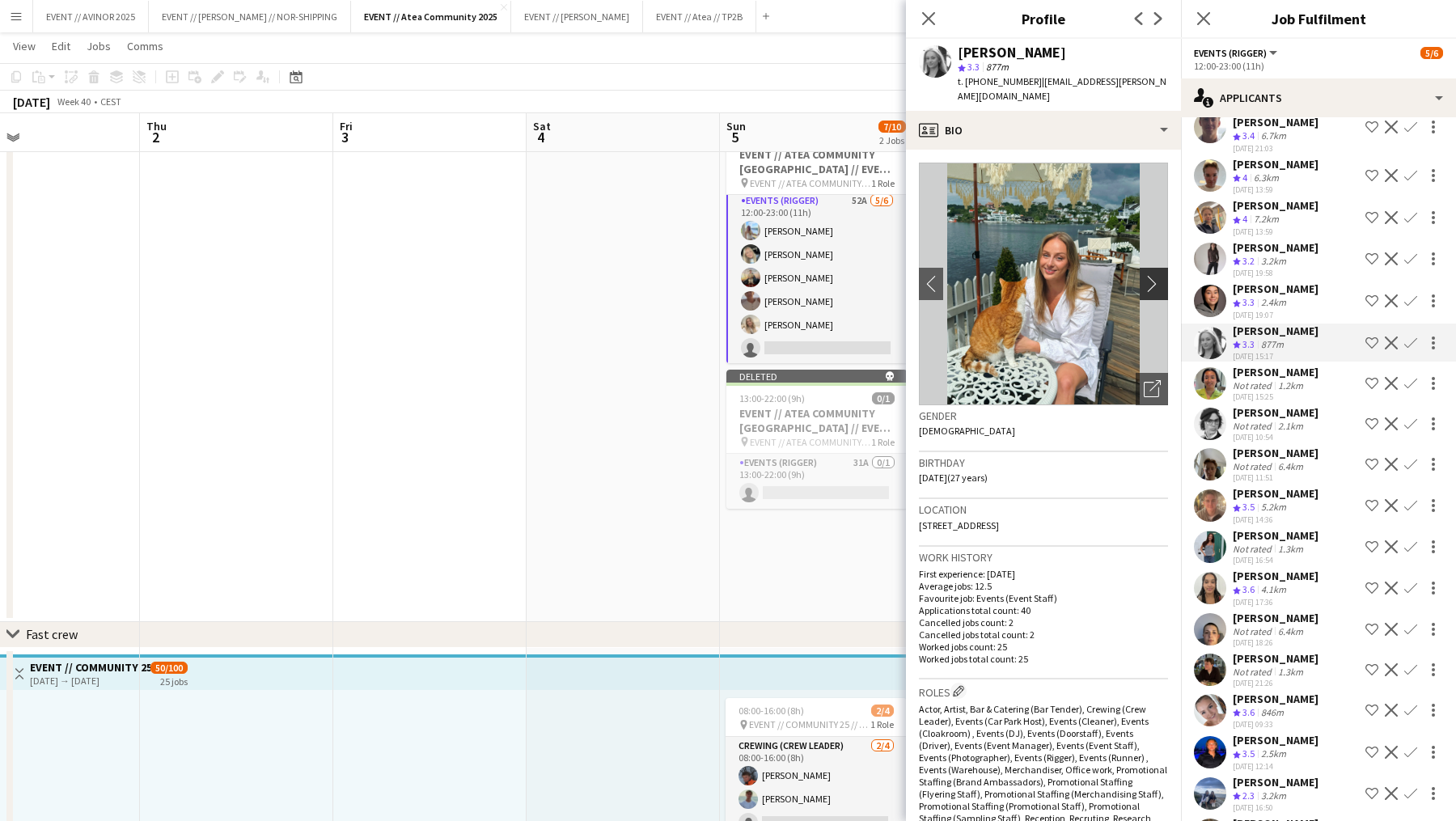
click at [1127, 275] on app-icon "chevron-right" at bounding box center [1156, 283] width 25 height 17
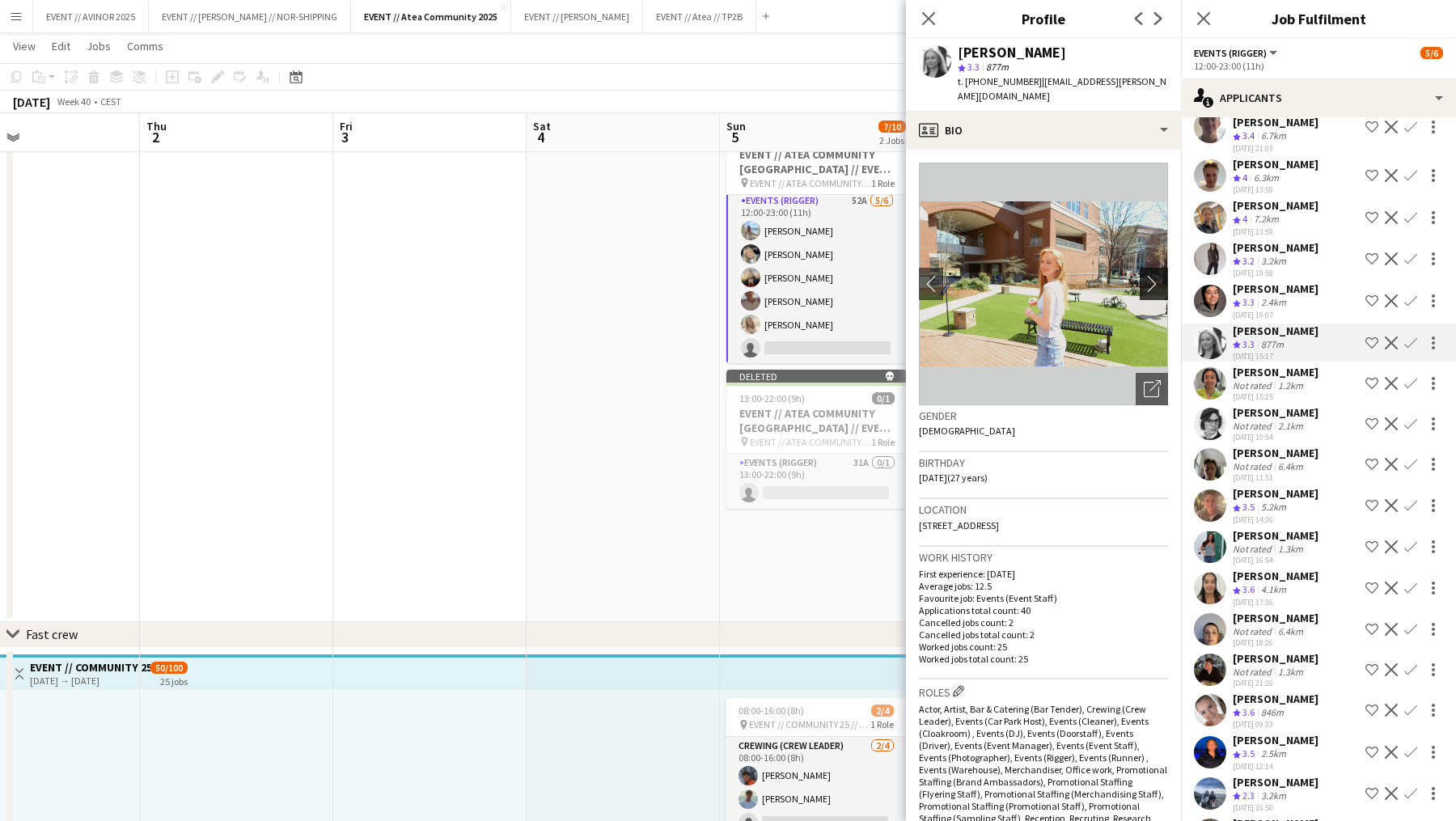
click at [1127, 275] on app-icon "chevron-right" at bounding box center [1156, 283] width 25 height 17
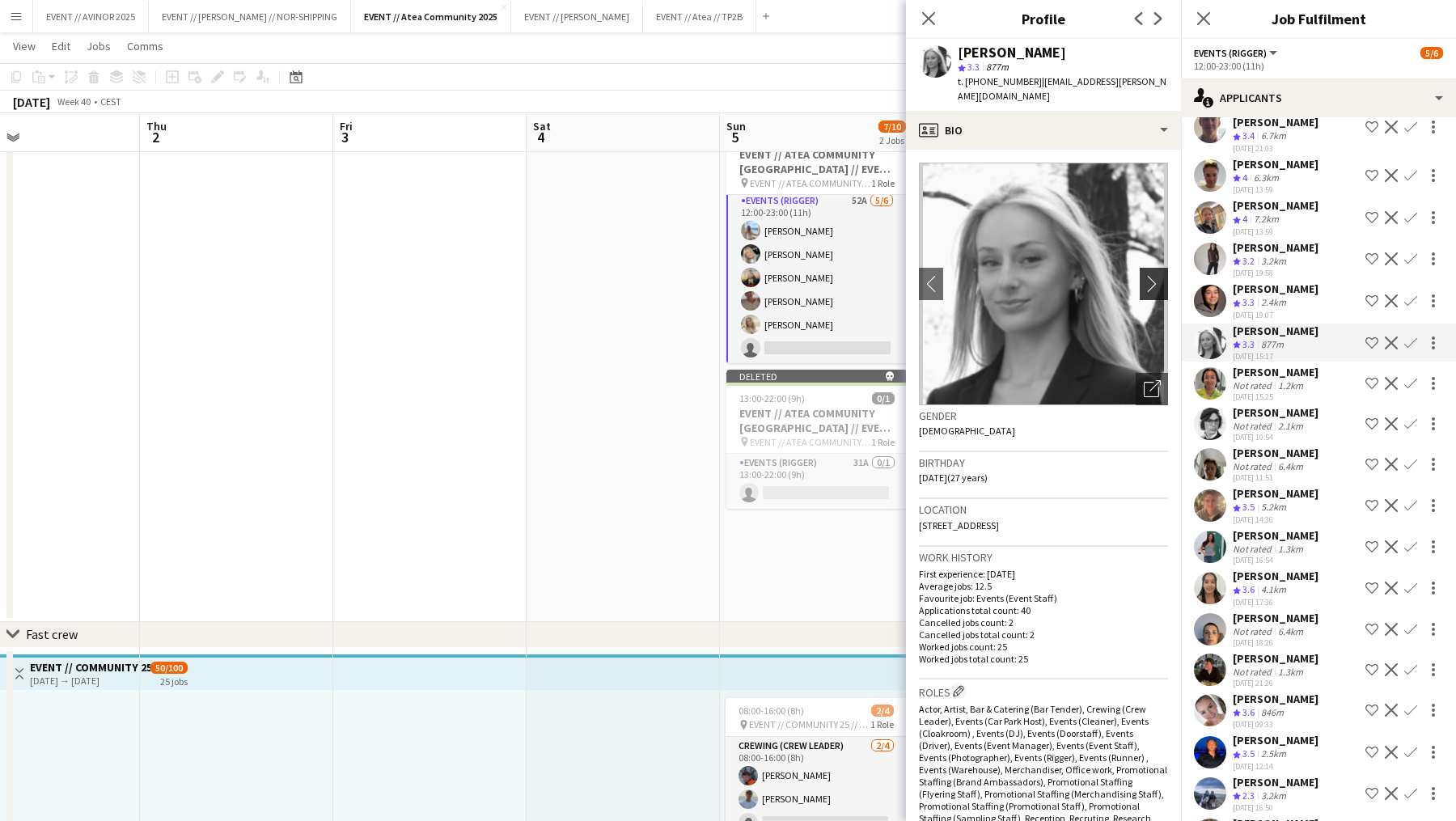
click at [1127, 275] on app-icon "chevron-right" at bounding box center [1156, 283] width 25 height 17
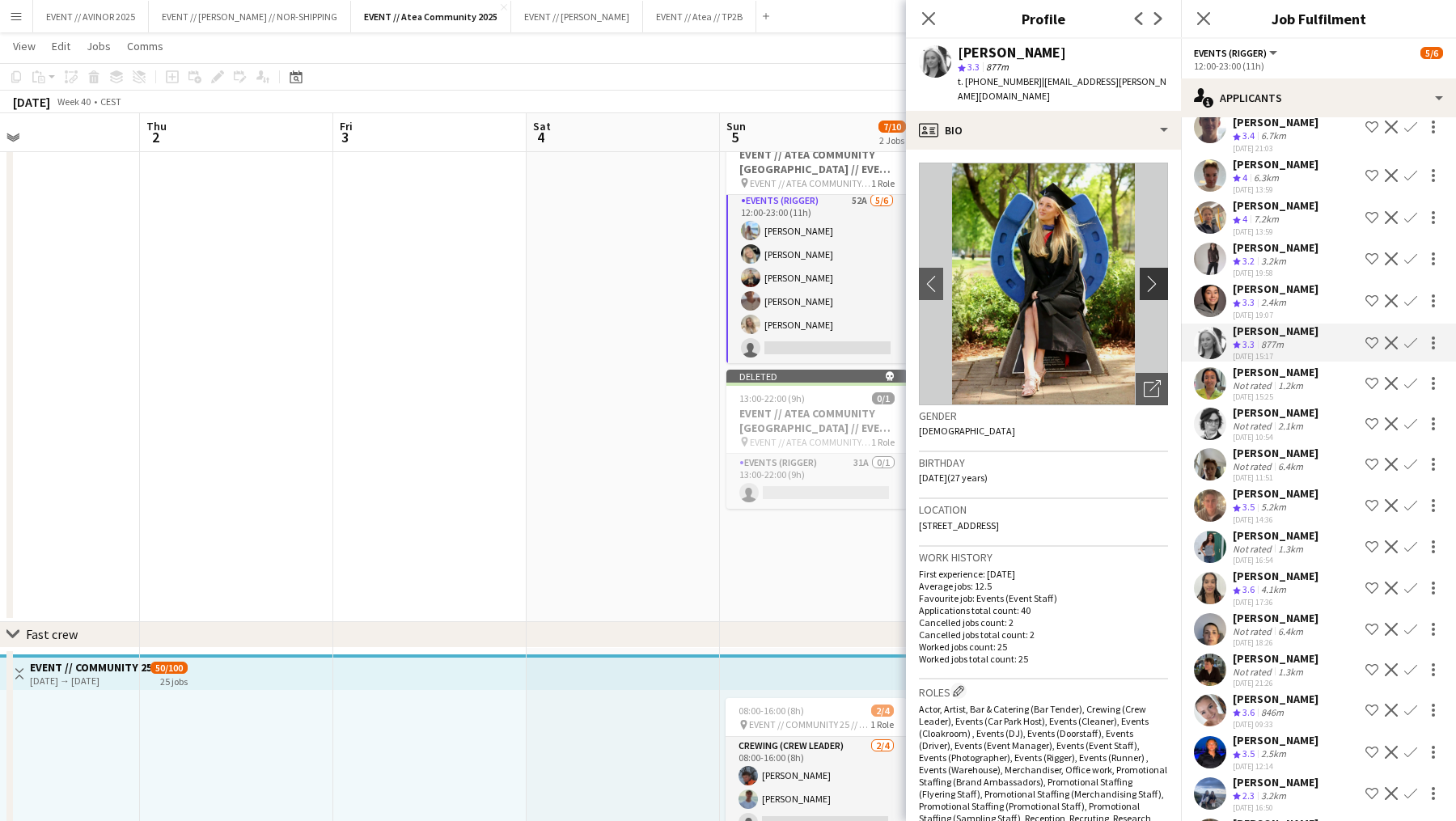
click at [1127, 275] on app-icon "chevron-right" at bounding box center [1156, 283] width 25 height 17
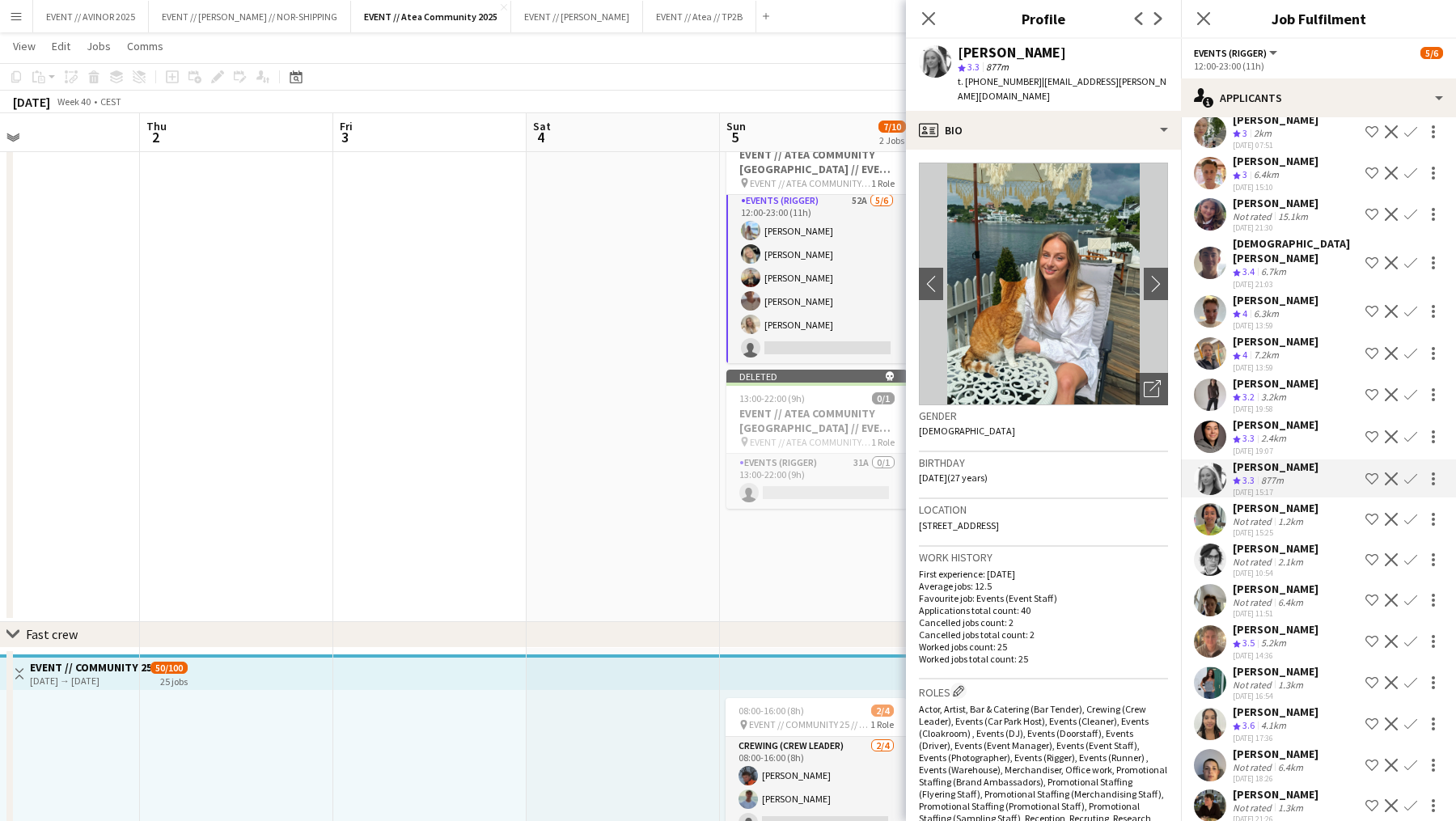
scroll to position [1167, 0]
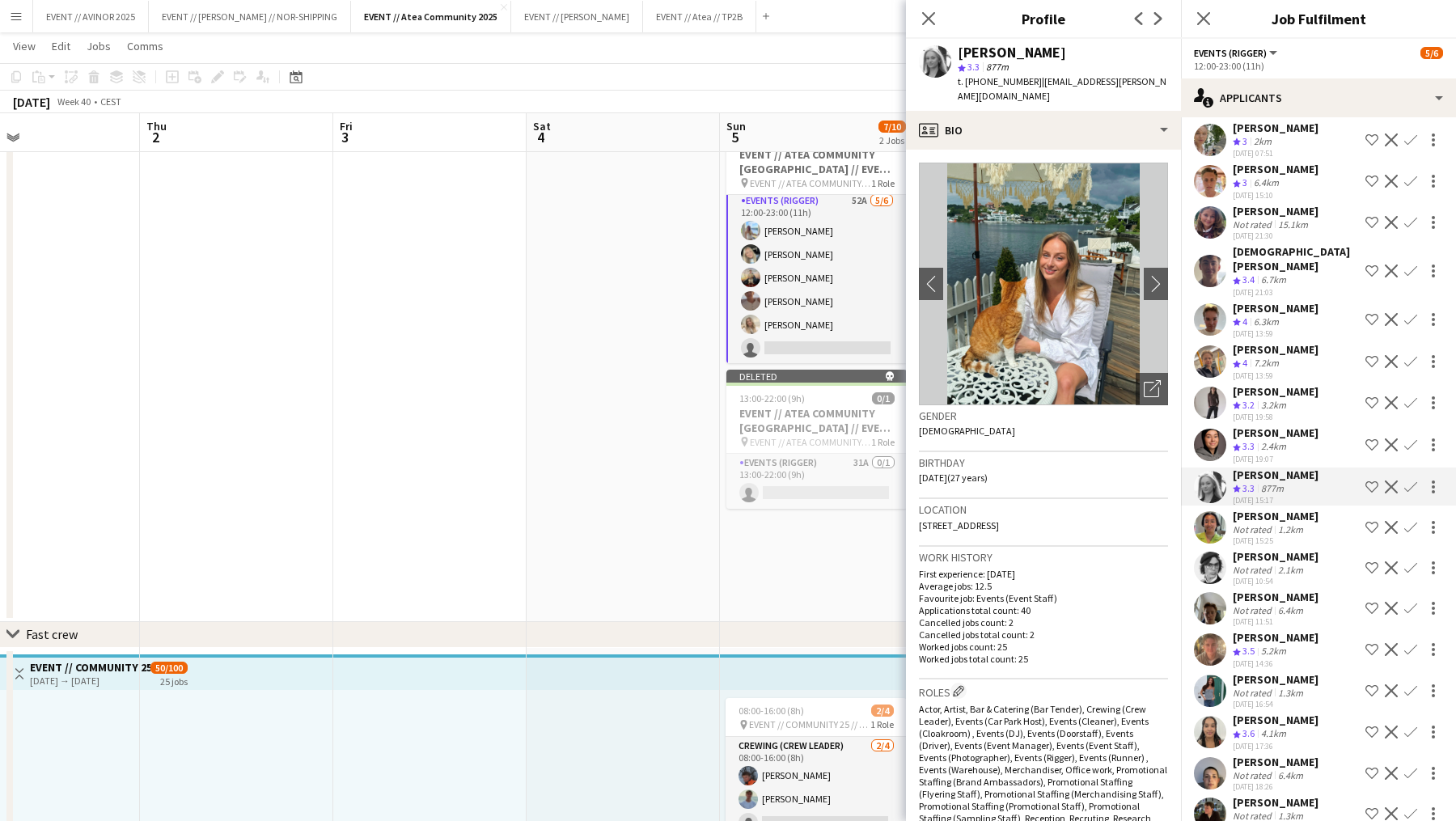
click at [1127, 315] on div "6.3km" at bounding box center [1266, 322] width 31 height 14
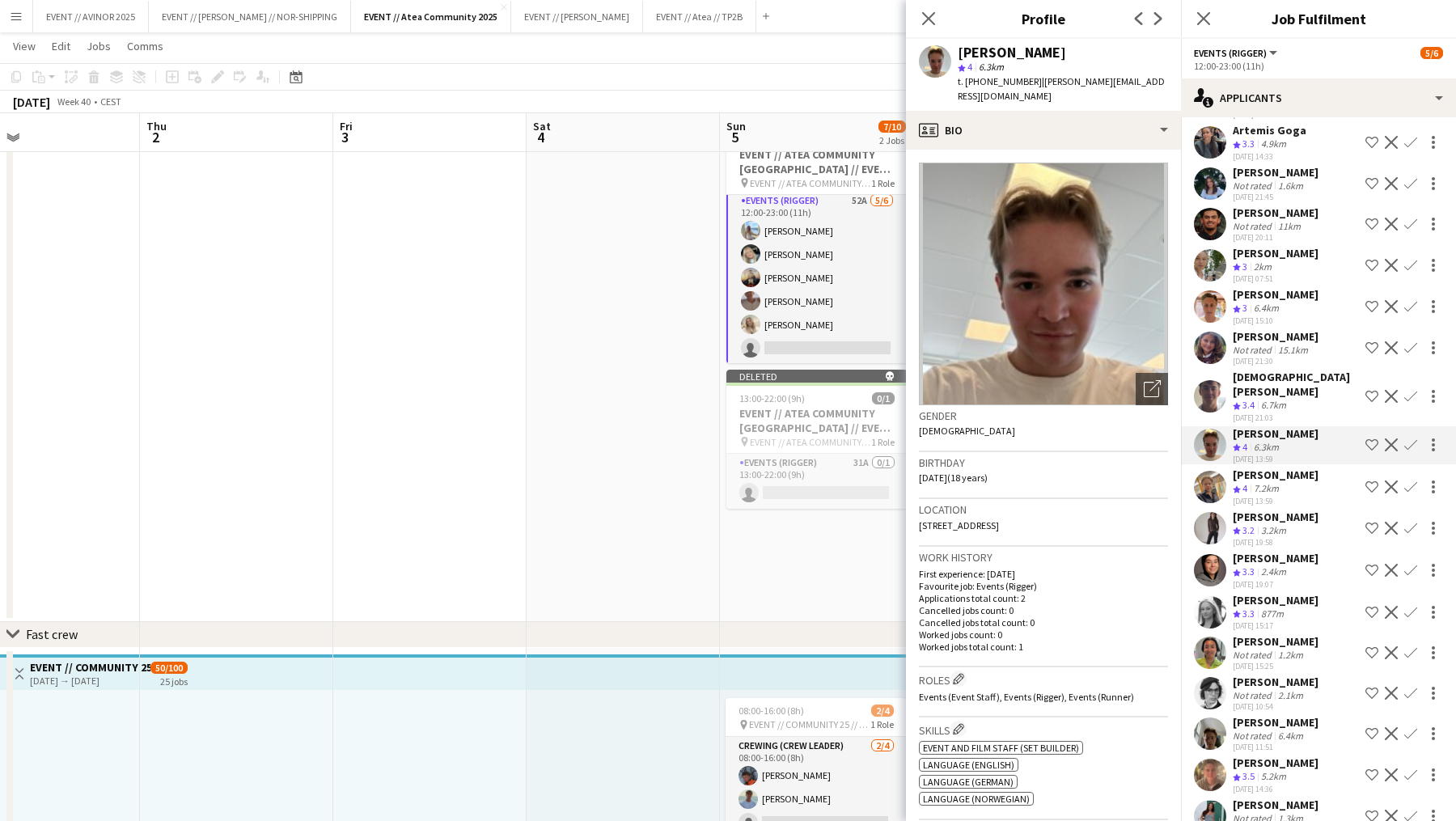
scroll to position [1397, 0]
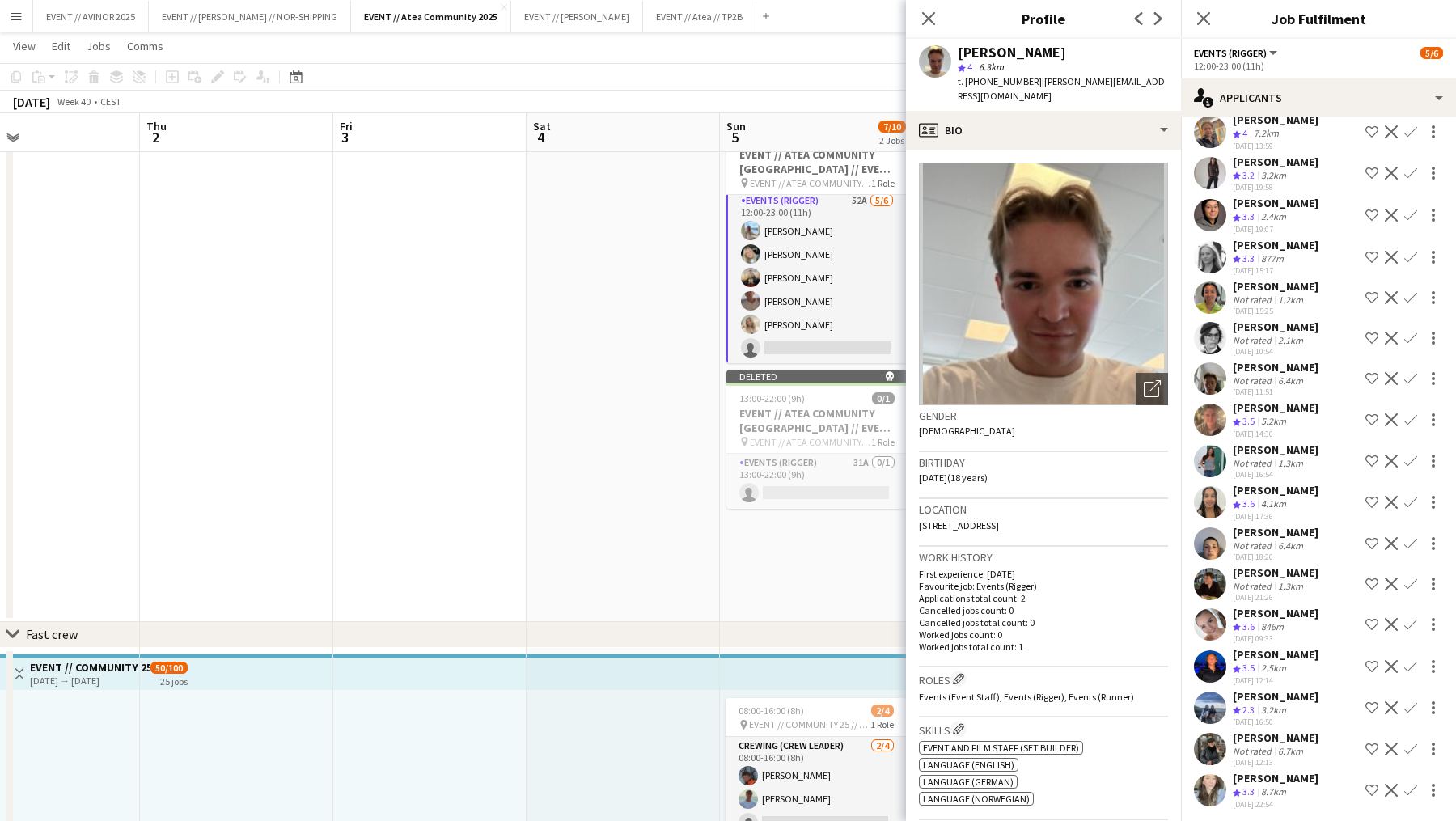
click at [1127, 571] on div "[PERSON_NAME]" at bounding box center [1275, 573] width 86 height 15
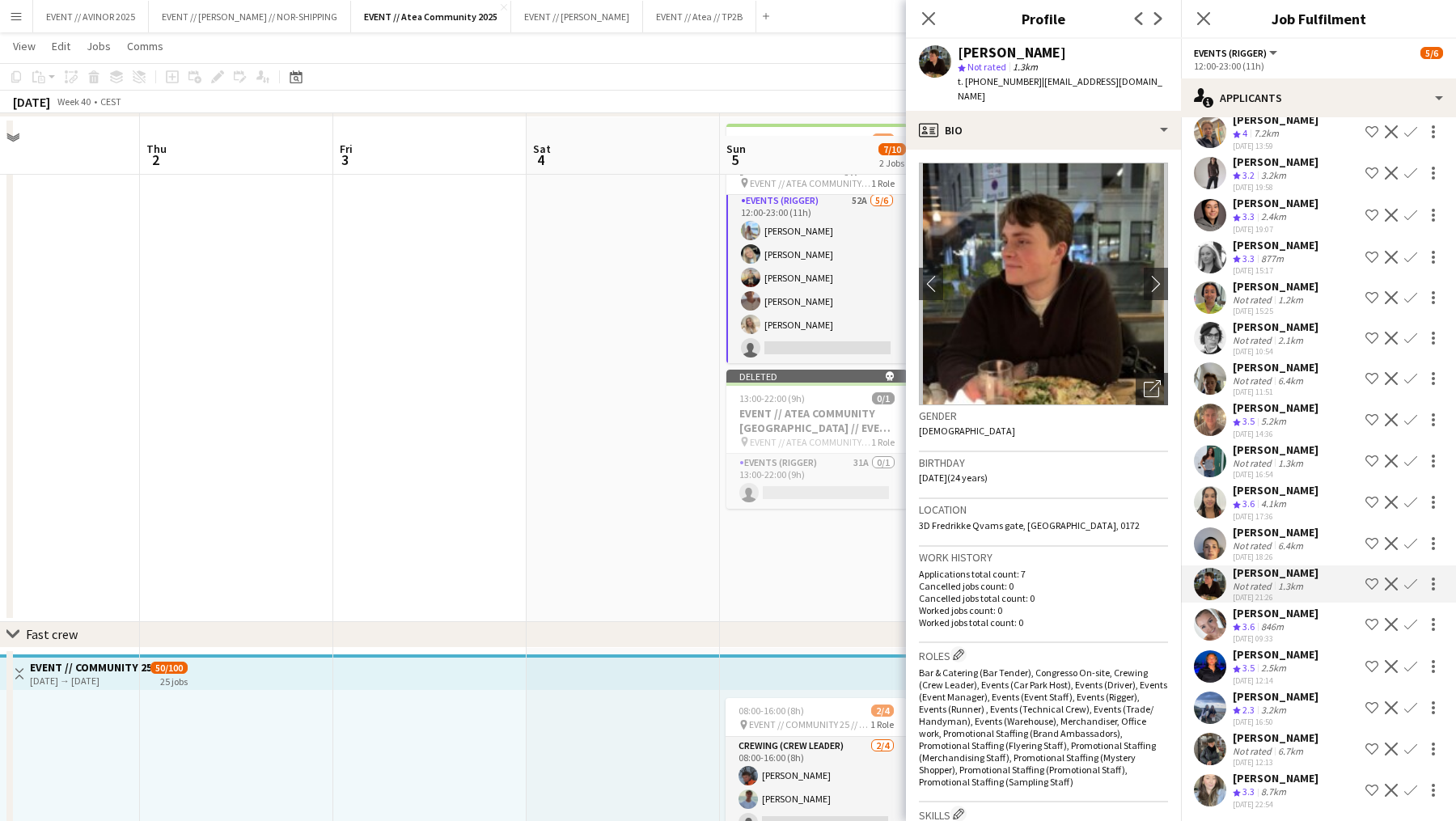
scroll to position [176, 0]
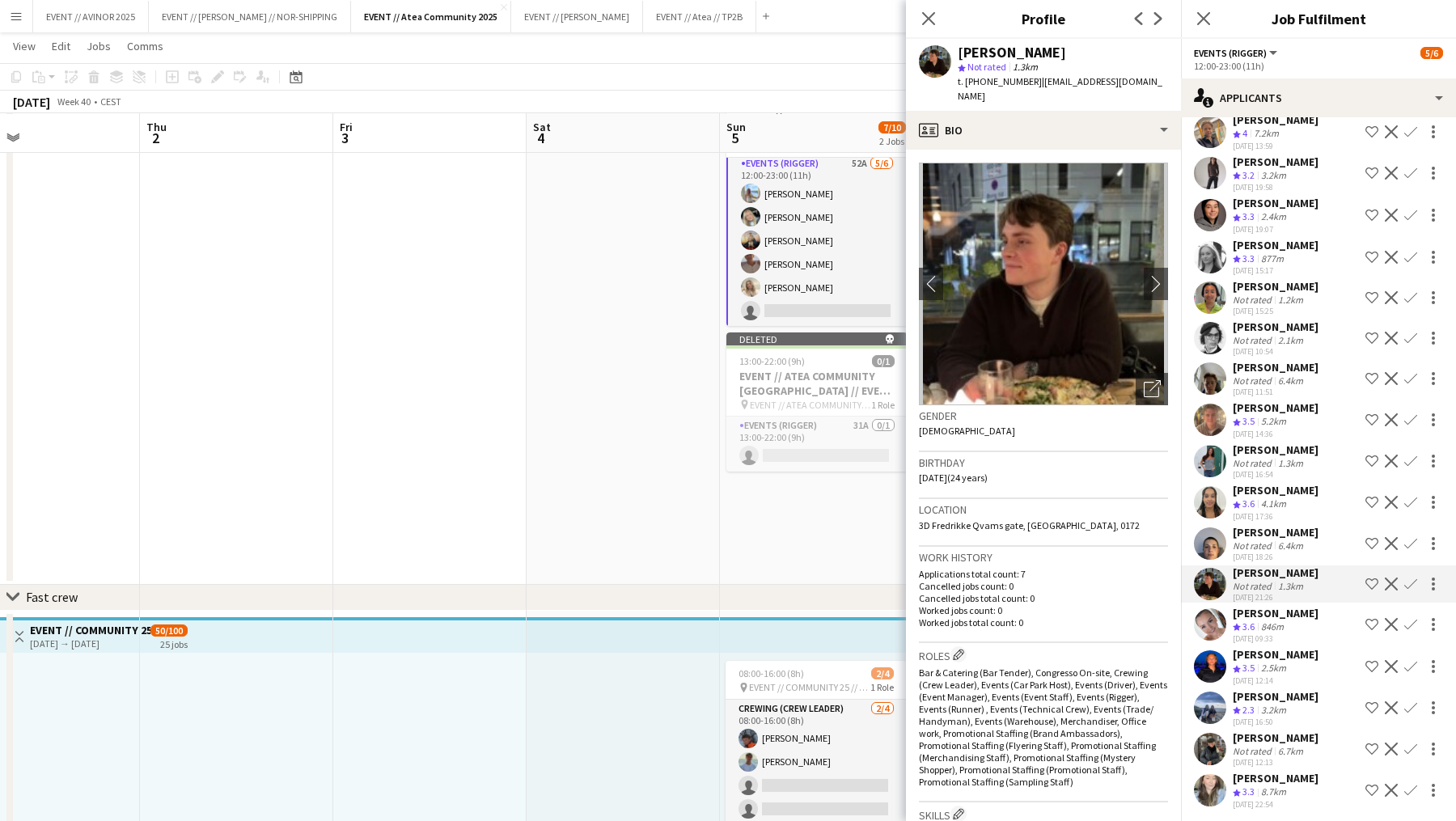
click at [918, 19] on div "Close pop-in" at bounding box center [929, 18] width 45 height 38
click at [935, 18] on icon "Close pop-in" at bounding box center [928, 18] width 16 height 16
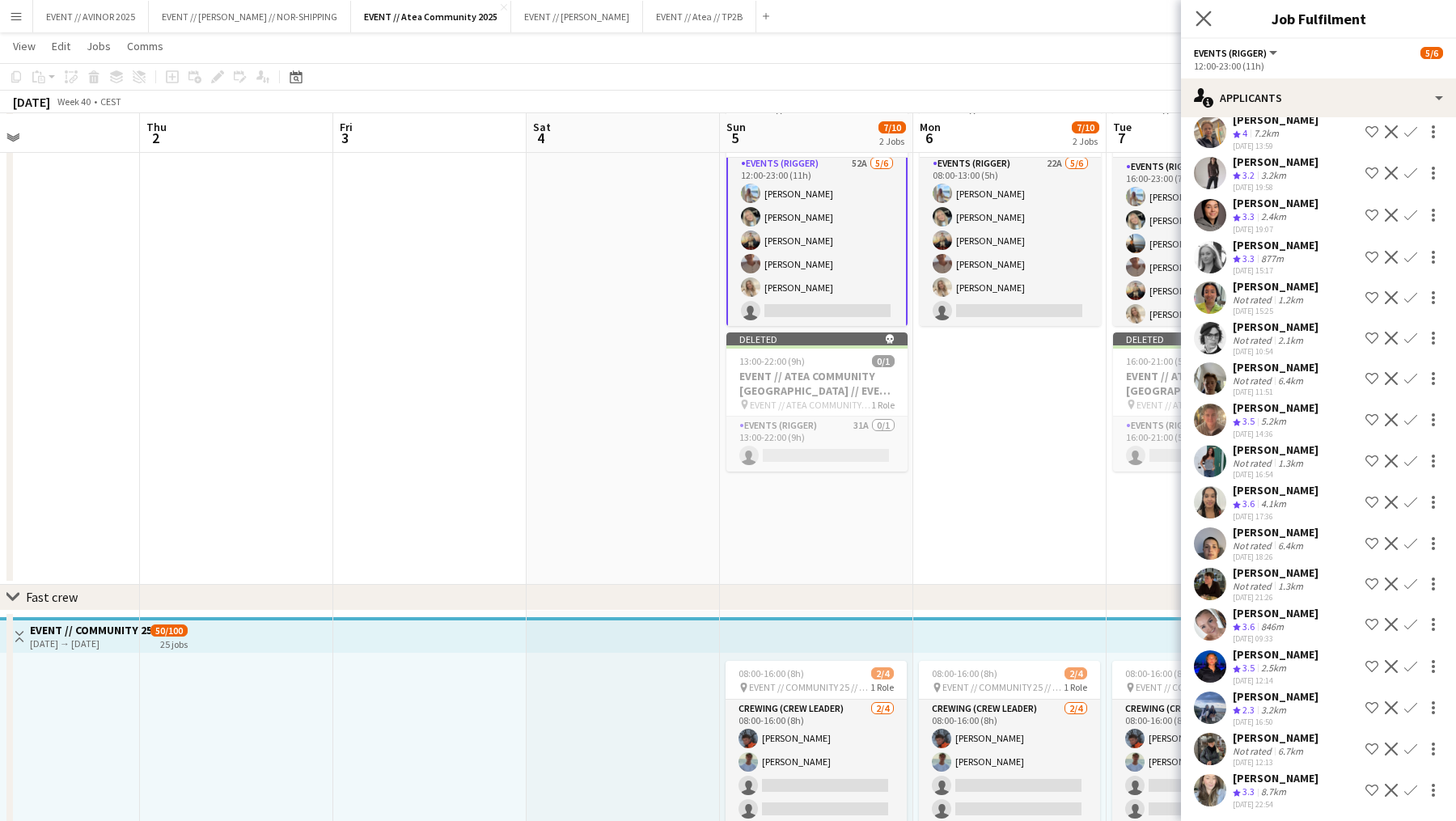
click at [1127, 15] on app-icon "Close pop-in" at bounding box center [1204, 18] width 24 height 24
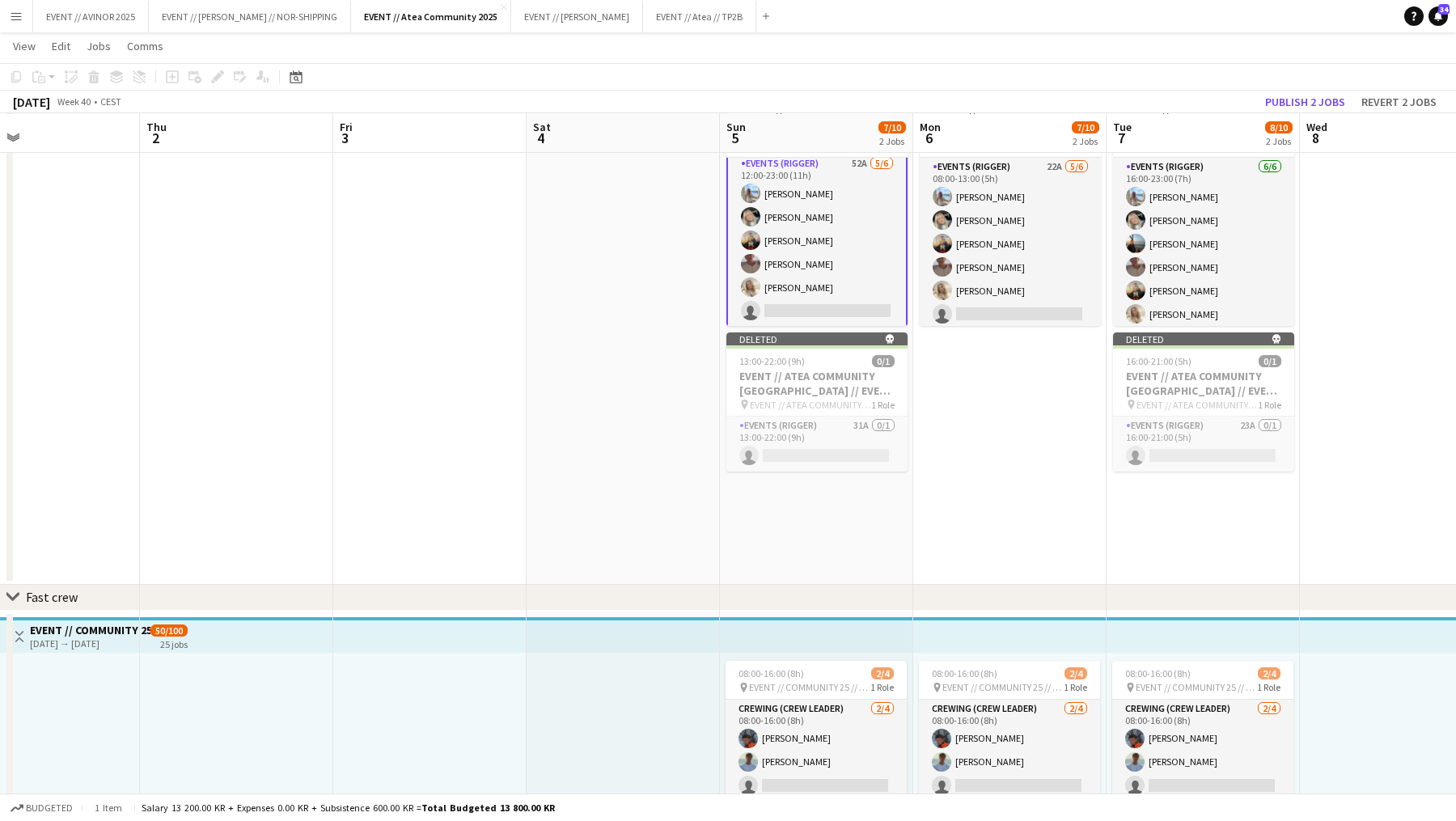
scroll to position [0, 0]
